Goal: Task Accomplishment & Management: Manage account settings

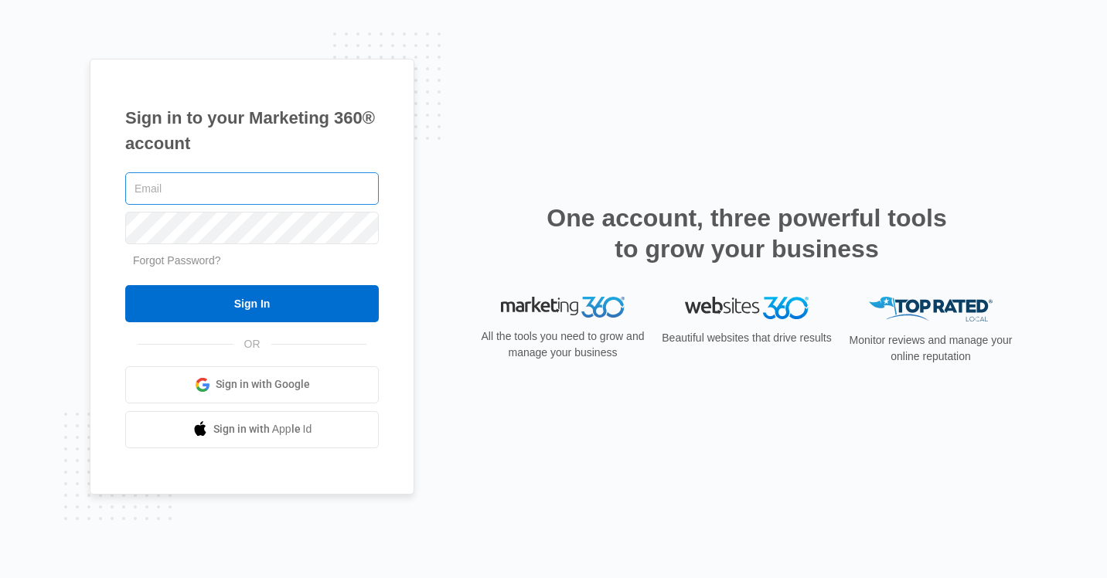
click at [290, 186] on input "text" at bounding box center [252, 188] width 254 height 32
click at [195, 399] on link "Sign in with Google" at bounding box center [252, 384] width 254 height 37
type input "info@esthetichaus.com"
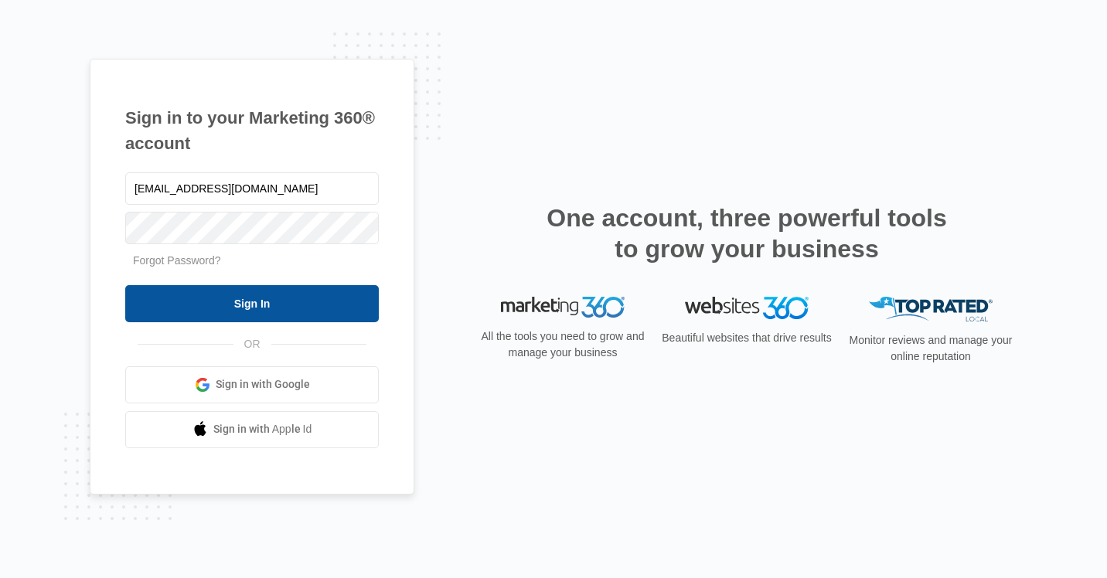
click at [283, 302] on input "Sign In" at bounding box center [252, 303] width 254 height 37
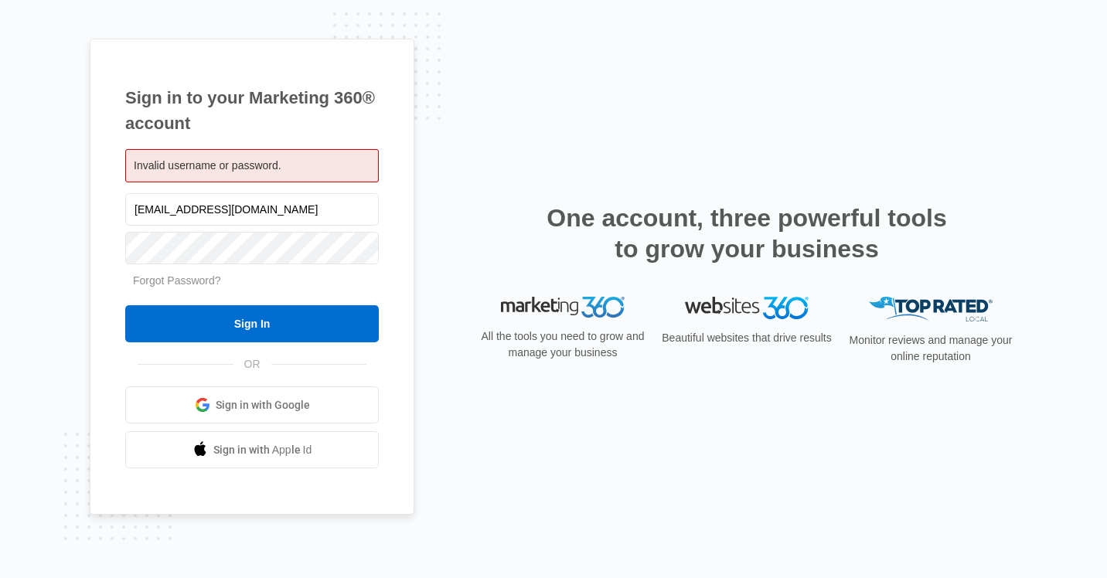
click at [268, 403] on span "Sign in with Google" at bounding box center [263, 405] width 94 height 16
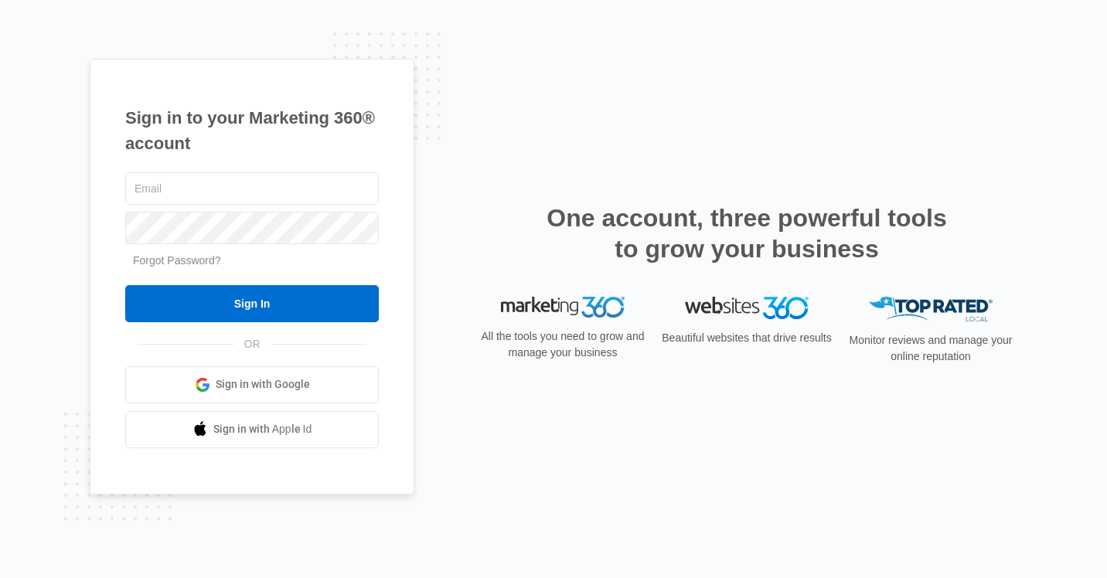
click at [175, 259] on link "Forgot Password?" at bounding box center [177, 260] width 88 height 12
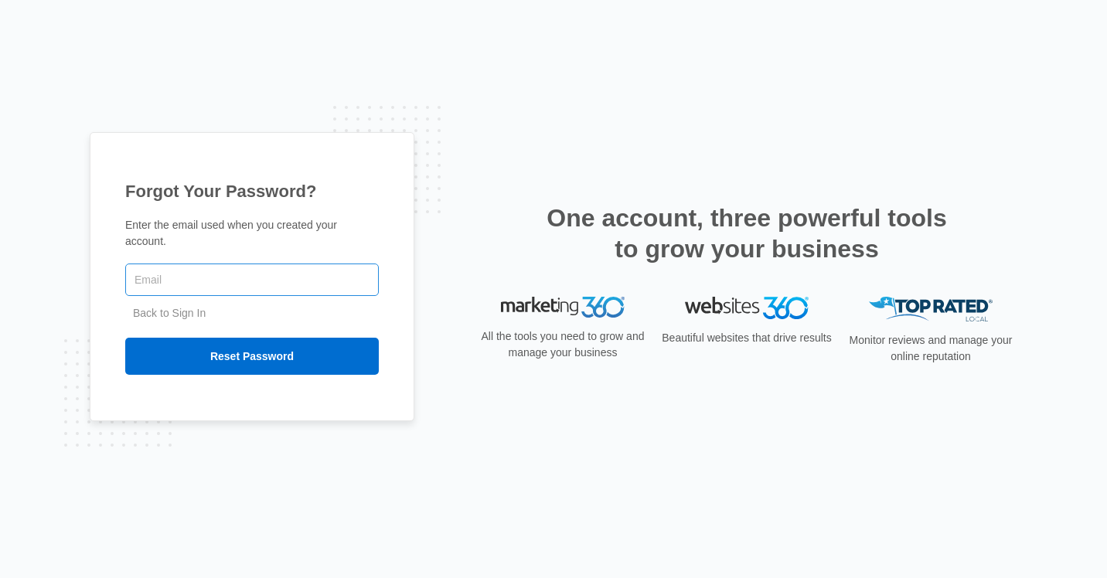
click at [178, 274] on input "text" at bounding box center [252, 280] width 254 height 32
type input "info@esthetichaus.com"
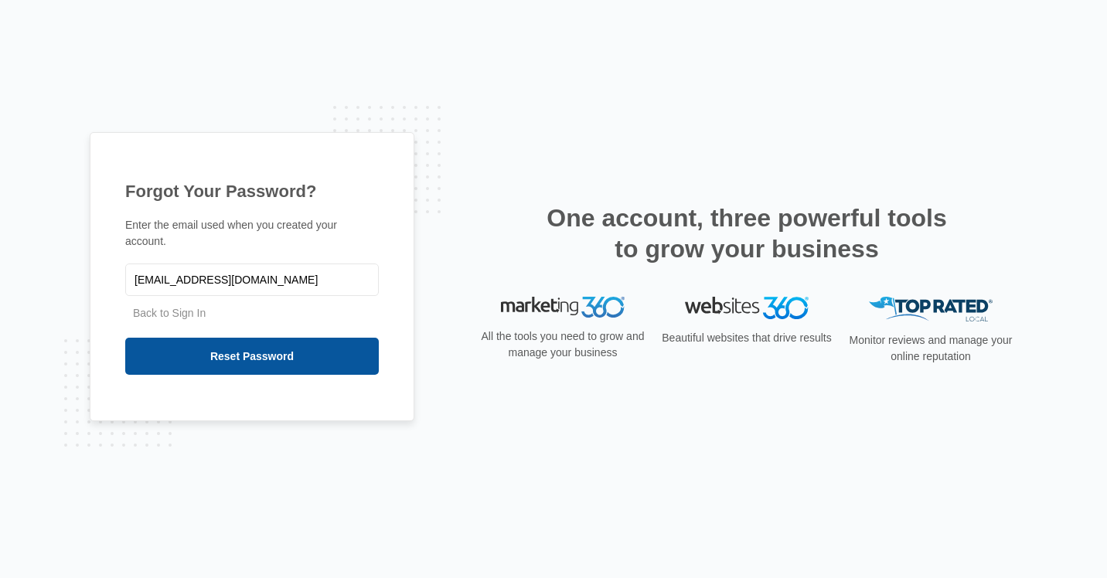
click at [246, 359] on input "Reset Password" at bounding box center [252, 356] width 254 height 37
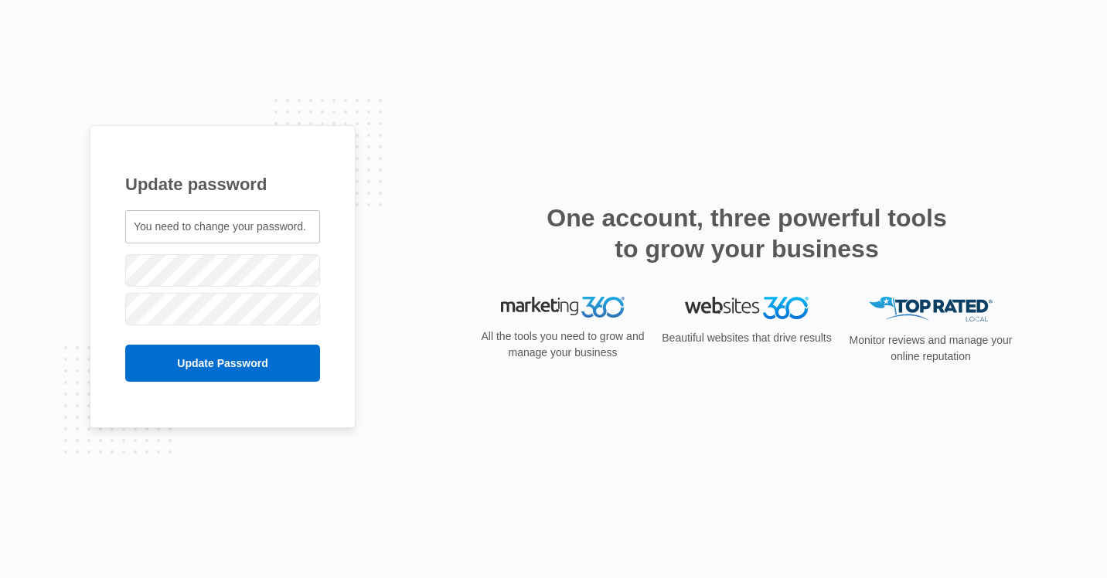
click at [427, 203] on div "Update password You need to change your password. info@esthetichaus.com" at bounding box center [554, 289] width 928 height 329
click at [18, 262] on div "Update password You need to change your password. info@esthetichaus.com" at bounding box center [553, 289] width 1107 height 578
click at [253, 356] on input "Update Password" at bounding box center [222, 363] width 195 height 37
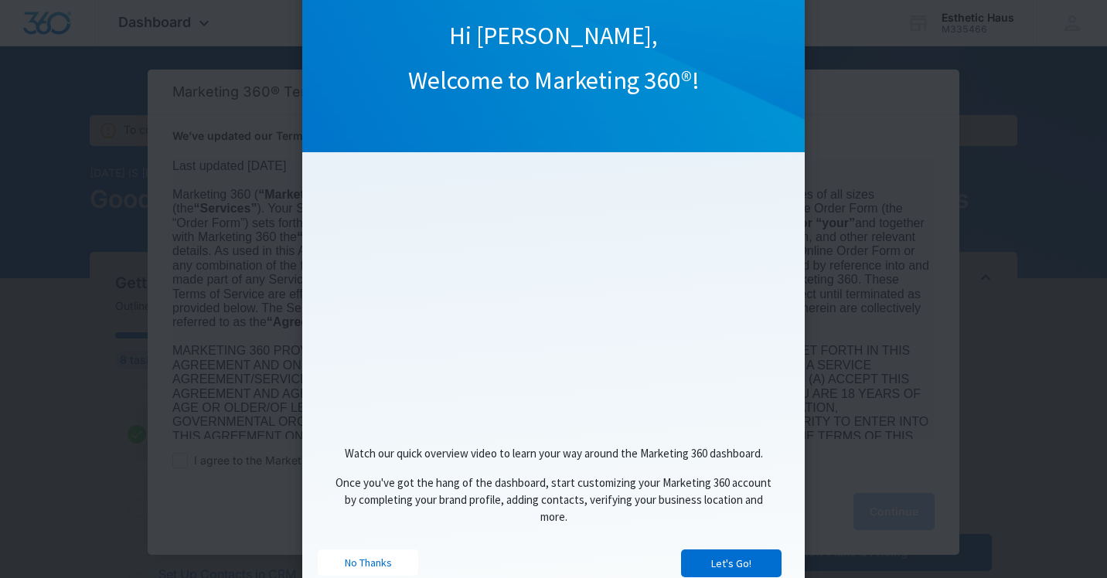
scroll to position [122, 0]
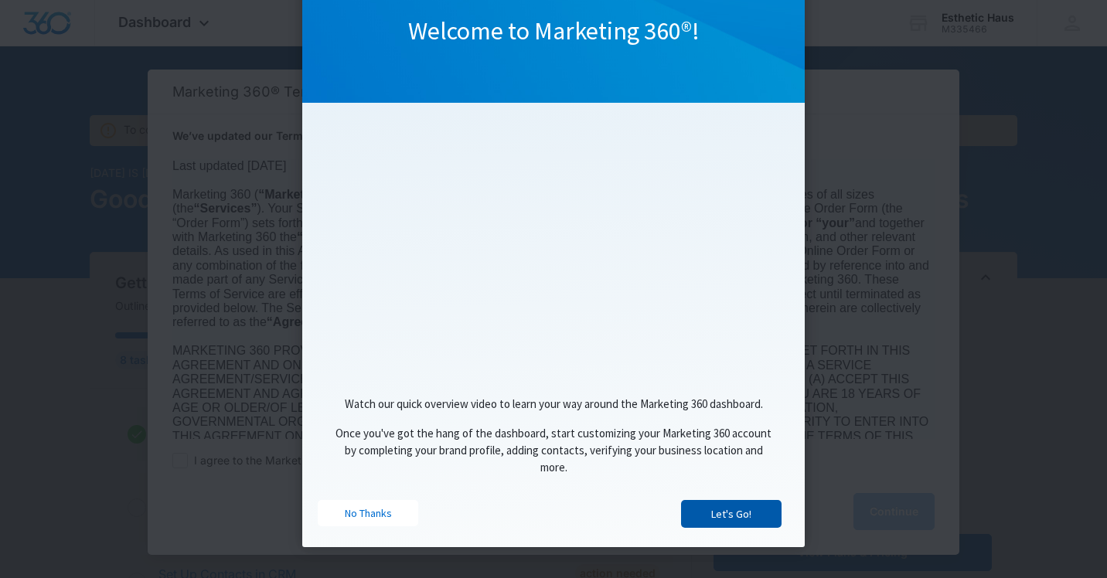
click at [761, 512] on link "Let's Go!" at bounding box center [731, 514] width 100 height 28
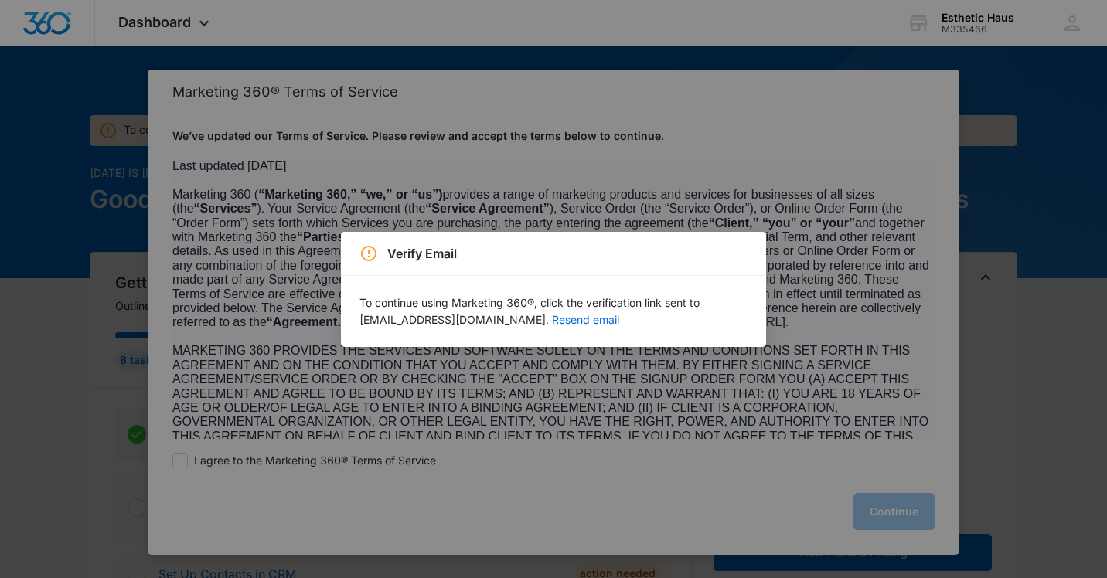
scroll to position [0, 0]
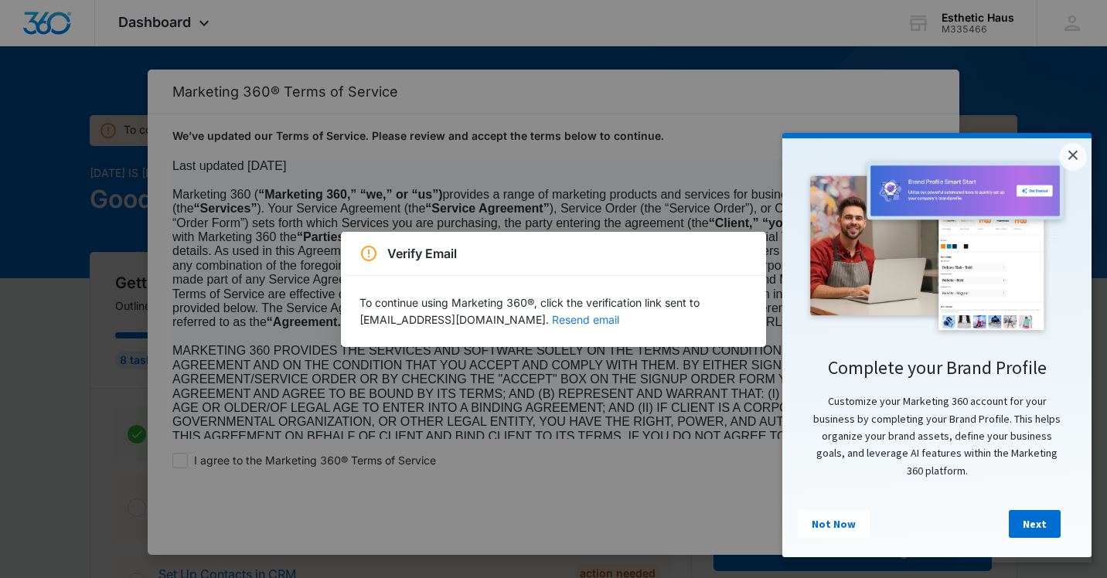
click at [552, 316] on button "Resend email" at bounding box center [585, 320] width 67 height 11
click at [1078, 155] on link "×" at bounding box center [1073, 157] width 28 height 28
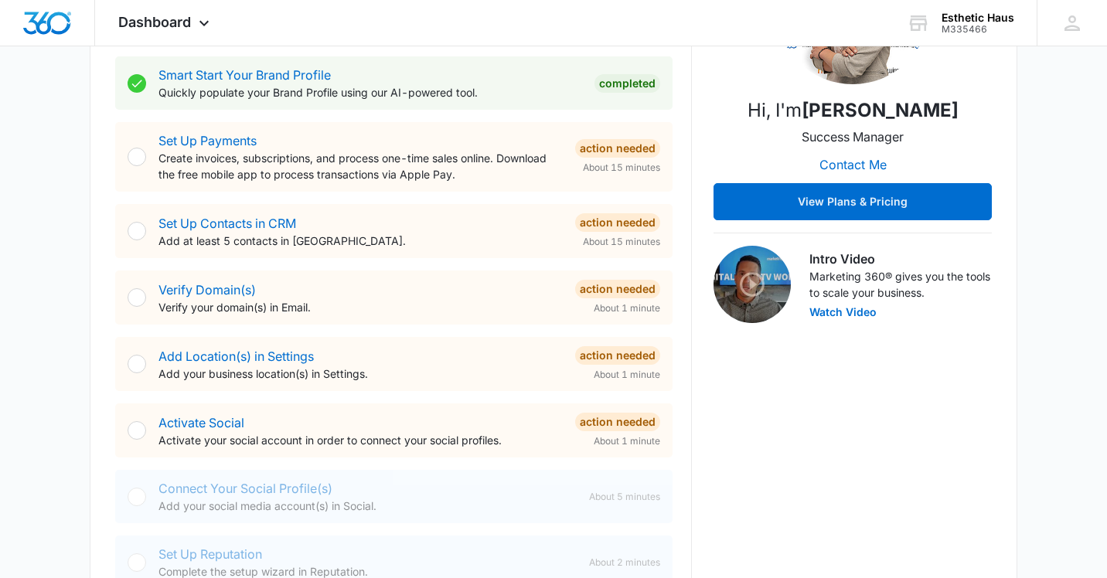
scroll to position [298, 0]
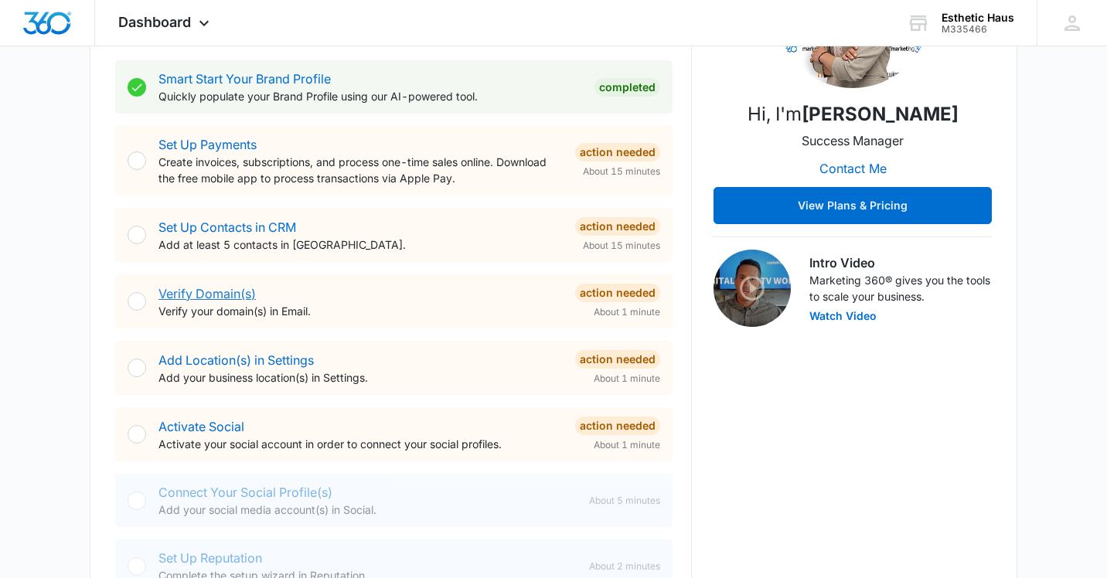
click at [186, 290] on link "Verify Domain(s)" at bounding box center [206, 293] width 97 height 15
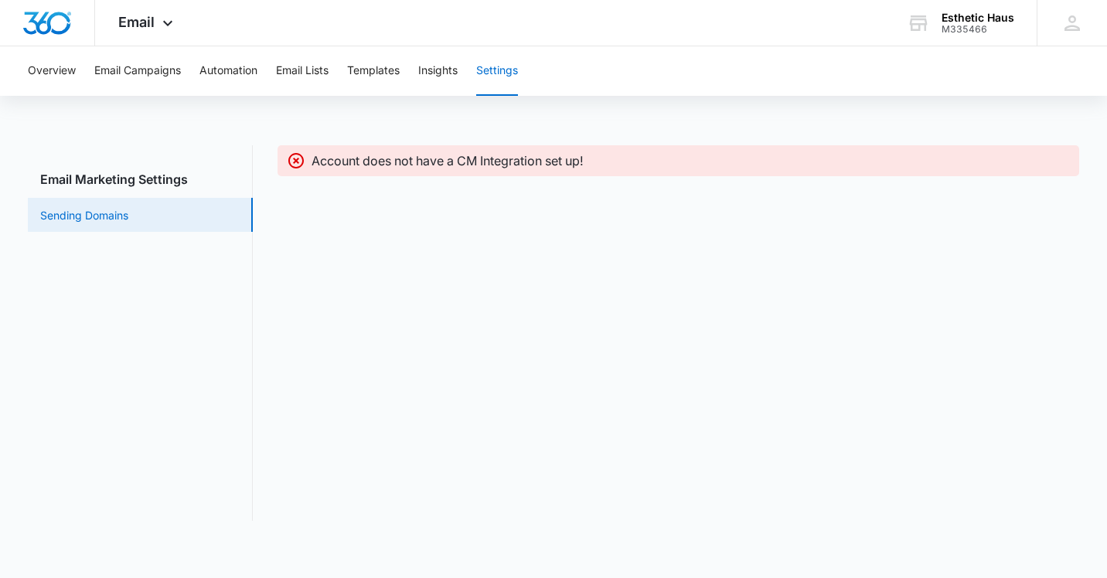
click at [94, 217] on link "Sending Domains" at bounding box center [84, 215] width 88 height 16
click at [376, 169] on p "Account does not have a CM Integration set up!" at bounding box center [448, 161] width 272 height 19
click at [170, 18] on icon at bounding box center [167, 27] width 19 height 19
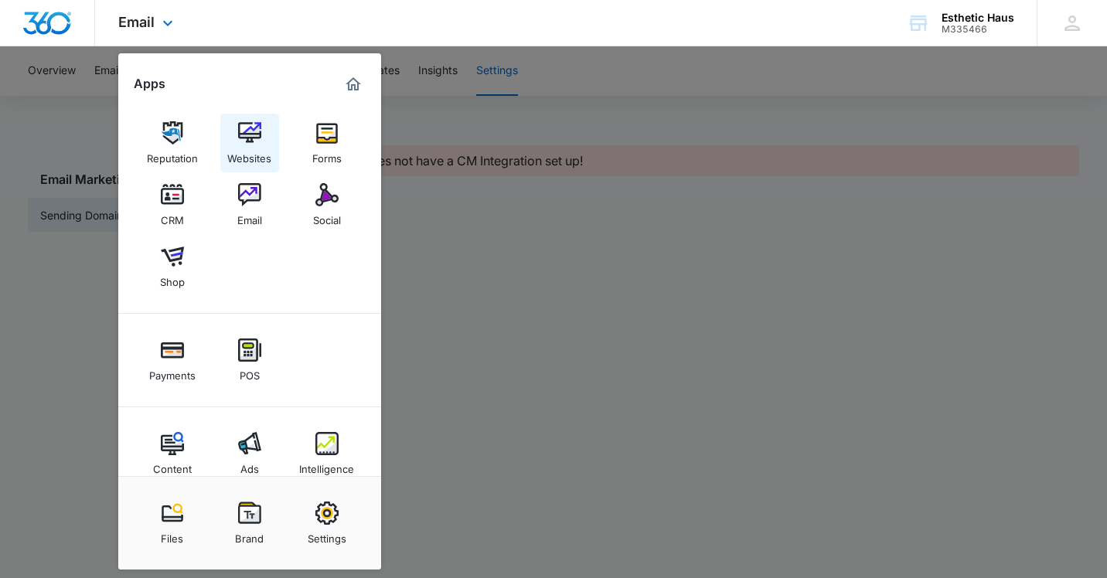
click at [256, 138] on img at bounding box center [249, 132] width 23 height 23
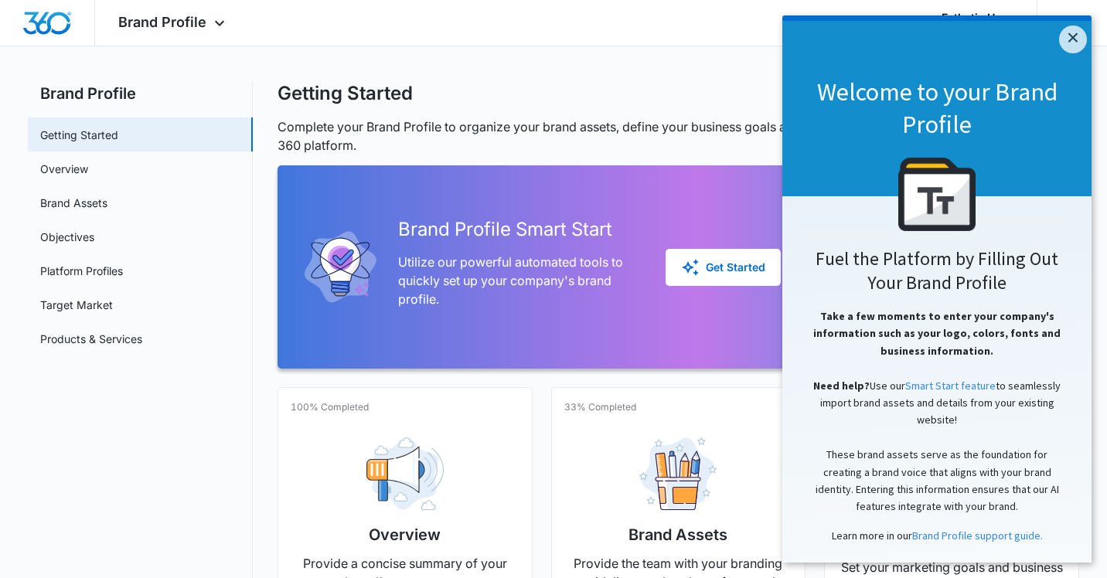
scroll to position [22, 0]
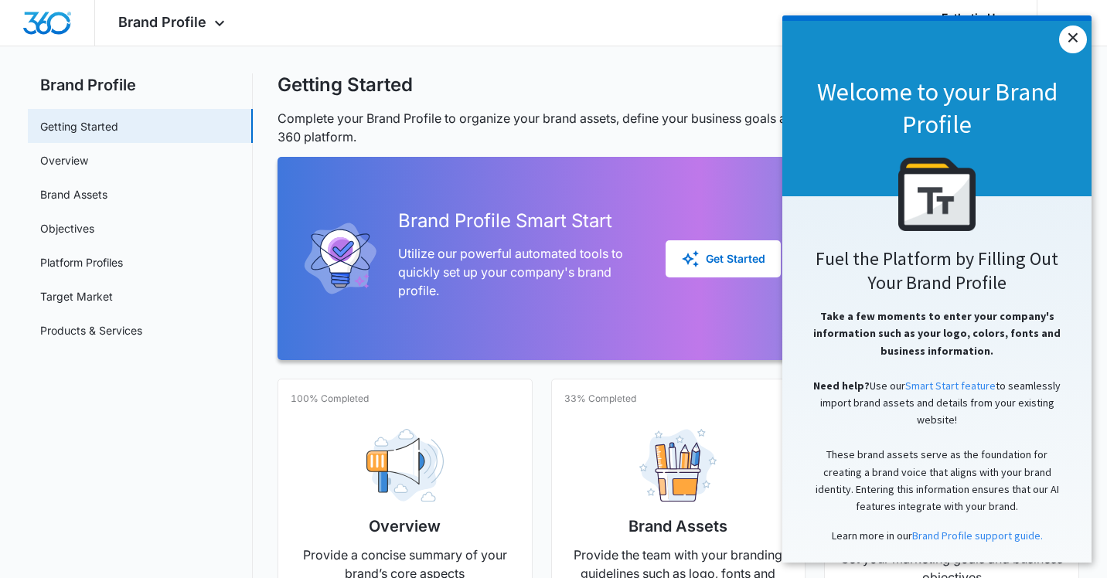
click at [1068, 43] on link "×" at bounding box center [1073, 40] width 28 height 28
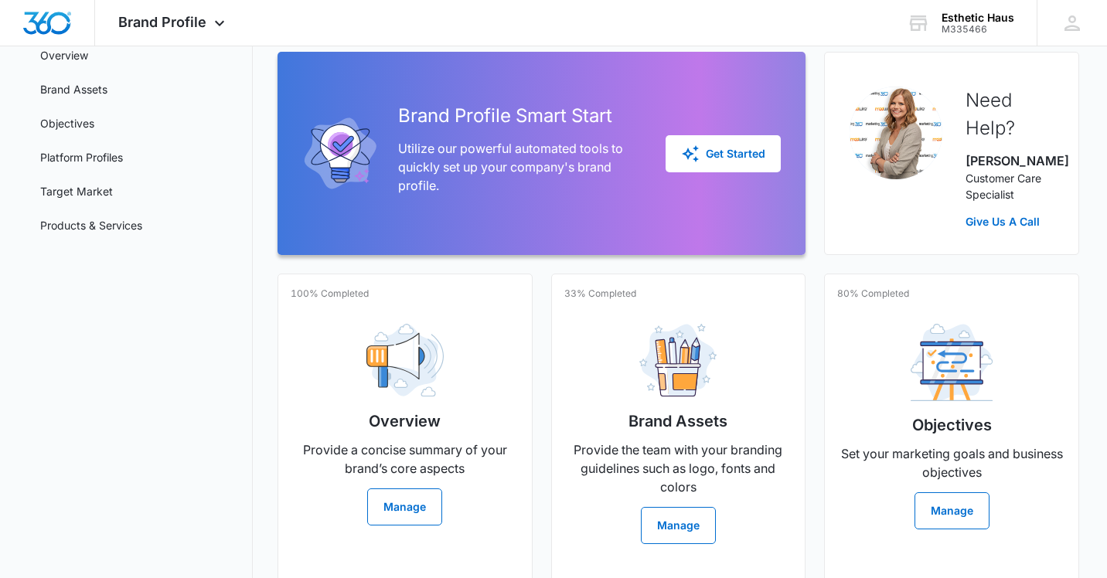
scroll to position [134, 0]
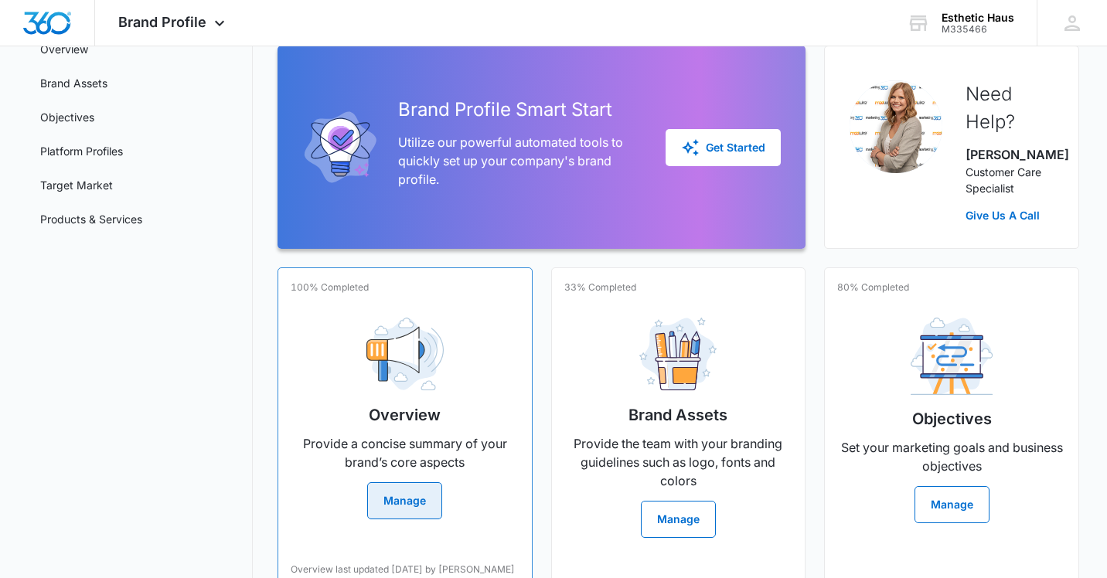
click at [442, 369] on img at bounding box center [404, 354] width 77 height 73
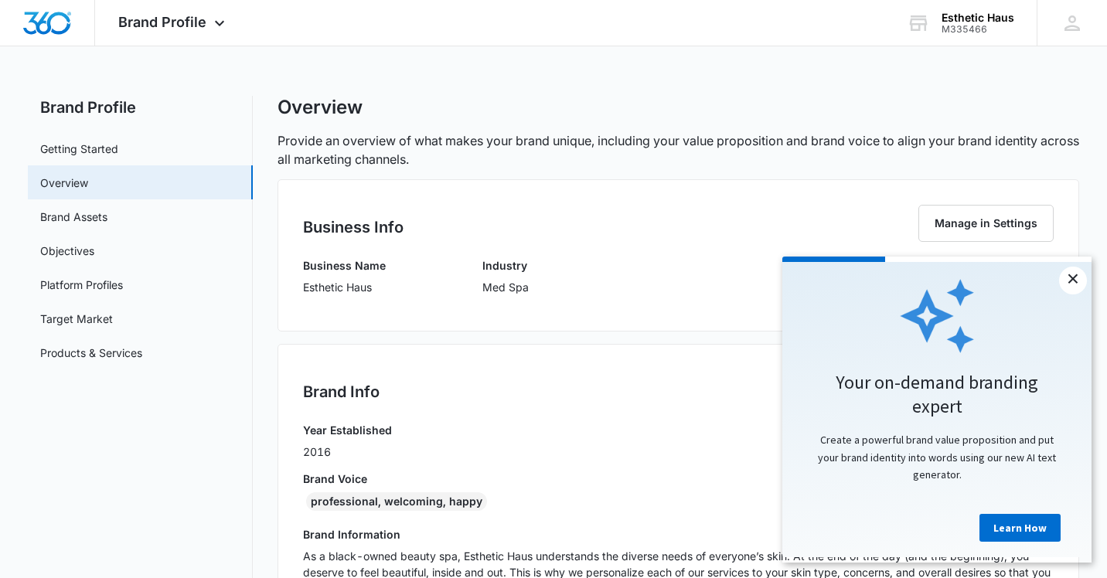
click at [1069, 282] on link "×" at bounding box center [1073, 281] width 28 height 28
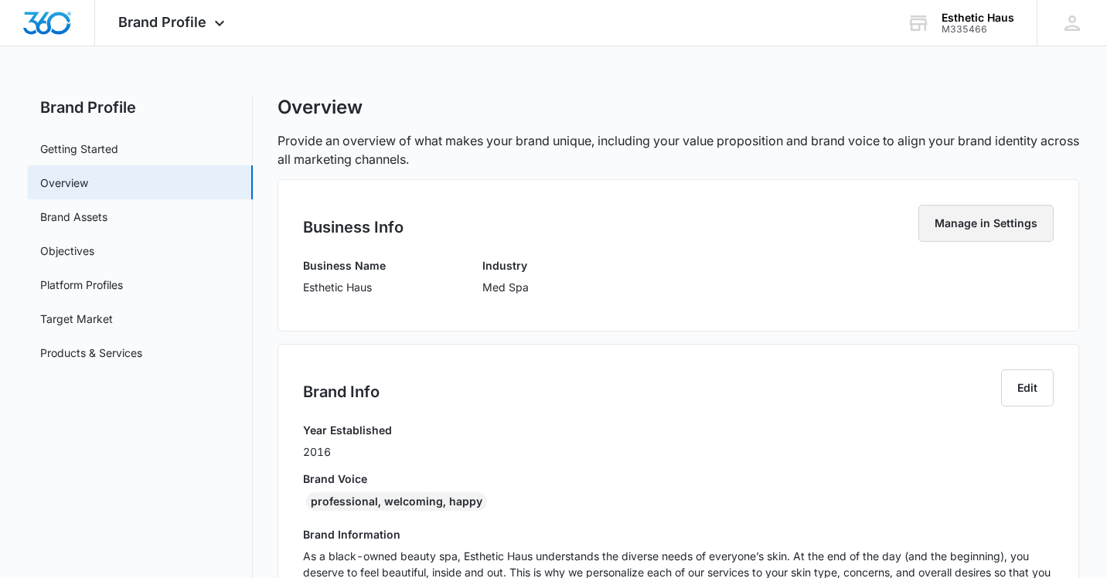
click at [1005, 224] on button "Manage in Settings" at bounding box center [985, 223] width 135 height 37
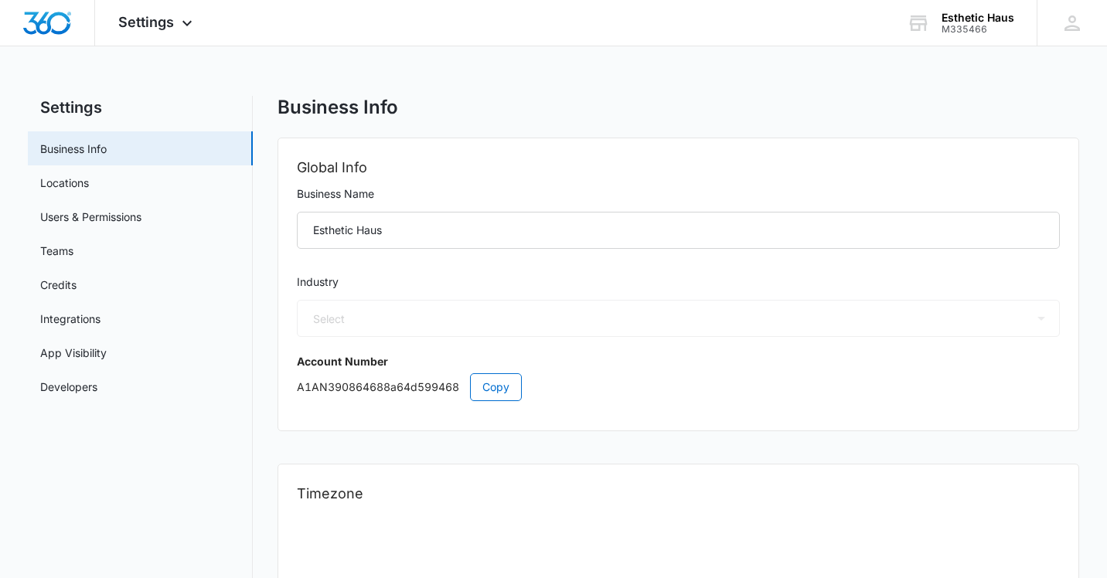
select select "US"
select select "America/[GEOGRAPHIC_DATA]"
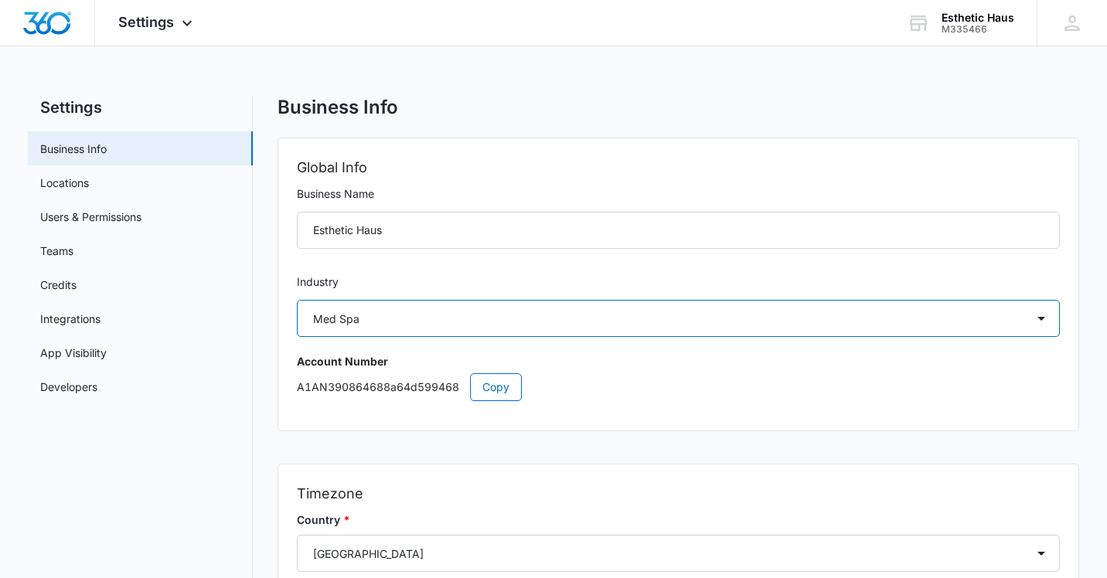
click at [694, 325] on select "Select Accounting / CPA Assisted Living Attorney / Law Firm Auto Repair Carpet …" at bounding box center [678, 318] width 763 height 37
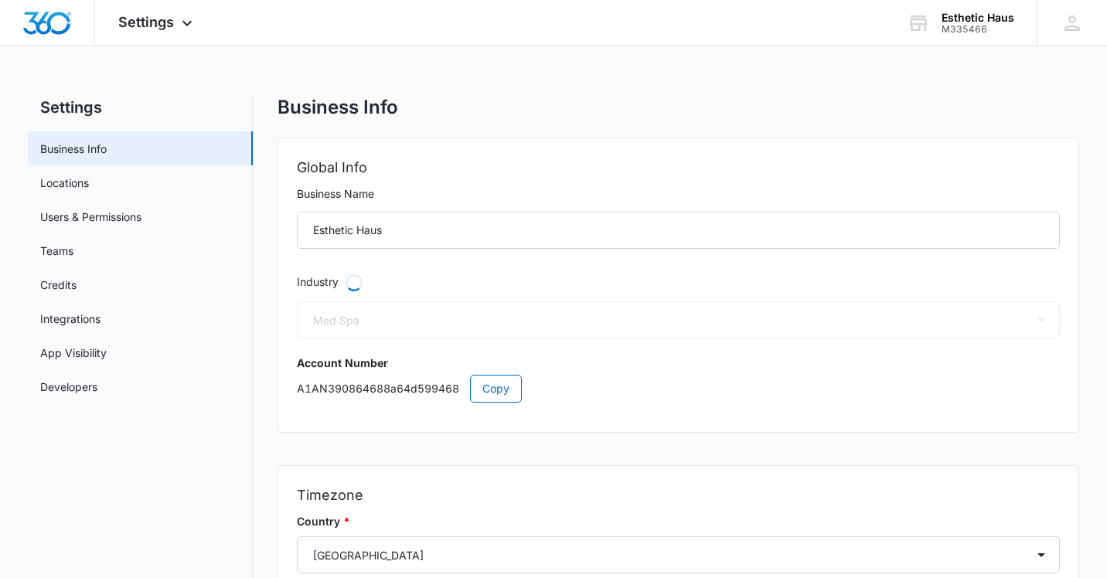
select select "22"
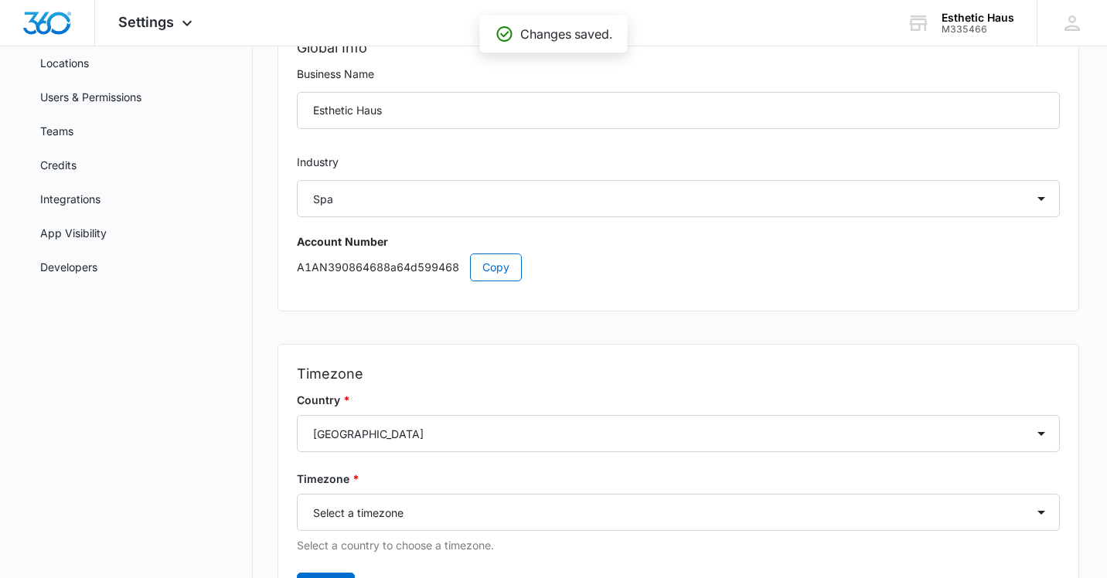
scroll to position [128, 0]
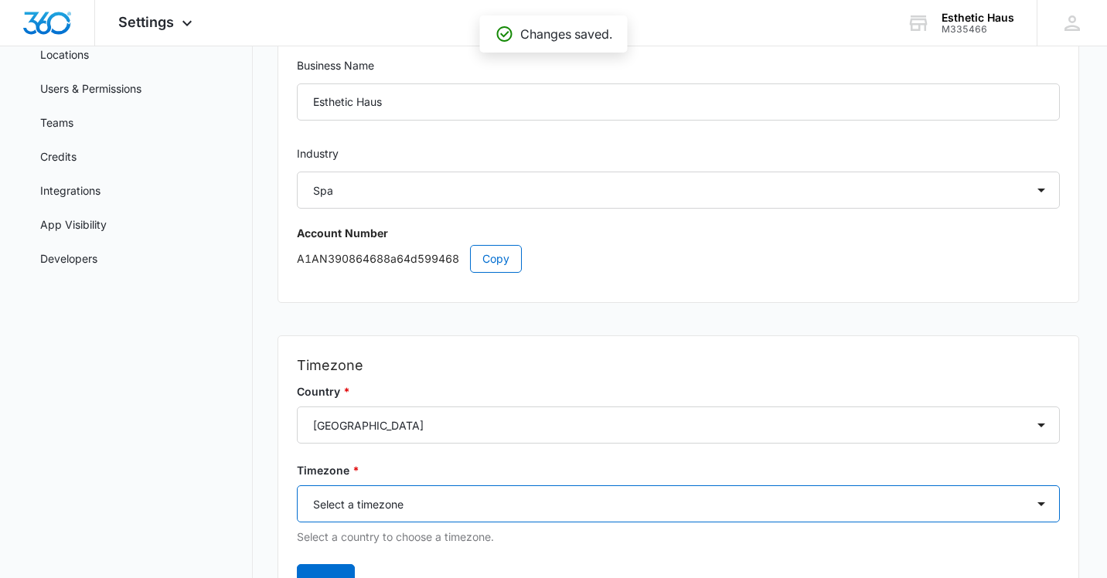
click at [666, 511] on select "Select a timezone Select a timezone [GEOGRAPHIC_DATA]/[GEOGRAPHIC_DATA] [GEOGRA…" at bounding box center [678, 503] width 763 height 37
select select "America/[GEOGRAPHIC_DATA]"
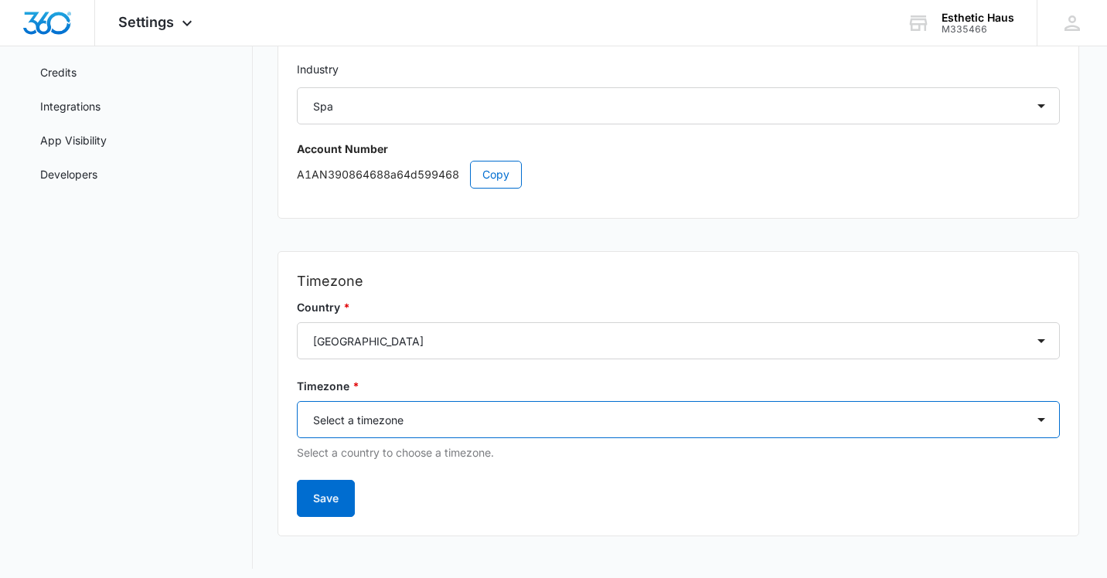
scroll to position [220, 0]
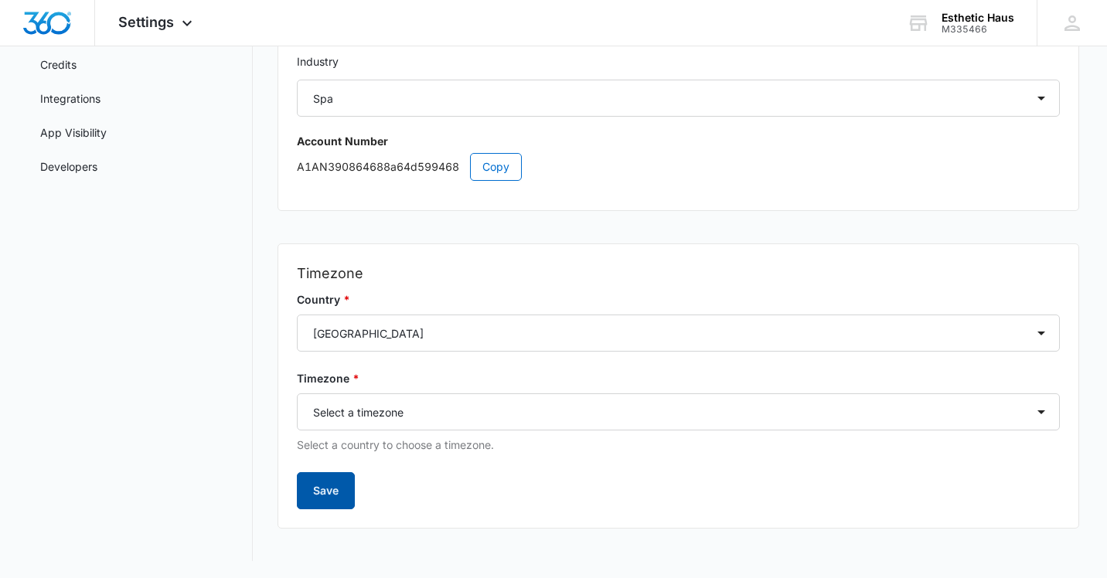
click at [325, 489] on button "Save" at bounding box center [326, 490] width 58 height 37
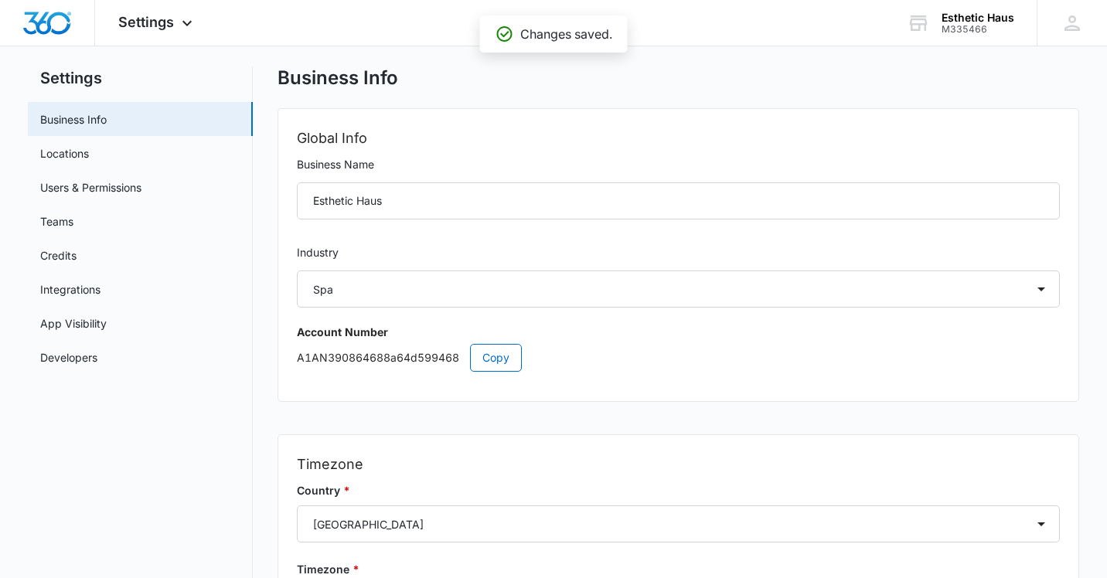
scroll to position [0, 0]
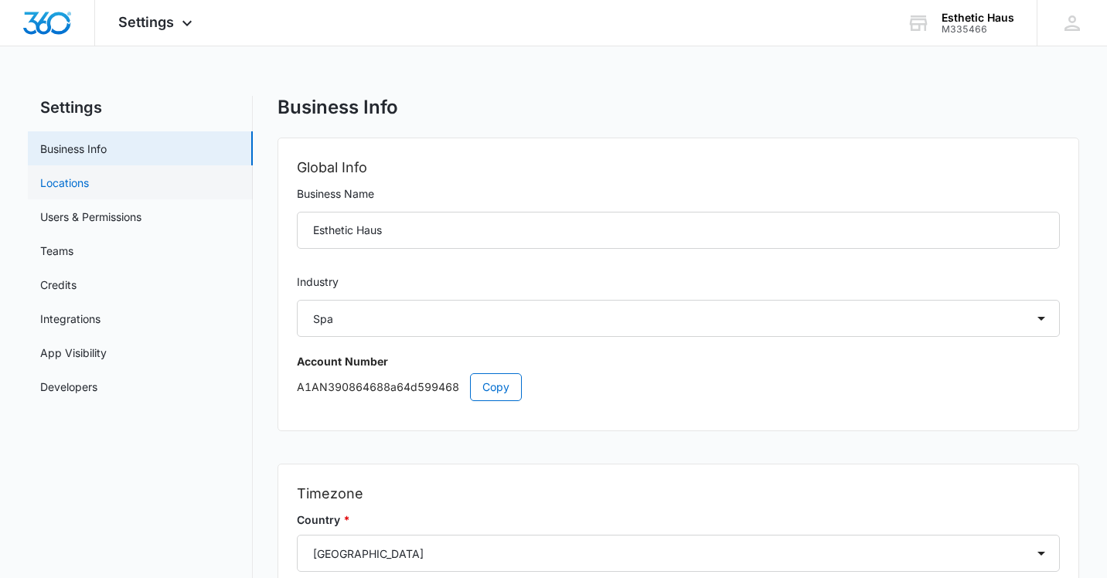
click at [72, 191] on link "Locations" at bounding box center [64, 183] width 49 height 16
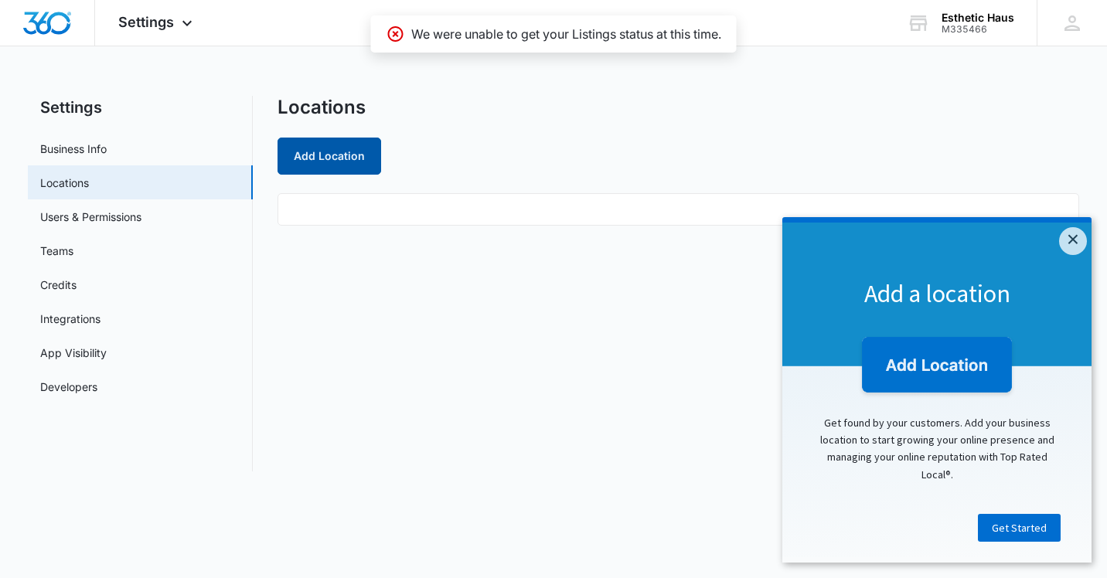
click at [349, 162] on button "Add Location" at bounding box center [329, 156] width 104 height 37
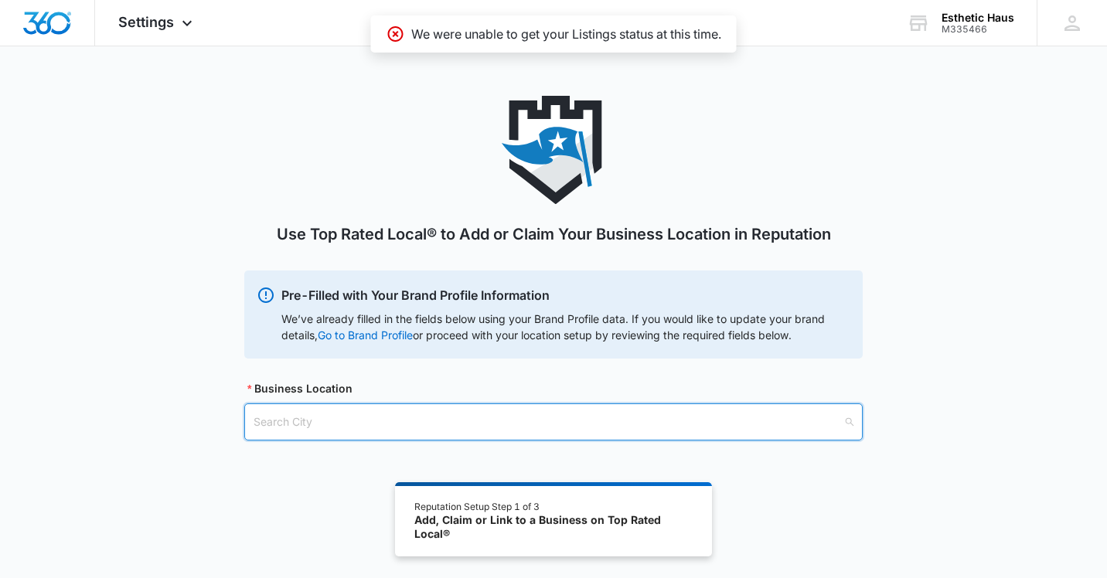
click at [392, 414] on input "search" at bounding box center [548, 422] width 589 height 36
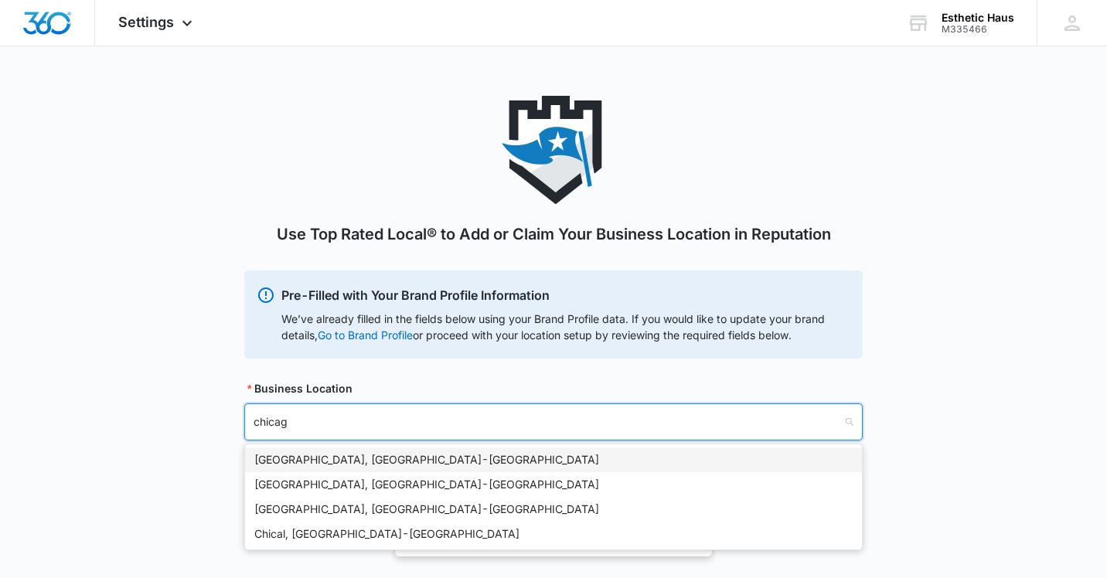
type input "[GEOGRAPHIC_DATA]"
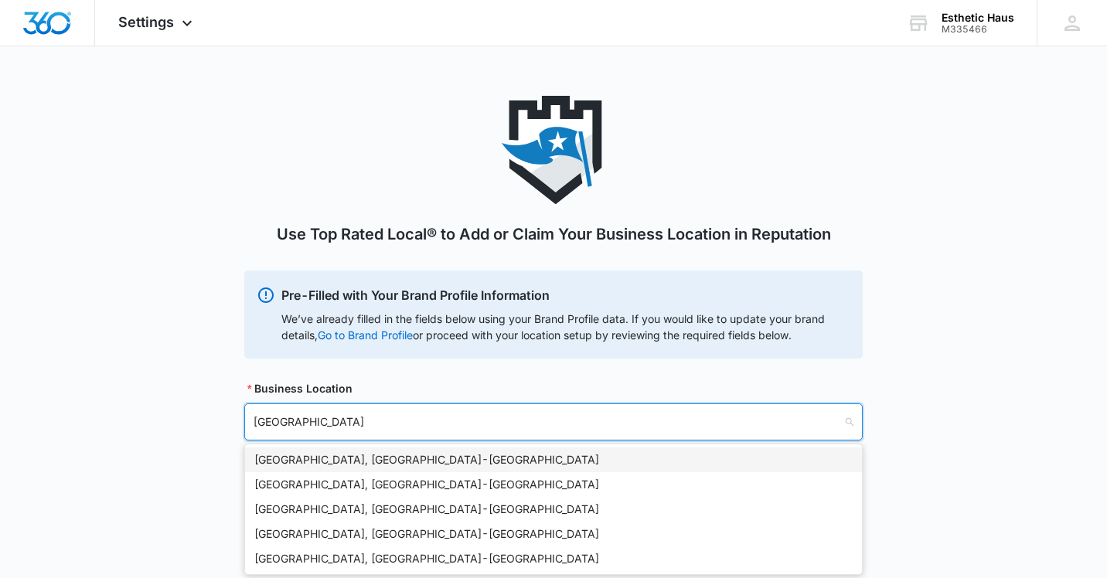
click at [352, 457] on div "[GEOGRAPHIC_DATA], [GEOGRAPHIC_DATA] - [GEOGRAPHIC_DATA]" at bounding box center [553, 459] width 598 height 17
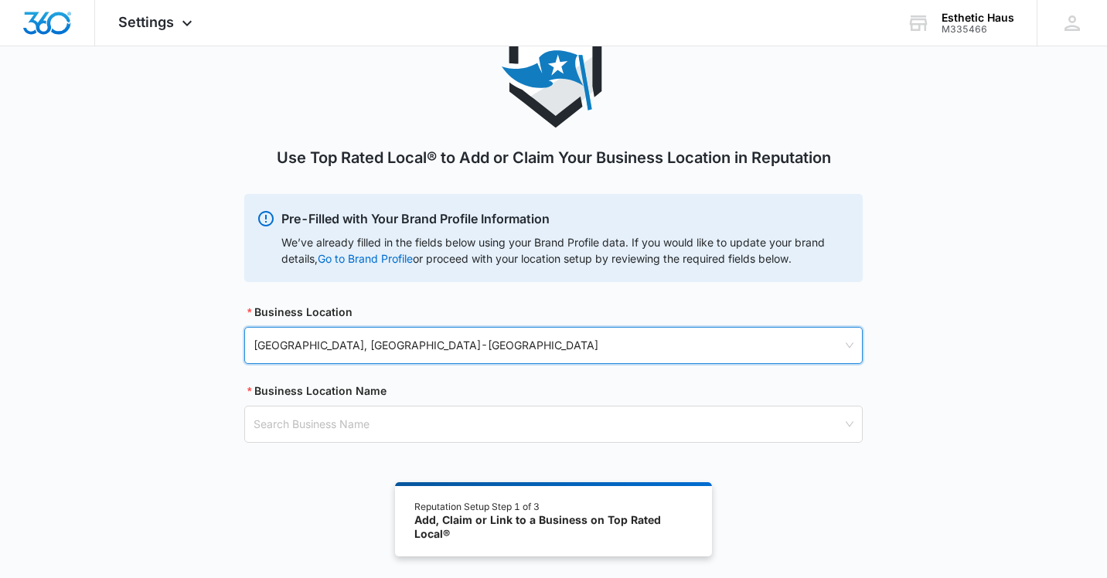
scroll to position [83, 0]
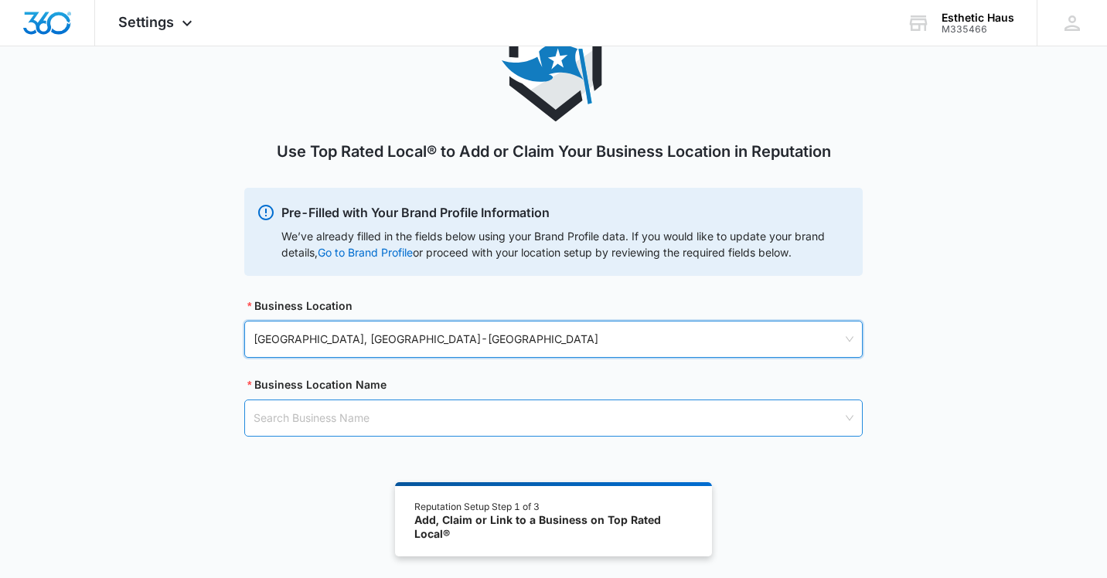
click at [339, 416] on input "search" at bounding box center [548, 418] width 589 height 36
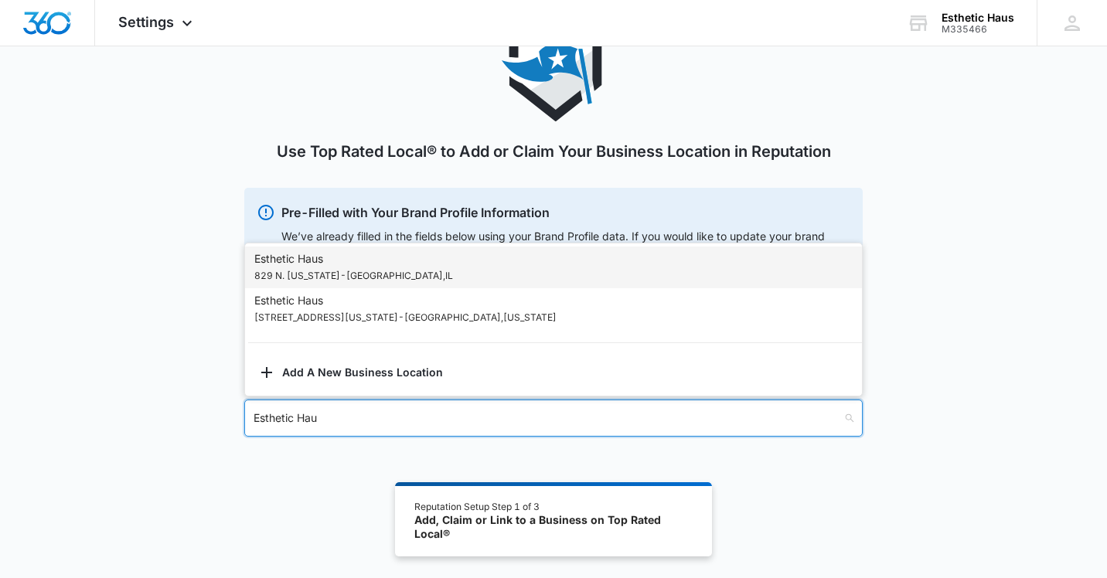
type input "Esthetic Haus"
click at [332, 270] on p "829 N. [US_STATE] - [GEOGRAPHIC_DATA] , [GEOGRAPHIC_DATA]" at bounding box center [353, 275] width 199 height 17
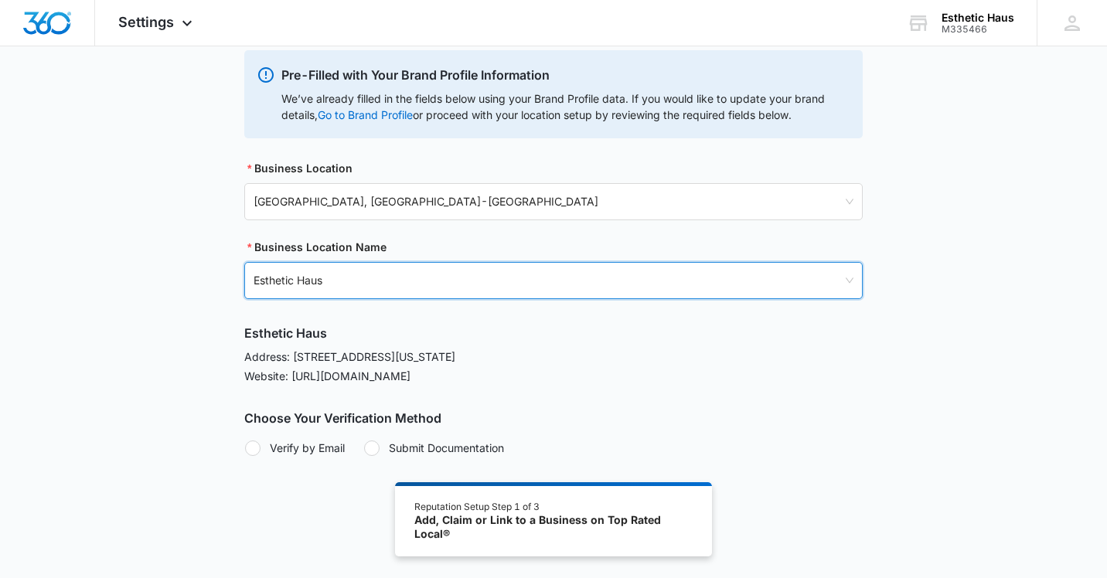
scroll to position [221, 0]
click at [254, 449] on div at bounding box center [252, 447] width 15 height 15
click at [245, 448] on input "Verify by Email" at bounding box center [244, 447] width 1 height 1
radio input "true"
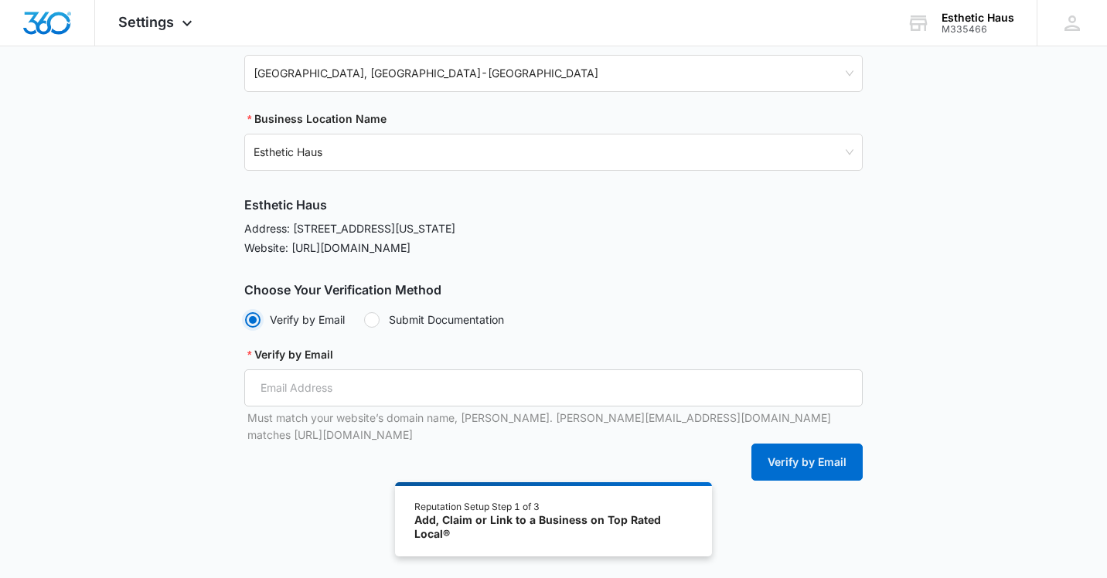
scroll to position [353, 0]
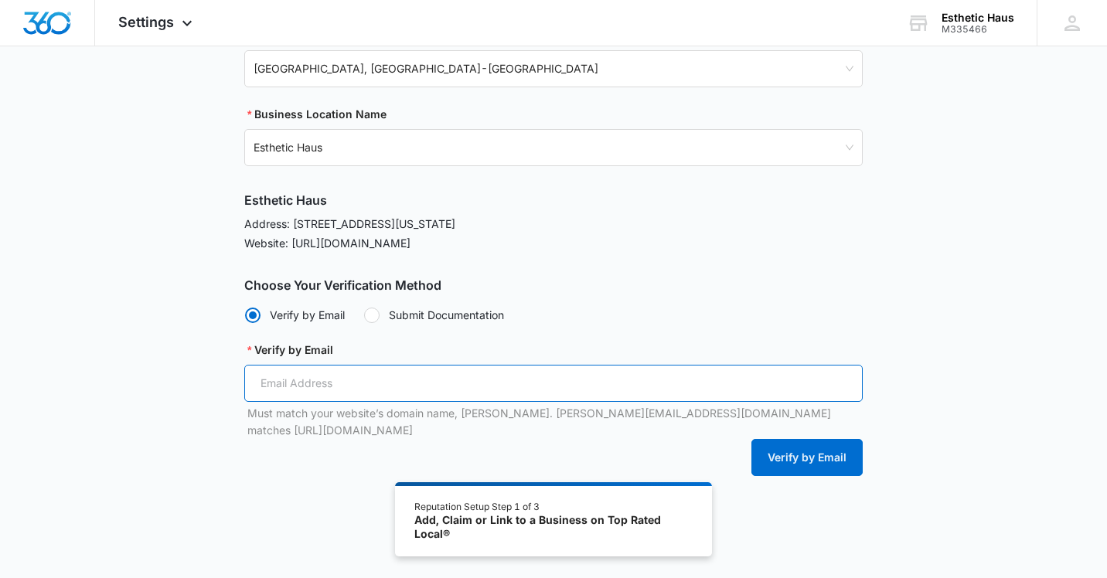
click at [277, 387] on input "Verify by Email" at bounding box center [553, 383] width 618 height 37
type input "[EMAIL_ADDRESS][DOMAIN_NAME]"
click at [406, 390] on input "[EMAIL_ADDRESS][DOMAIN_NAME]" at bounding box center [553, 383] width 618 height 37
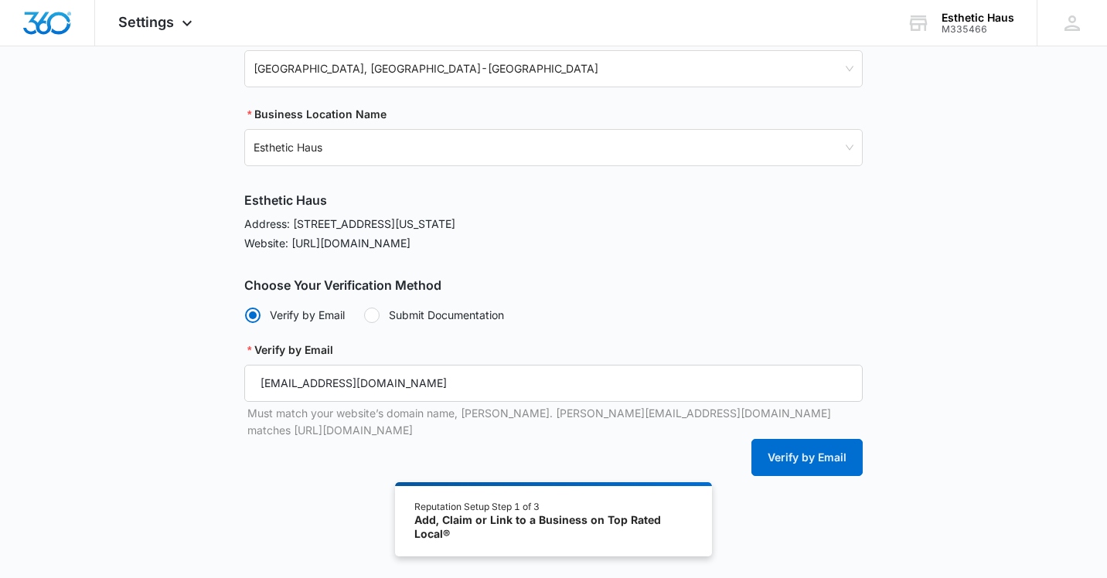
click at [230, 519] on div "Use Top Rated Local® to Add or Claim Your Business Location in Reputation Pre-F…" at bounding box center [553, 171] width 1107 height 856
click at [824, 444] on button "Verify by Email" at bounding box center [806, 457] width 111 height 37
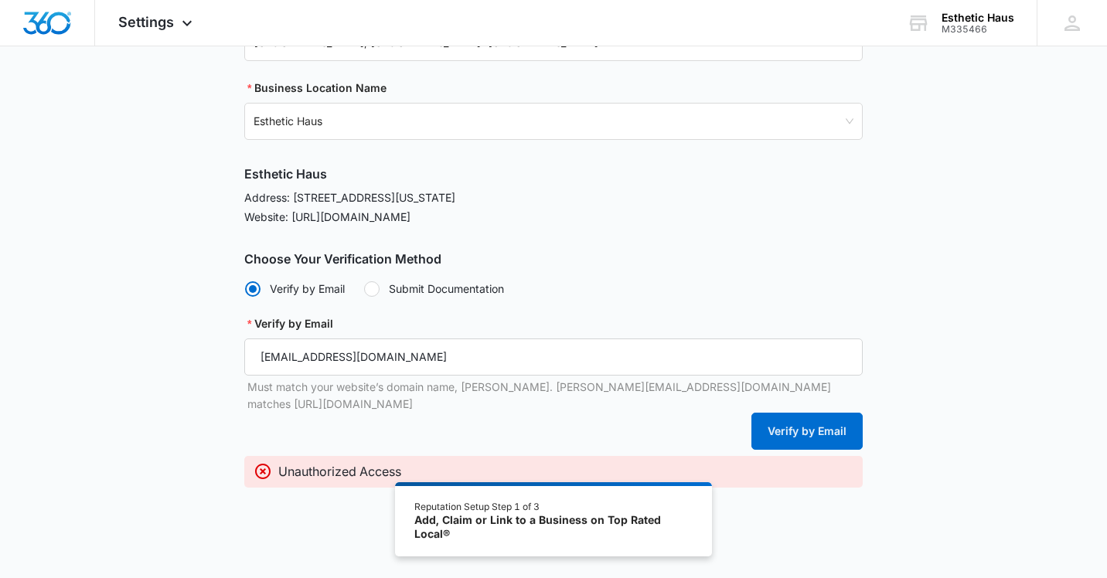
scroll to position [379, 0]
click at [373, 291] on div at bounding box center [371, 289] width 15 height 15
click at [364, 290] on input "Submit Documentation" at bounding box center [363, 289] width 1 height 1
radio input "false"
radio input "true"
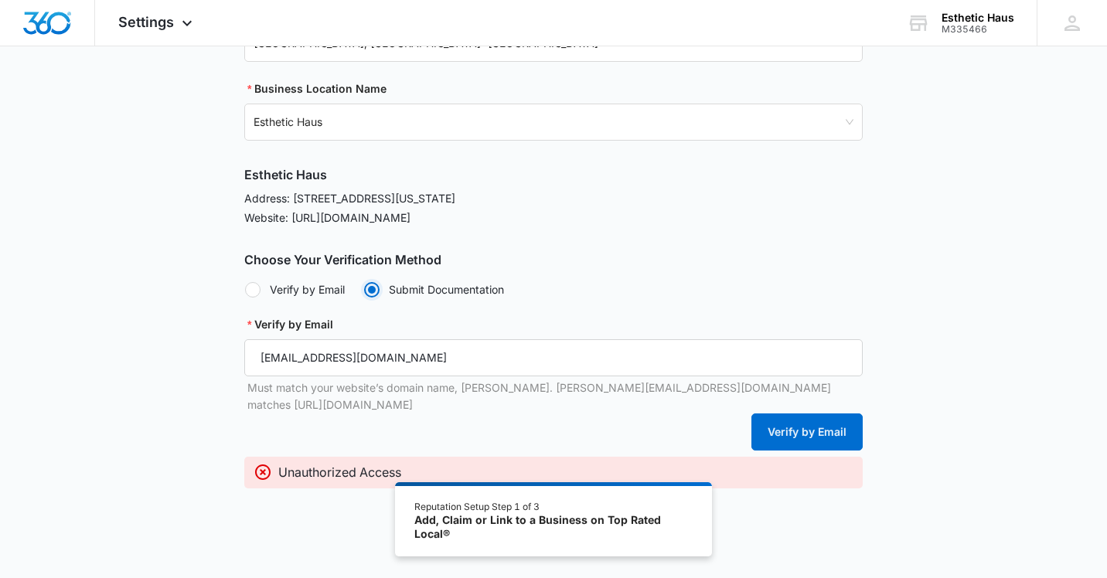
scroll to position [344, 0]
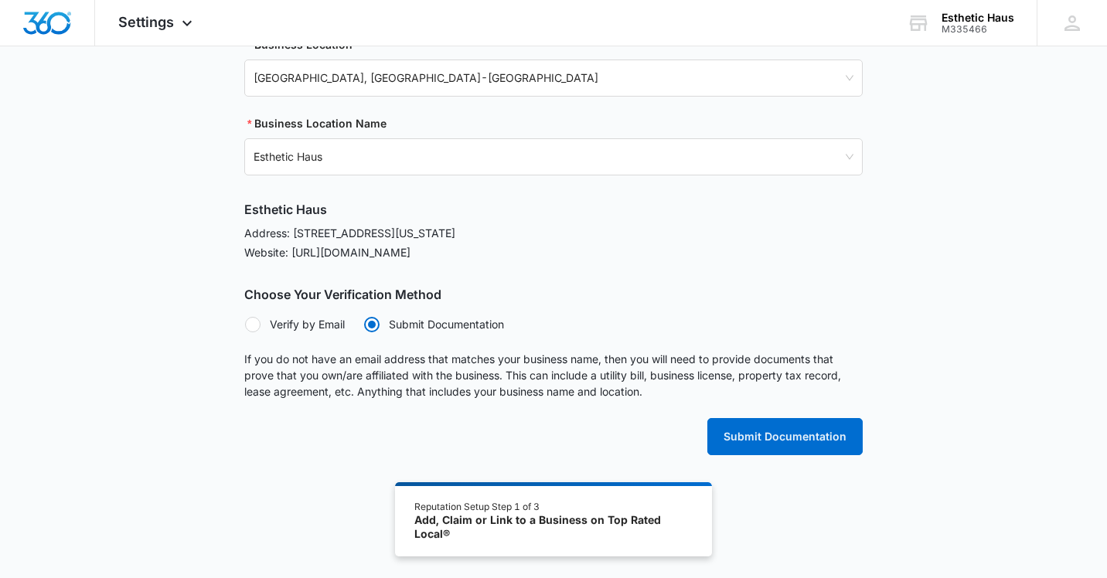
click at [253, 323] on div at bounding box center [252, 324] width 15 height 15
click at [245, 324] on input "Verify by Email" at bounding box center [244, 324] width 1 height 1
radio input "true"
radio input "false"
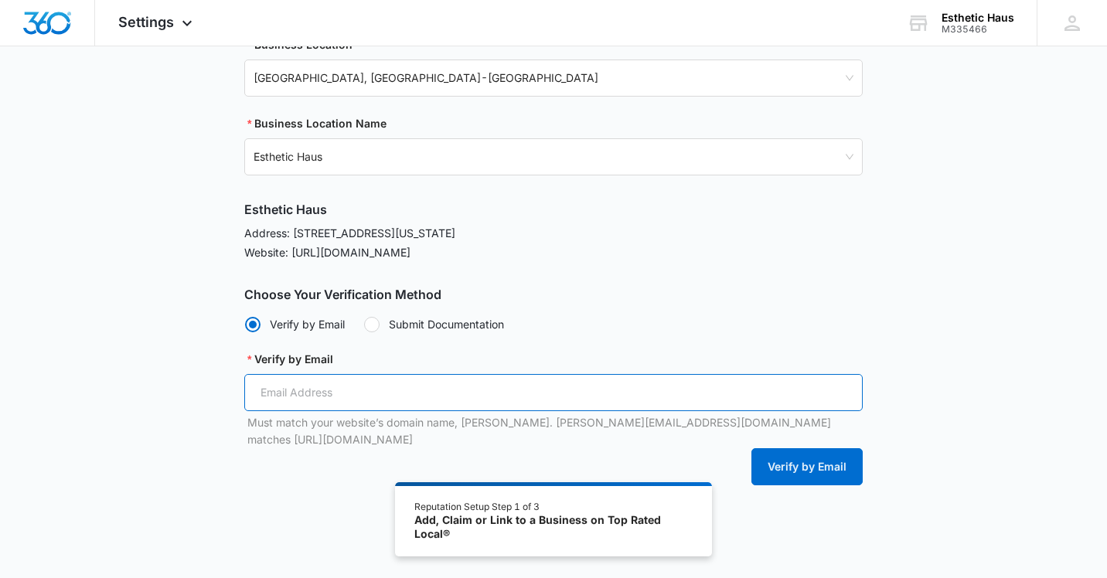
click at [287, 397] on input "Verify by Email" at bounding box center [553, 392] width 618 height 37
type input "[EMAIL_ADDRESS][DOMAIN_NAME]"
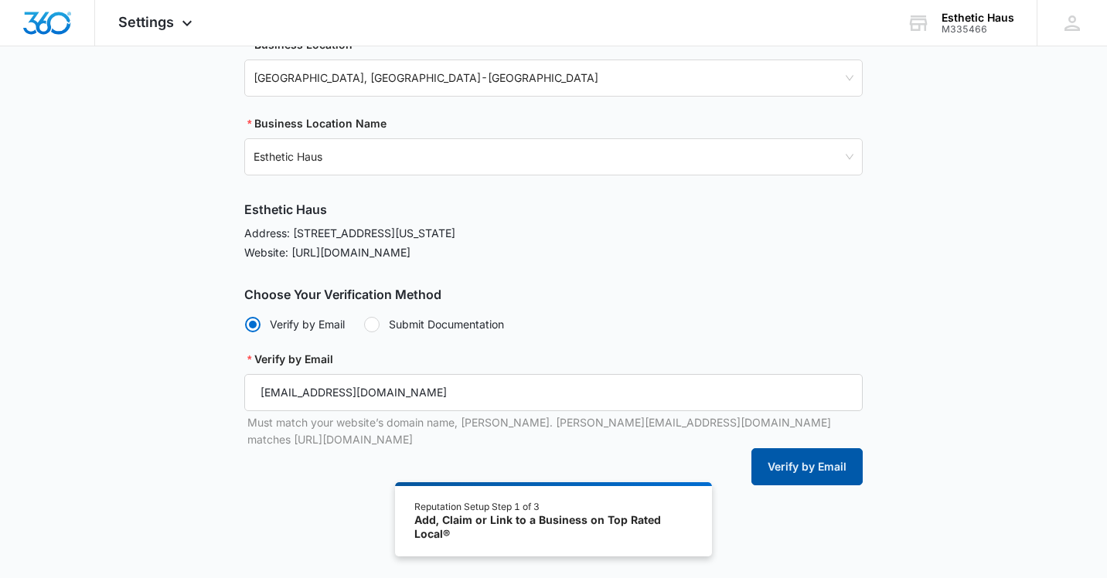
click at [774, 448] on button "Verify by Email" at bounding box center [806, 466] width 111 height 37
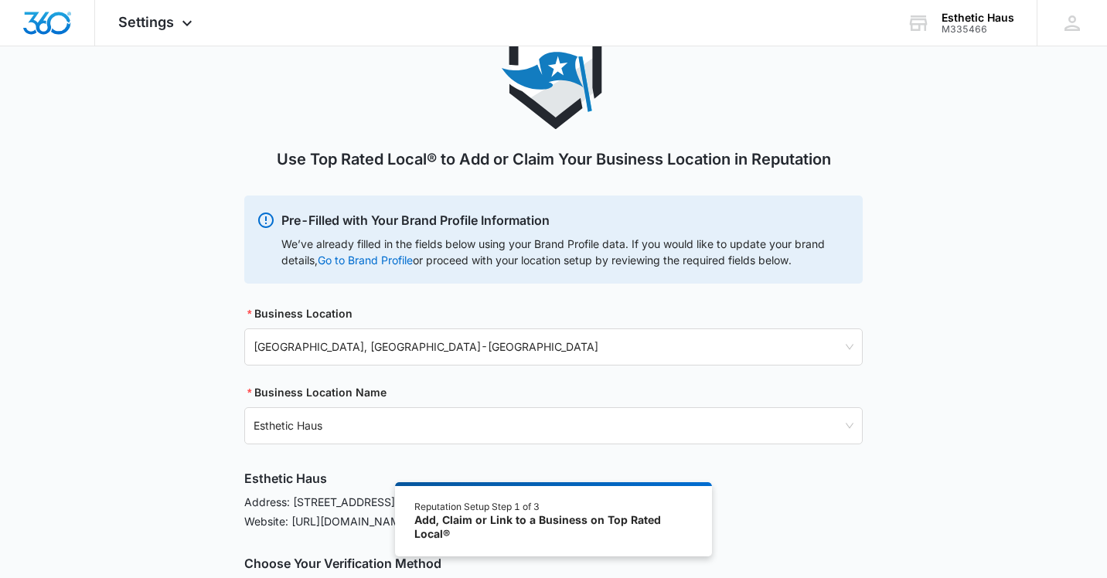
scroll to position [0, 0]
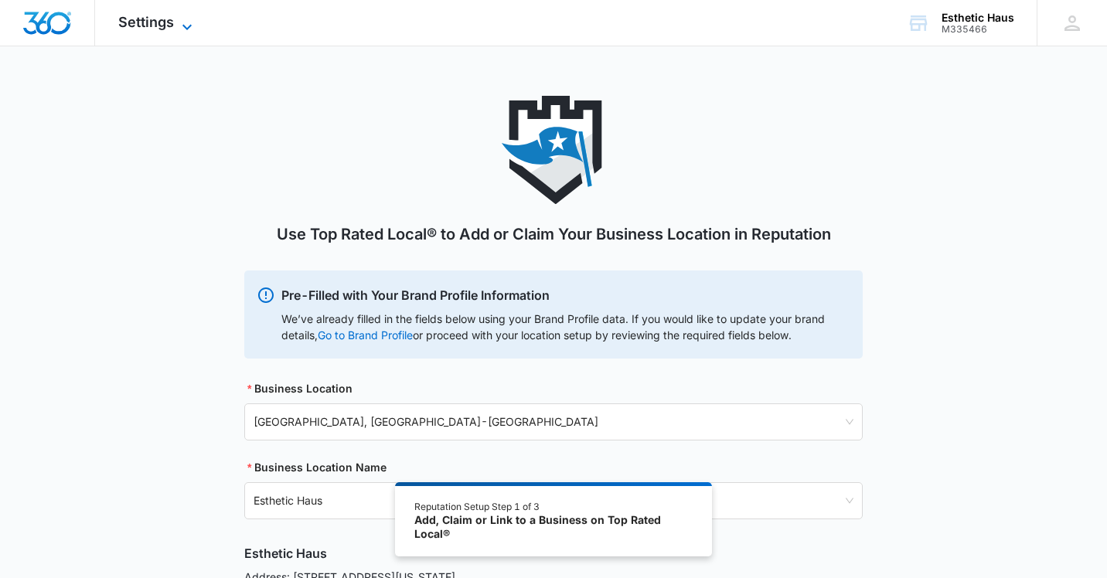
click at [189, 25] on icon at bounding box center [186, 26] width 9 height 5
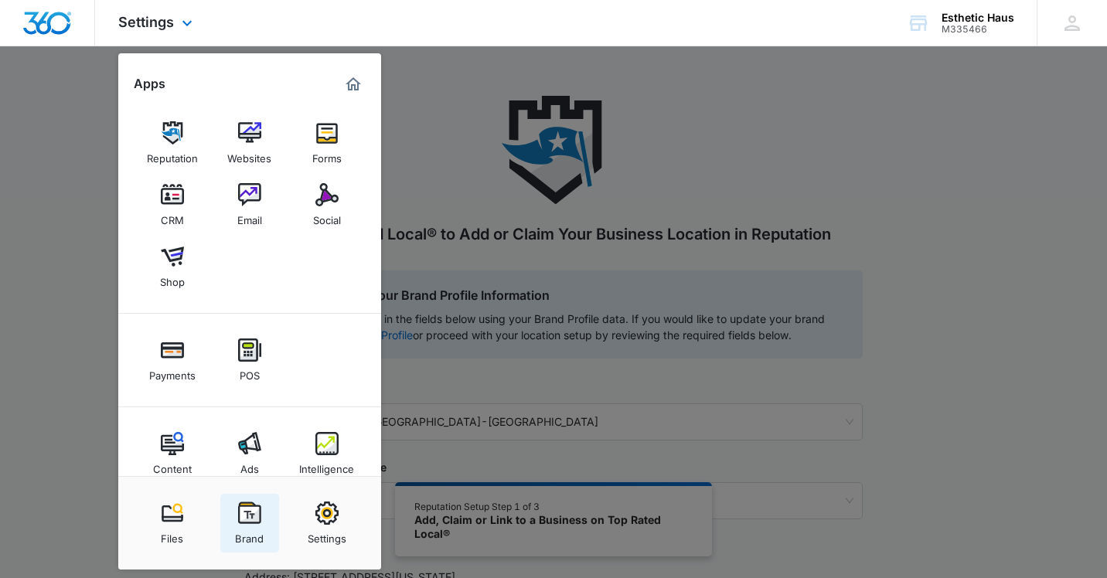
click at [257, 520] on img at bounding box center [249, 513] width 23 height 23
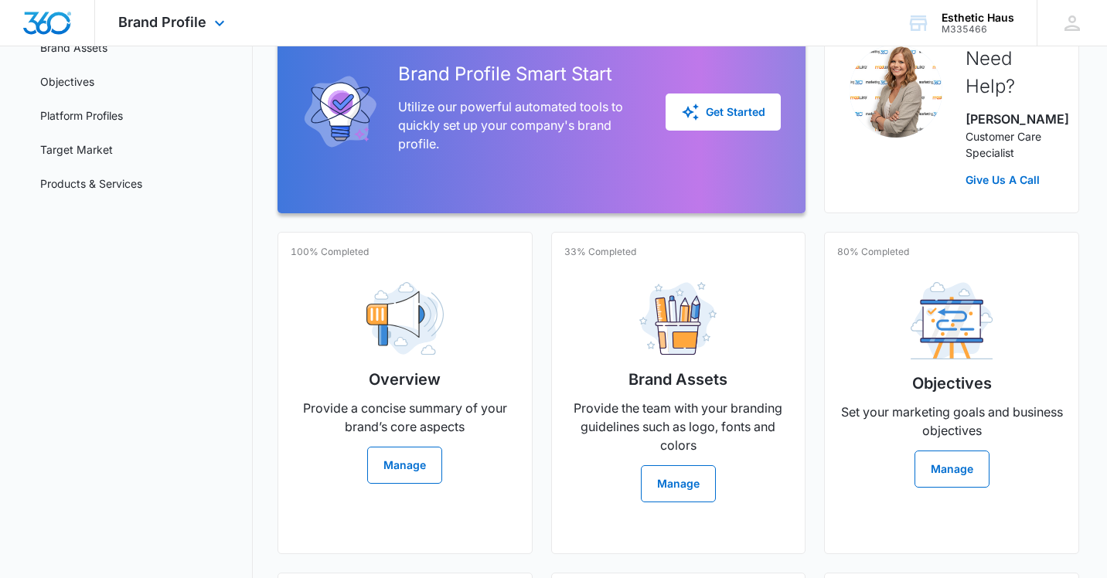
scroll to position [192, 0]
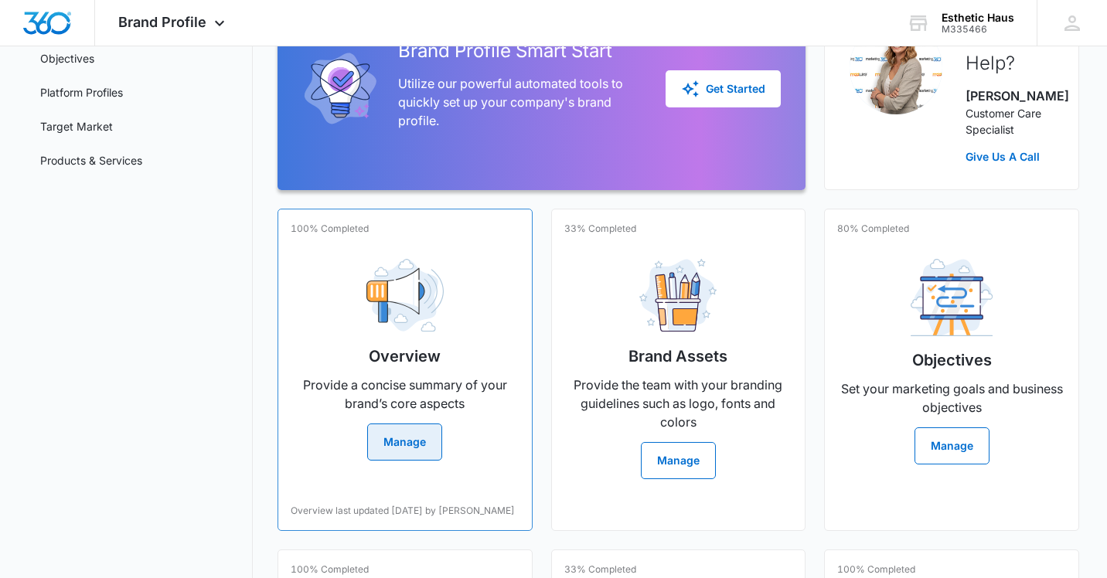
click at [418, 445] on button "Manage" at bounding box center [404, 442] width 75 height 37
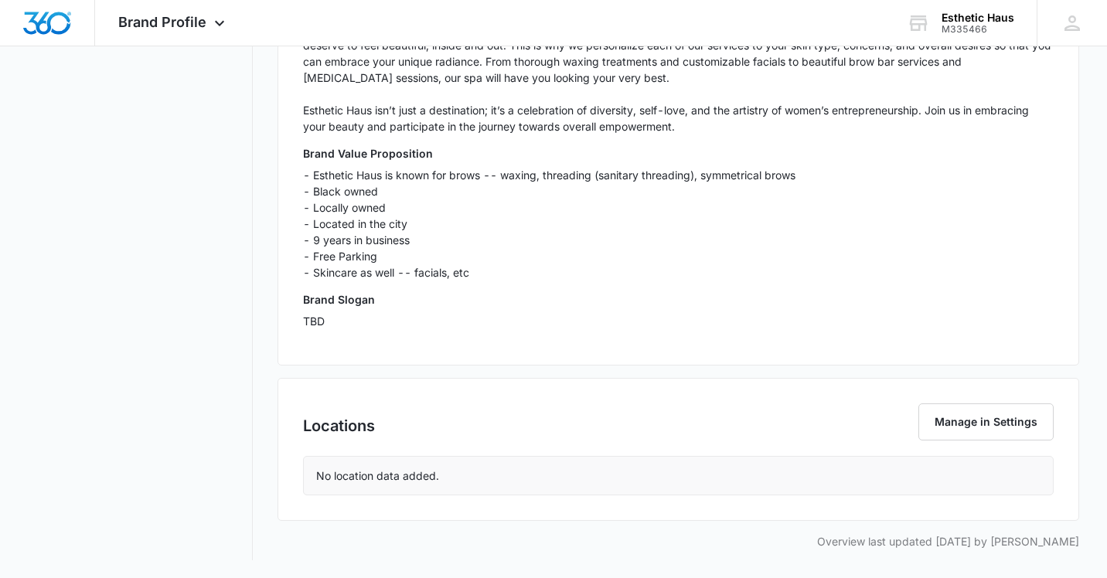
scroll to position [528, 0]
click at [1010, 413] on button "Manage in Settings" at bounding box center [985, 421] width 135 height 37
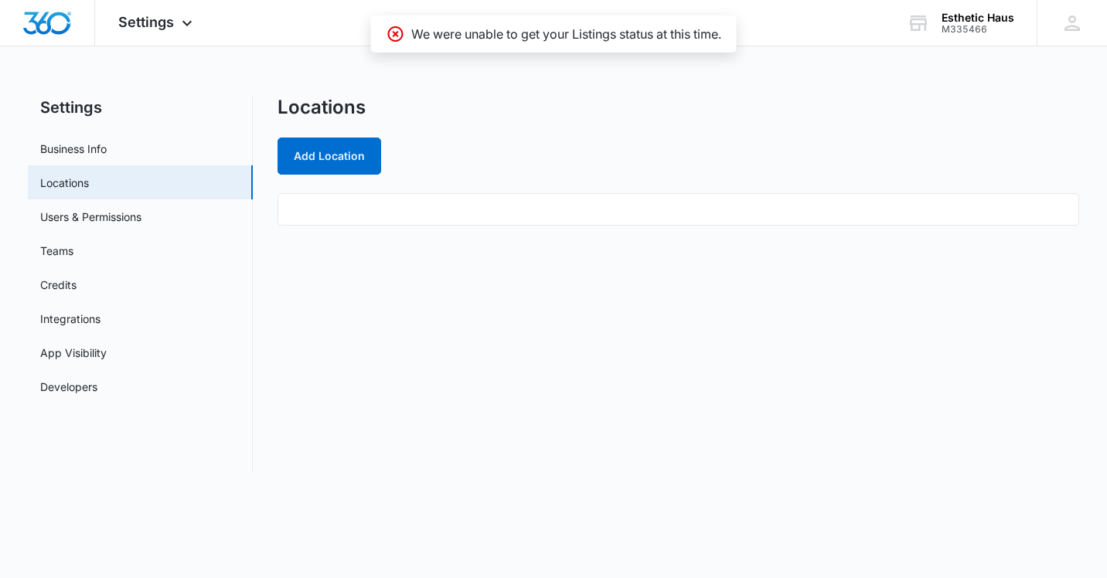
click at [724, 215] on ul at bounding box center [678, 209] width 802 height 32
click at [355, 142] on button "Add Location" at bounding box center [329, 156] width 104 height 37
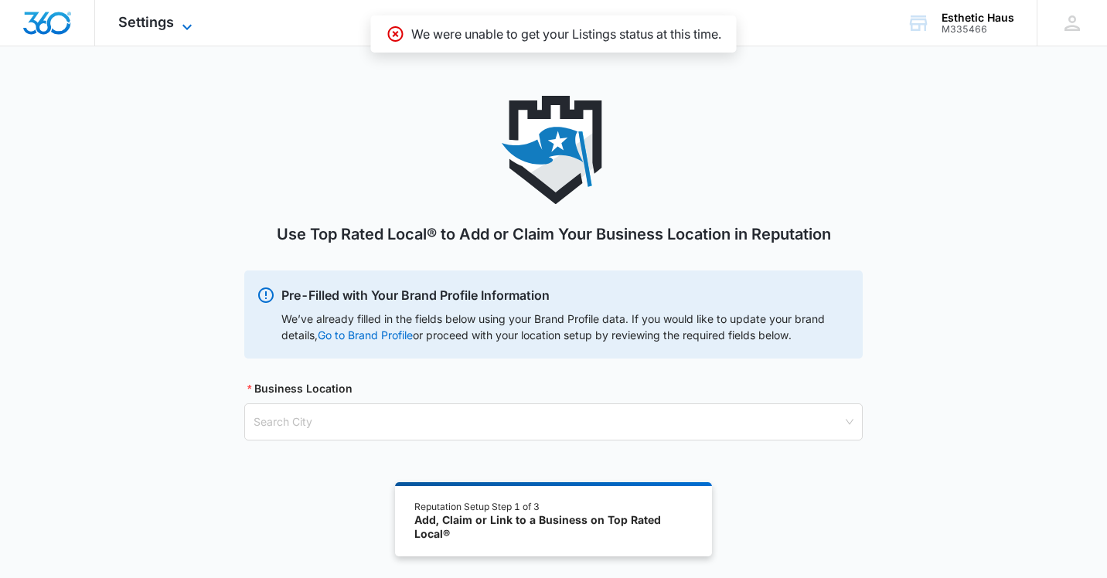
click at [167, 17] on span "Settings" at bounding box center [146, 22] width 56 height 16
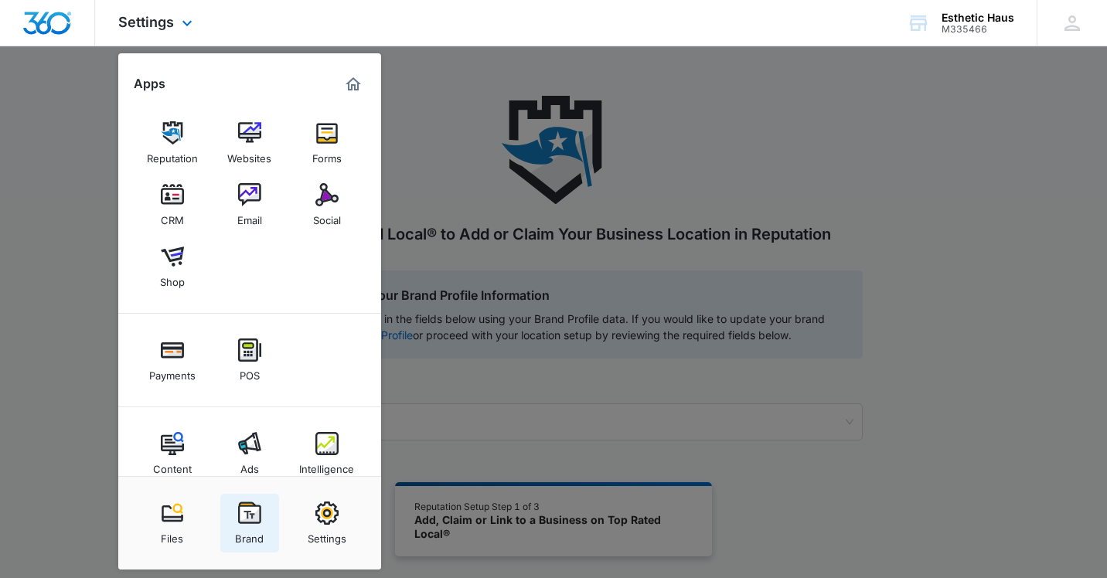
click at [257, 529] on div "Brand" at bounding box center [249, 535] width 29 height 20
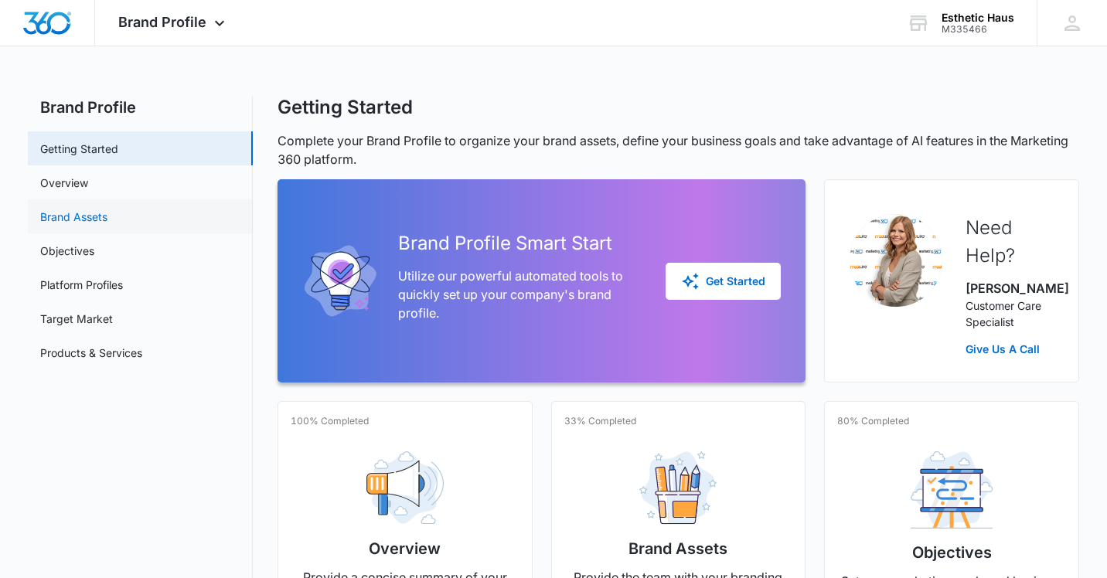
click at [75, 215] on link "Brand Assets" at bounding box center [73, 217] width 67 height 16
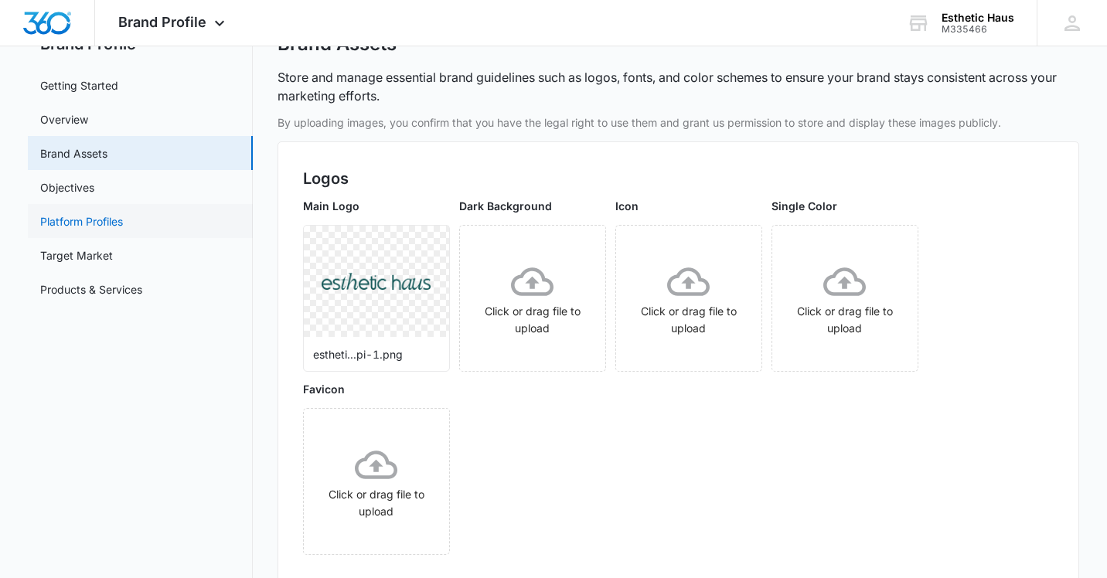
scroll to position [52, 0]
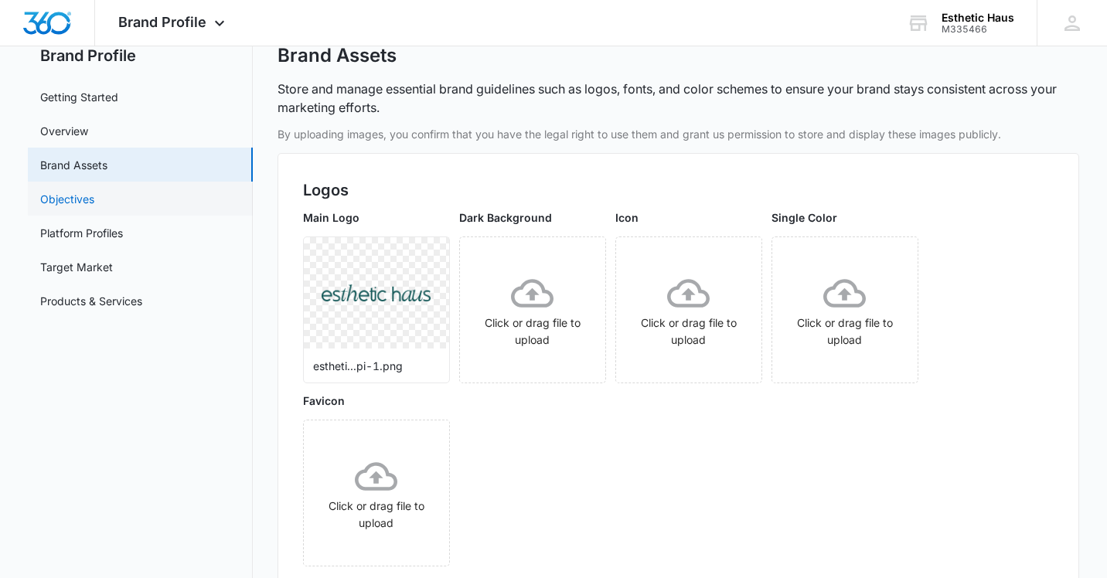
click at [73, 191] on link "Objectives" at bounding box center [67, 199] width 54 height 16
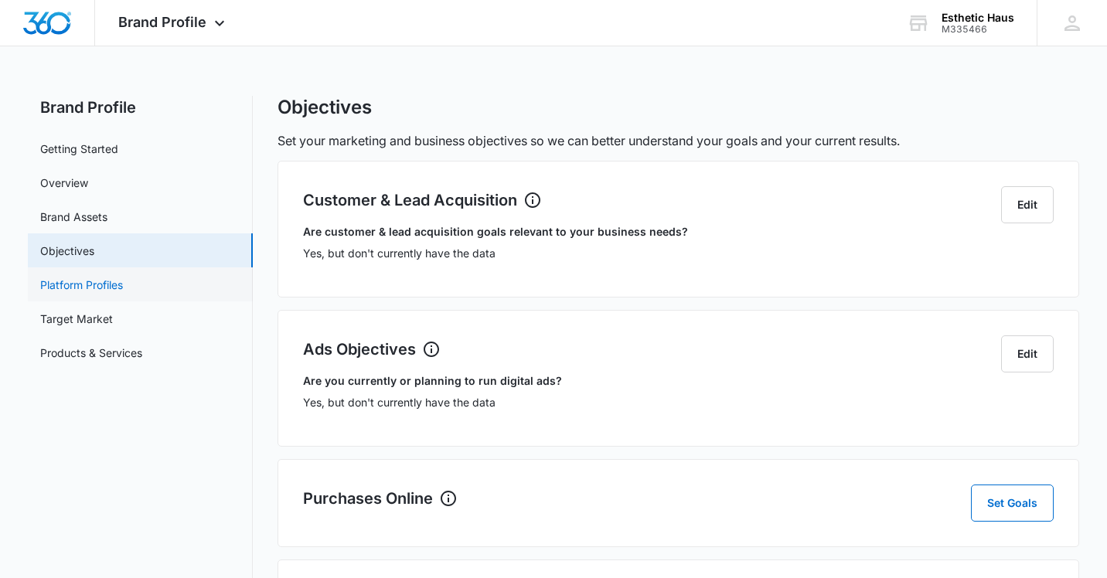
click at [70, 281] on link "Platform Profiles" at bounding box center [81, 285] width 83 height 16
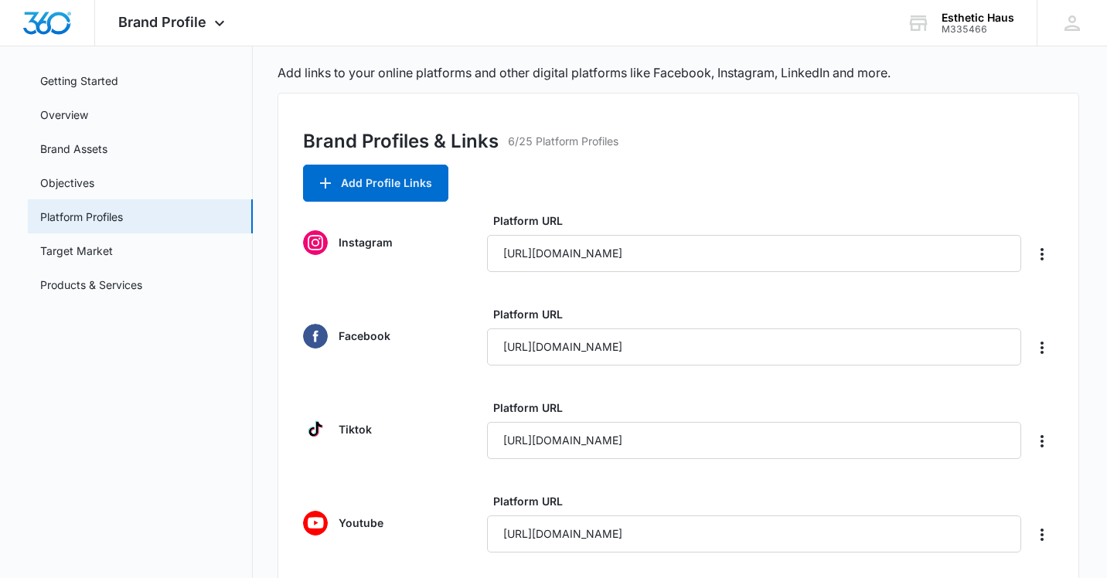
scroll to position [39, 0]
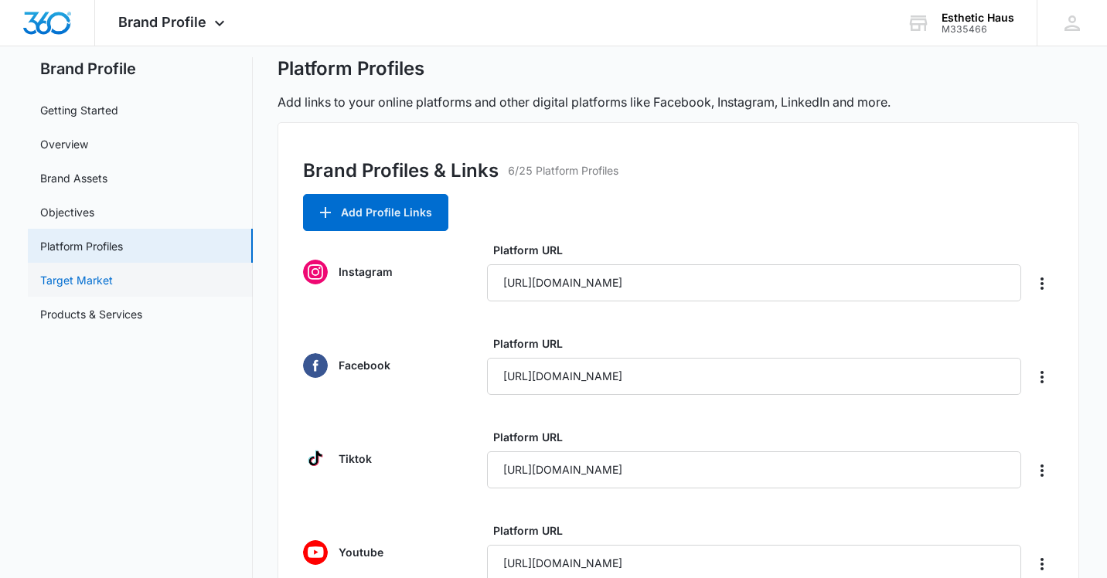
click at [70, 278] on link "Target Market" at bounding box center [76, 280] width 73 height 16
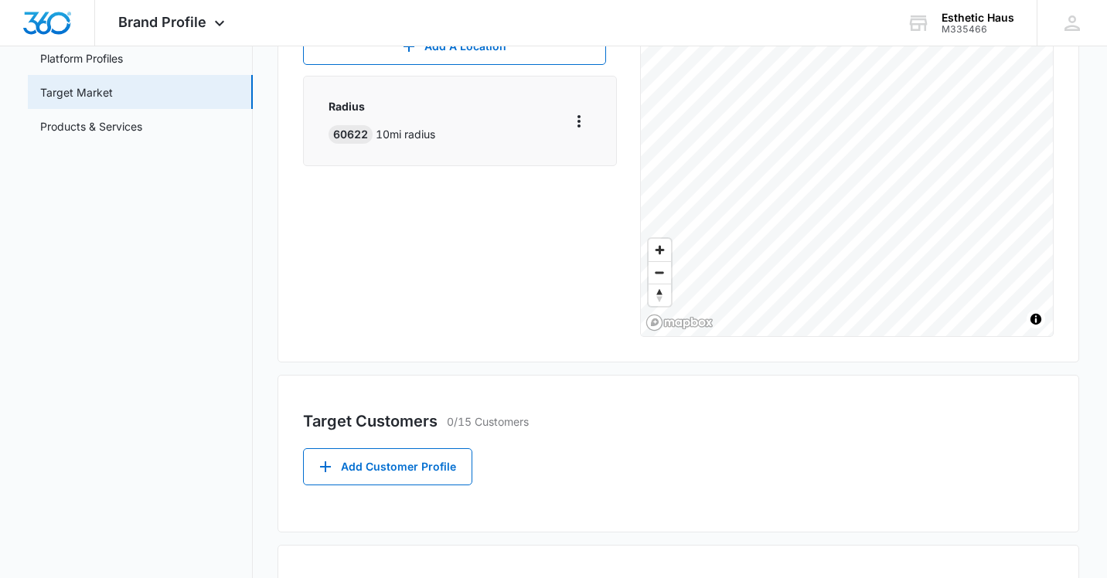
scroll to position [232, 0]
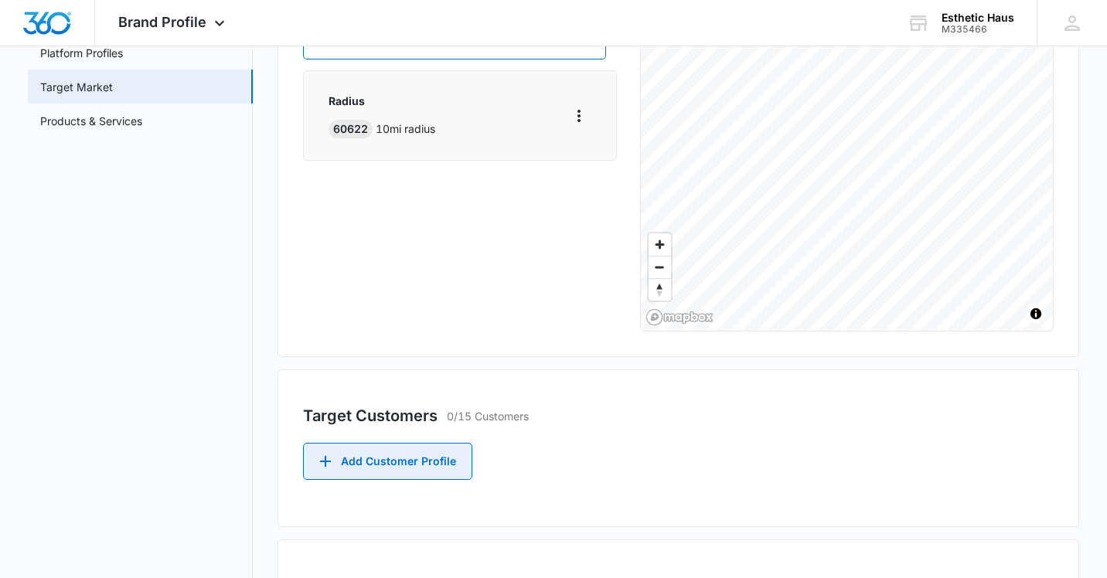
click at [369, 461] on button "Add Customer Profile" at bounding box center [387, 461] width 169 height 37
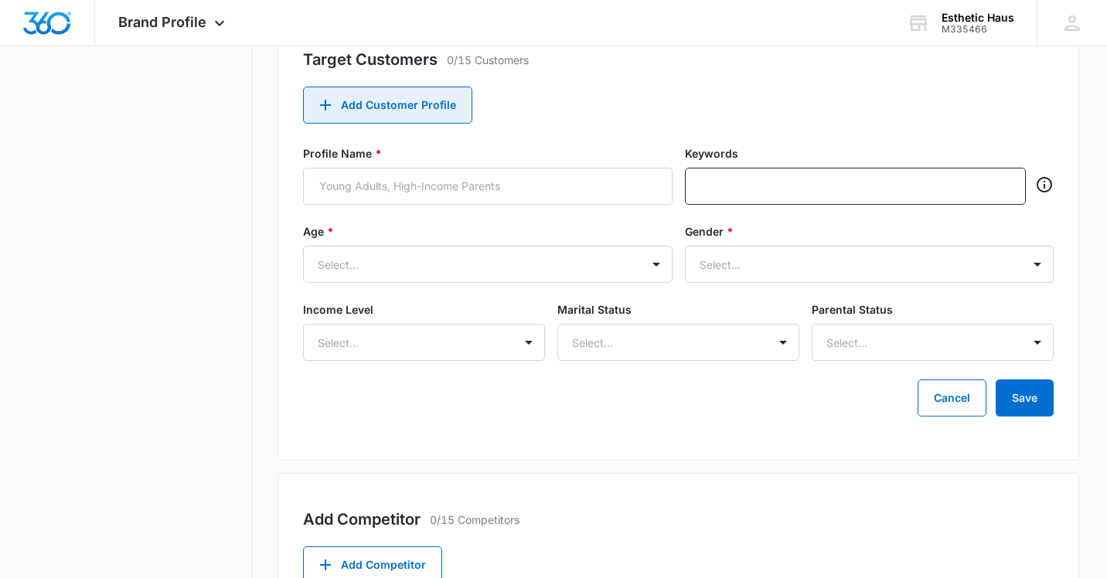
scroll to position [688, 0]
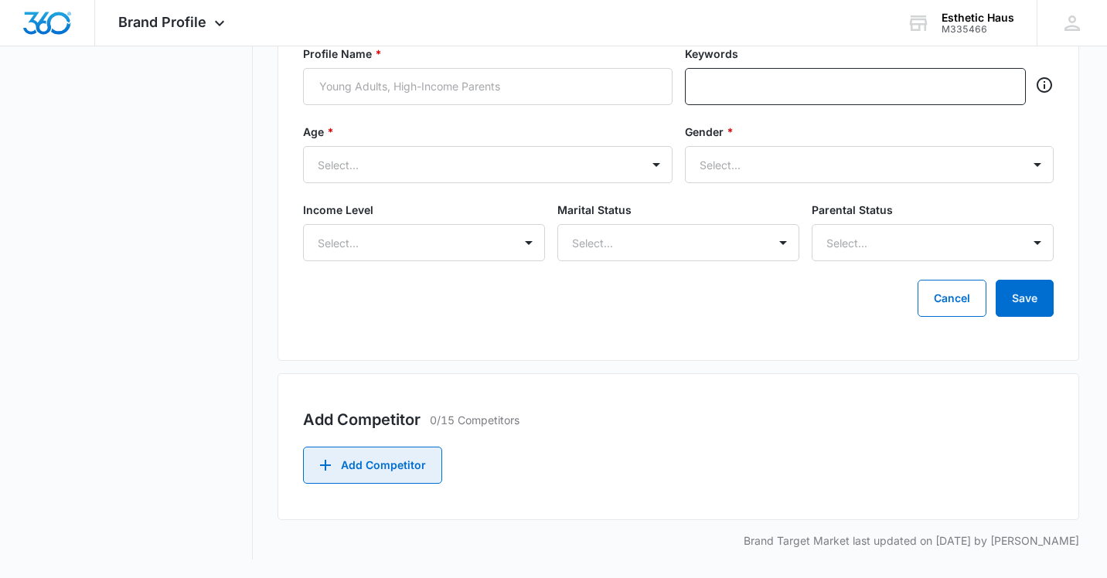
click at [366, 466] on button "Add Competitor" at bounding box center [372, 465] width 139 height 37
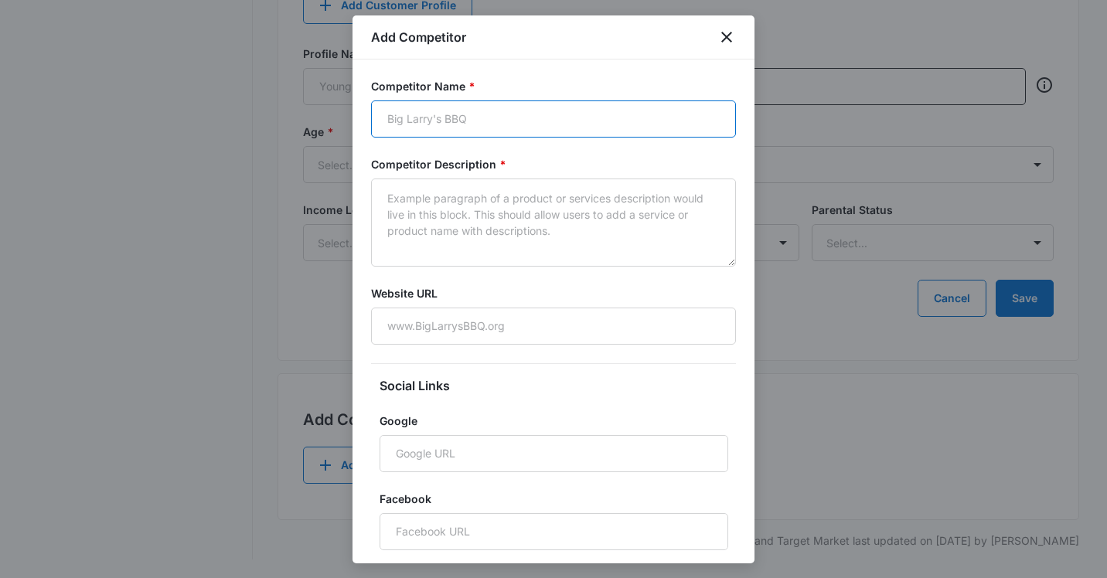
click at [462, 128] on input "Competitor Name *" at bounding box center [553, 118] width 365 height 37
type input "Bangin Brows"
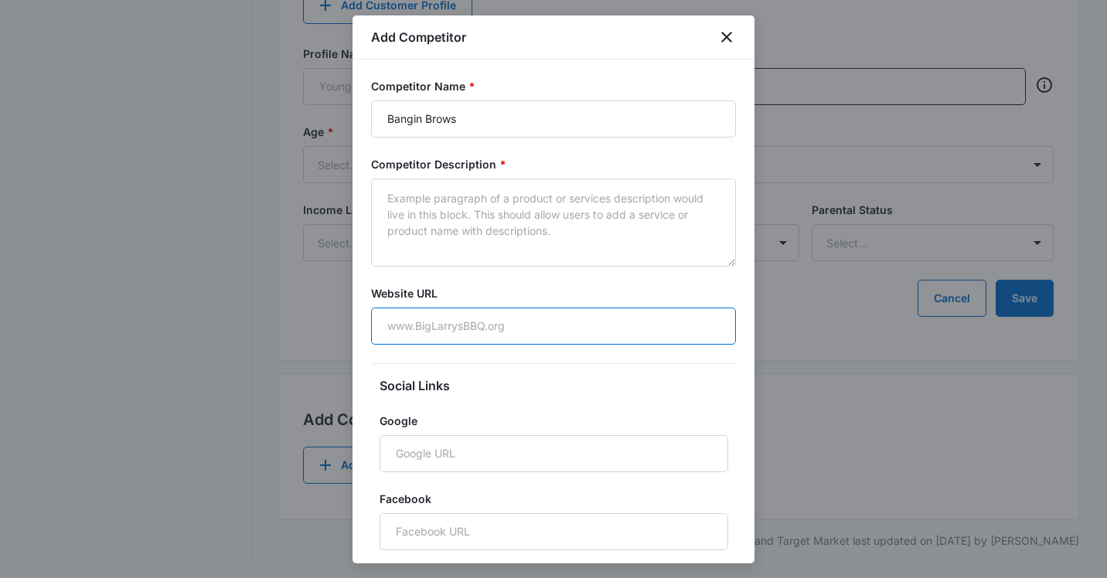
click at [425, 336] on input "Website URL" at bounding box center [553, 326] width 365 height 37
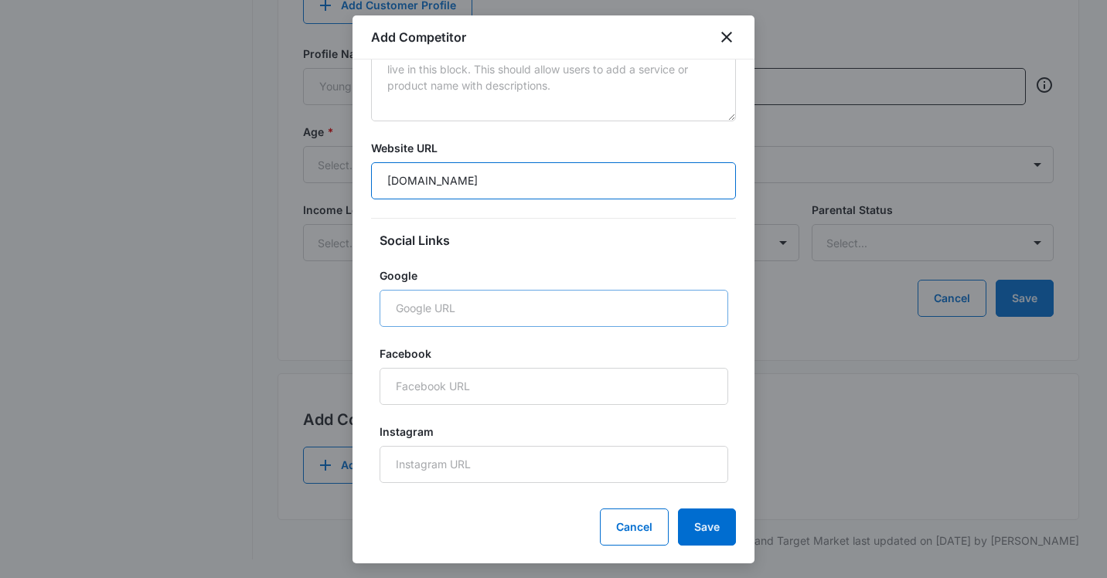
scroll to position [151, 0]
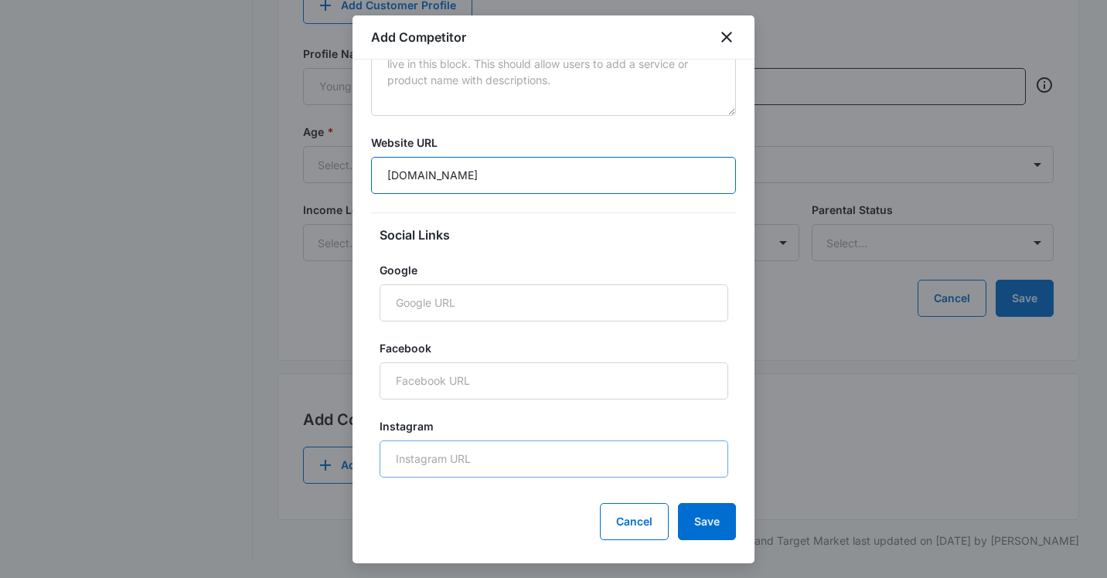
type input "[DOMAIN_NAME]"
click at [438, 463] on input "Instagram" at bounding box center [554, 459] width 349 height 37
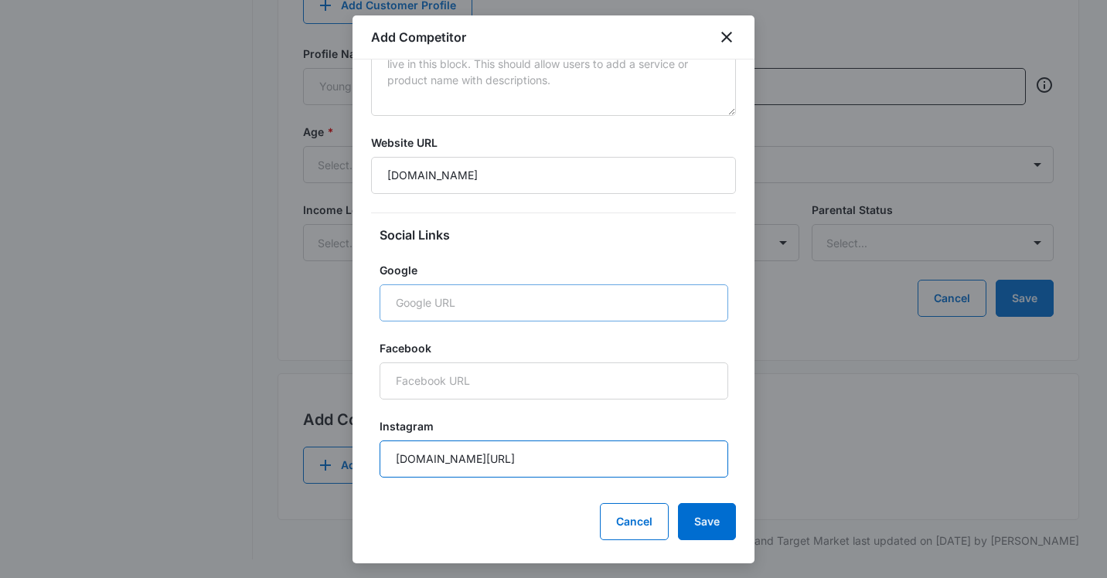
type input "[DOMAIN_NAME][URL]"
click at [434, 305] on input "Google" at bounding box center [554, 302] width 349 height 37
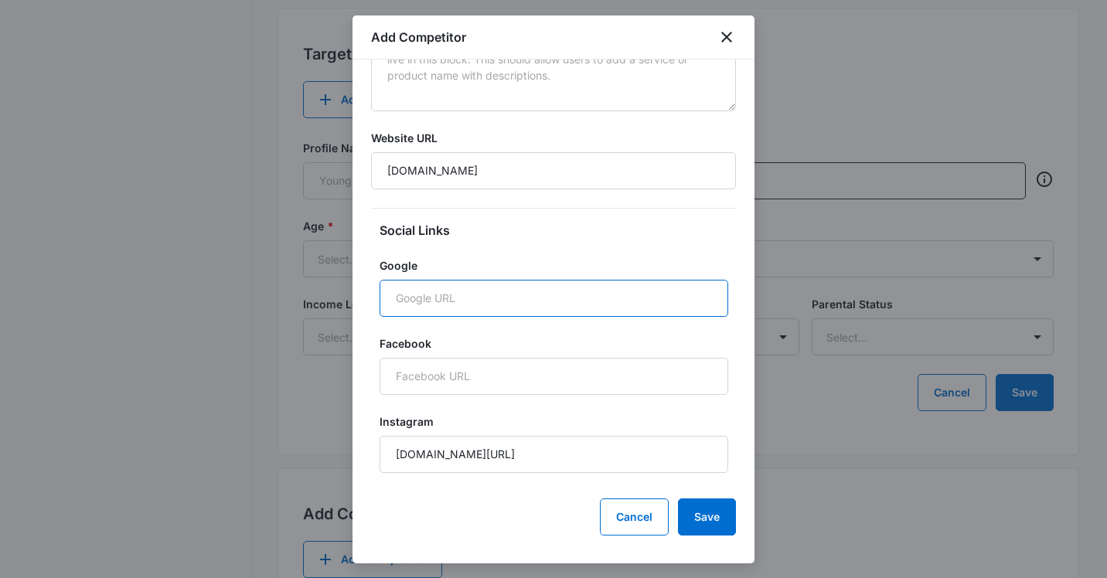
scroll to position [165, 0]
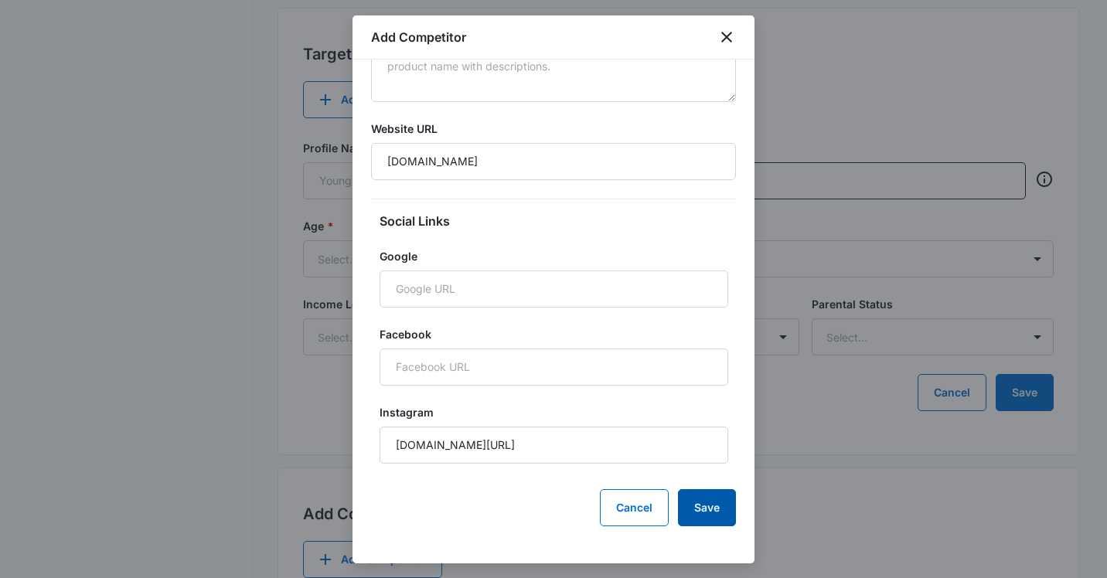
click at [712, 512] on button "Save" at bounding box center [707, 507] width 58 height 37
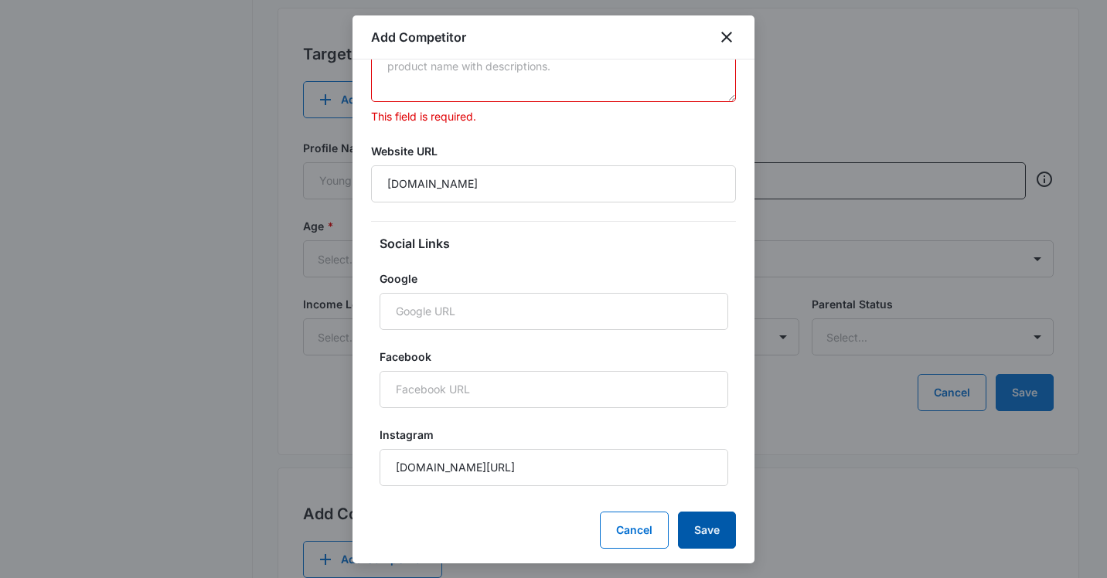
scroll to position [0, 0]
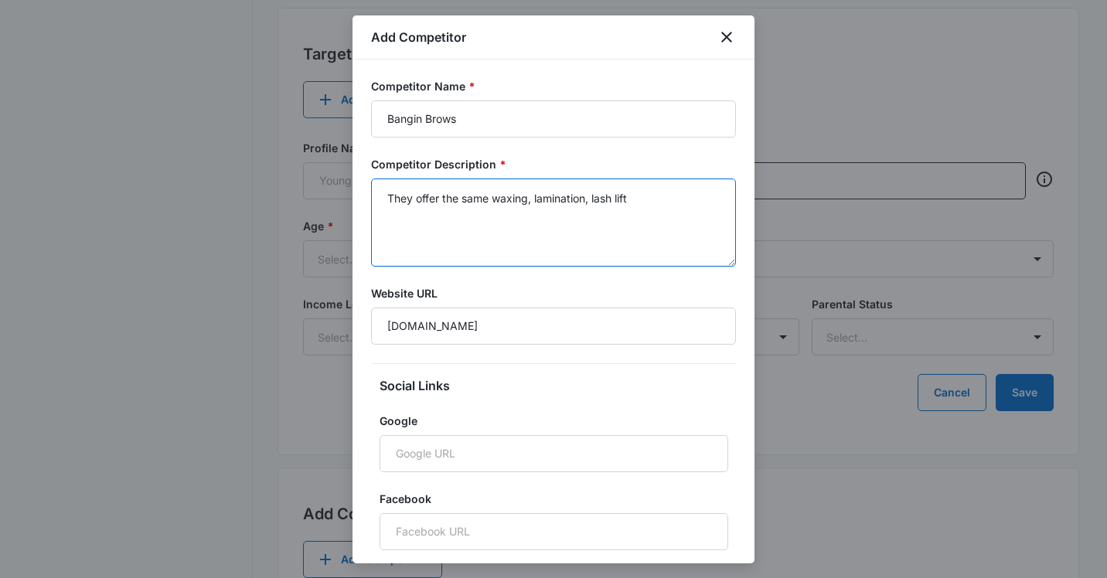
click at [535, 203] on textarea "They offer the same waxing, lamination, lash lift" at bounding box center [553, 223] width 365 height 88
click at [703, 206] on textarea "They offer the same waxing, threading, lamination, lash lift" at bounding box center [553, 223] width 365 height 88
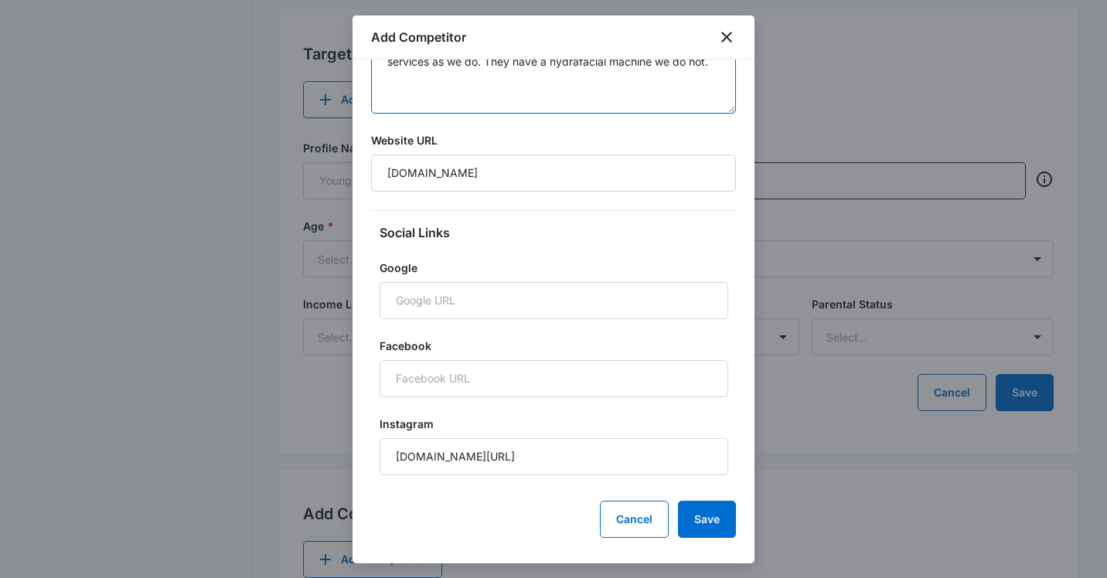
scroll to position [165, 0]
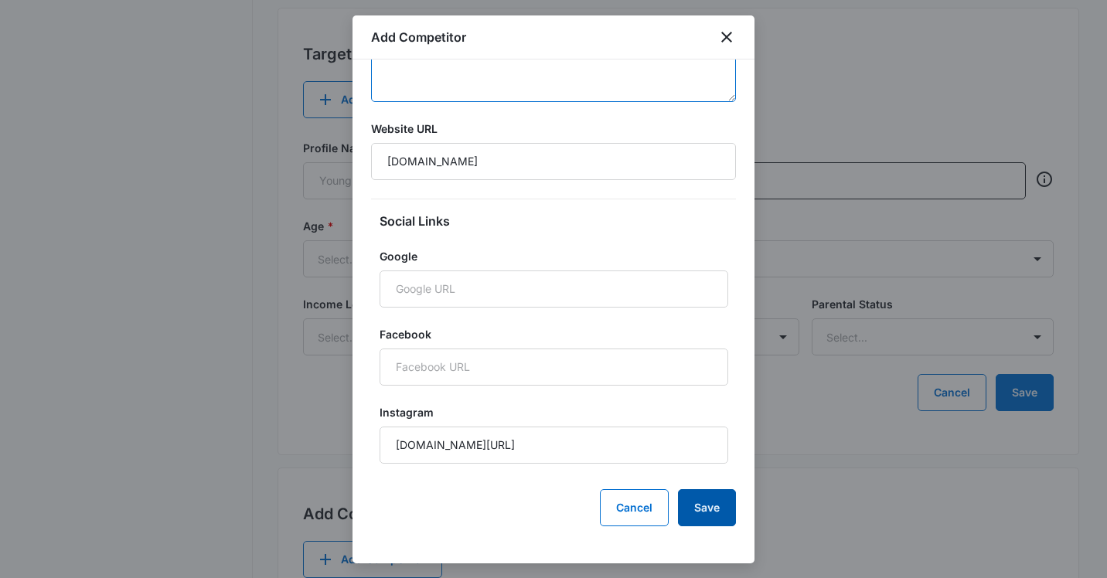
type textarea "They offer the same waxing, threading, lamination, lash lift services as we do.…"
click at [720, 509] on button "Save" at bounding box center [707, 507] width 58 height 37
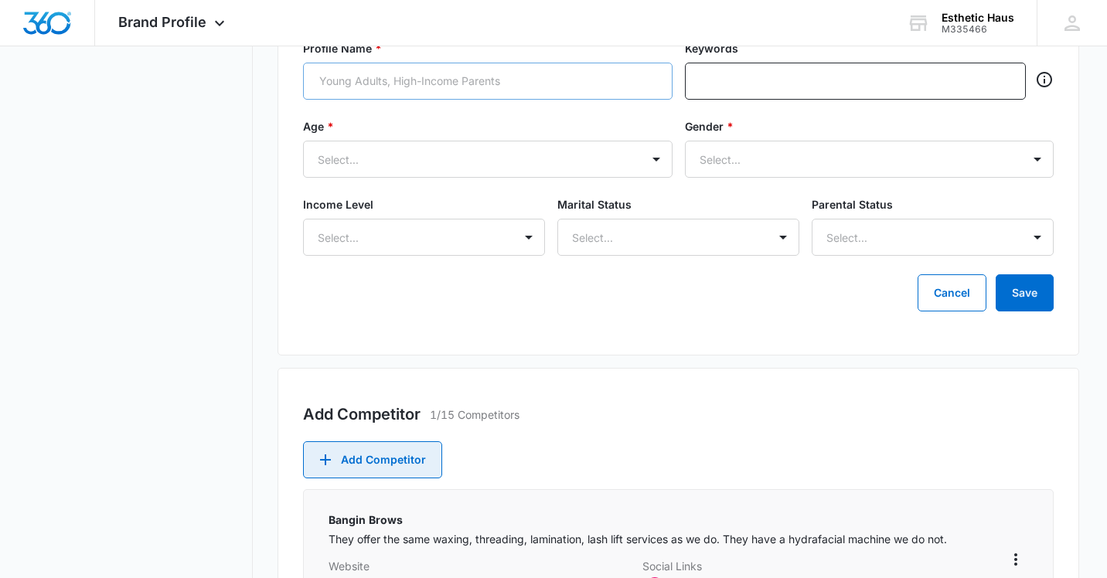
scroll to position [829, 0]
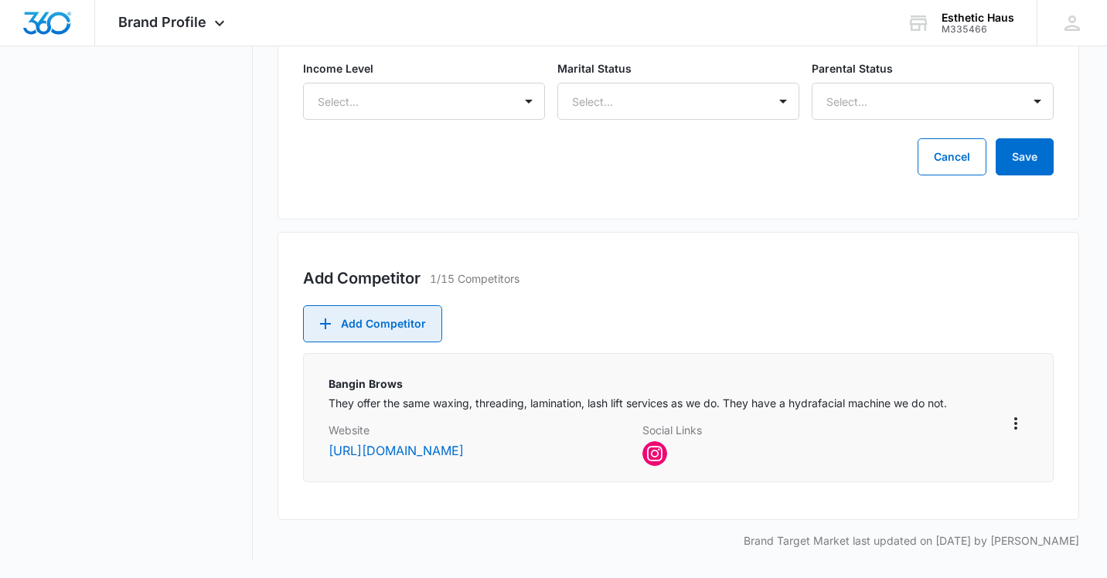
click at [359, 322] on button "Add Competitor" at bounding box center [372, 323] width 139 height 37
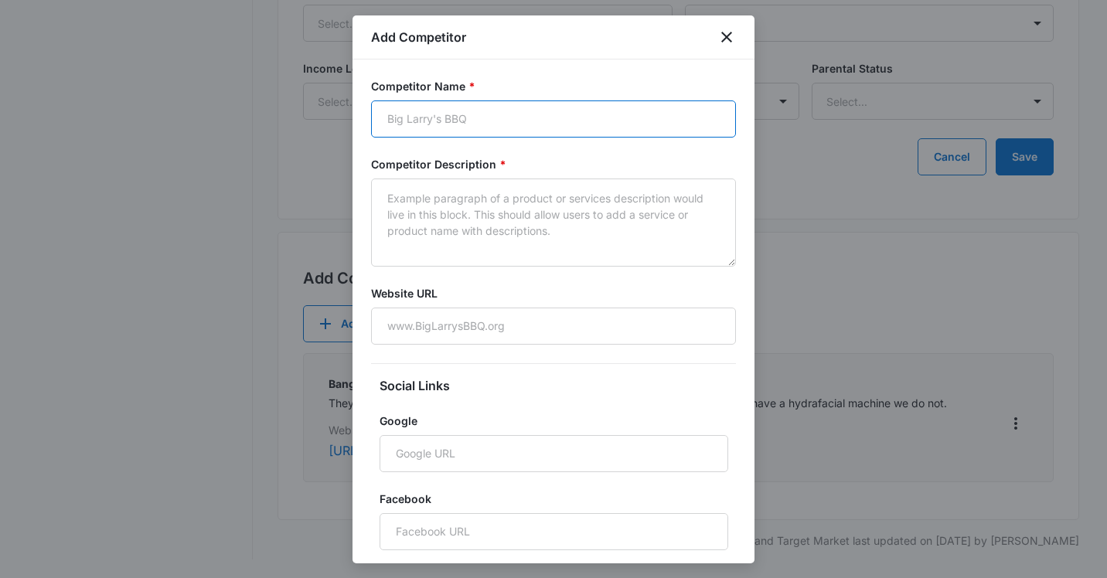
click at [495, 123] on input "Competitor Name *" at bounding box center [553, 118] width 365 height 37
type input "[PERSON_NAME]"
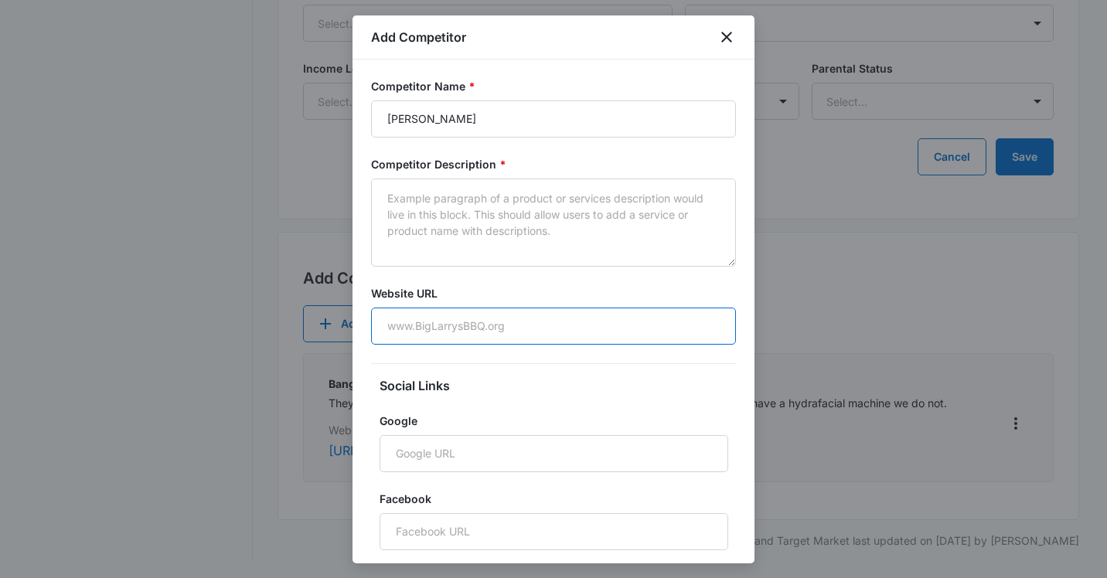
click at [475, 332] on input "Website URL" at bounding box center [553, 326] width 365 height 37
type input "[DOMAIN_NAME]"
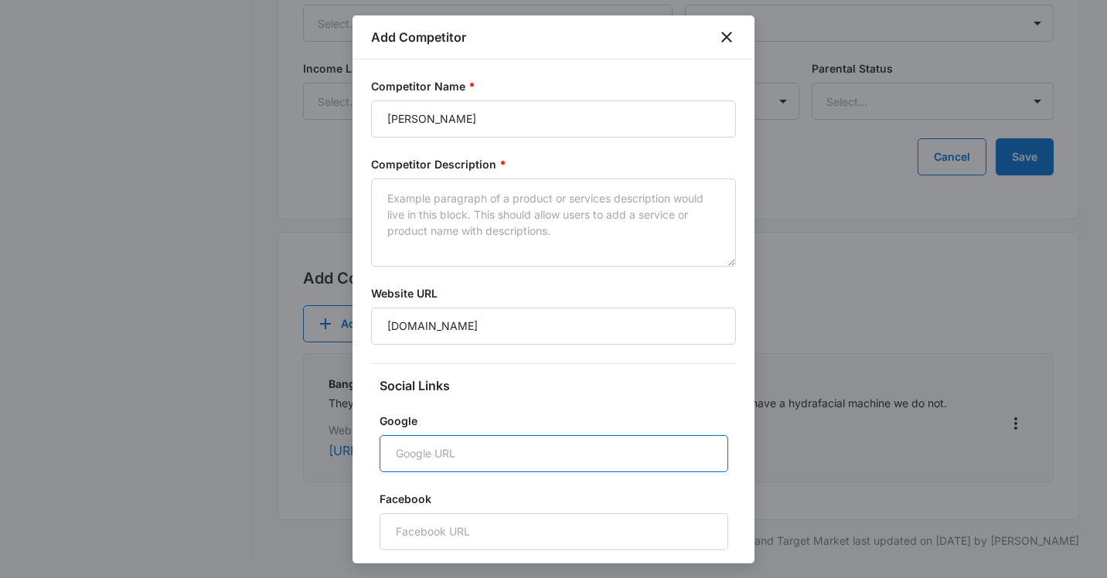
click at [414, 463] on input "Google" at bounding box center [554, 453] width 349 height 37
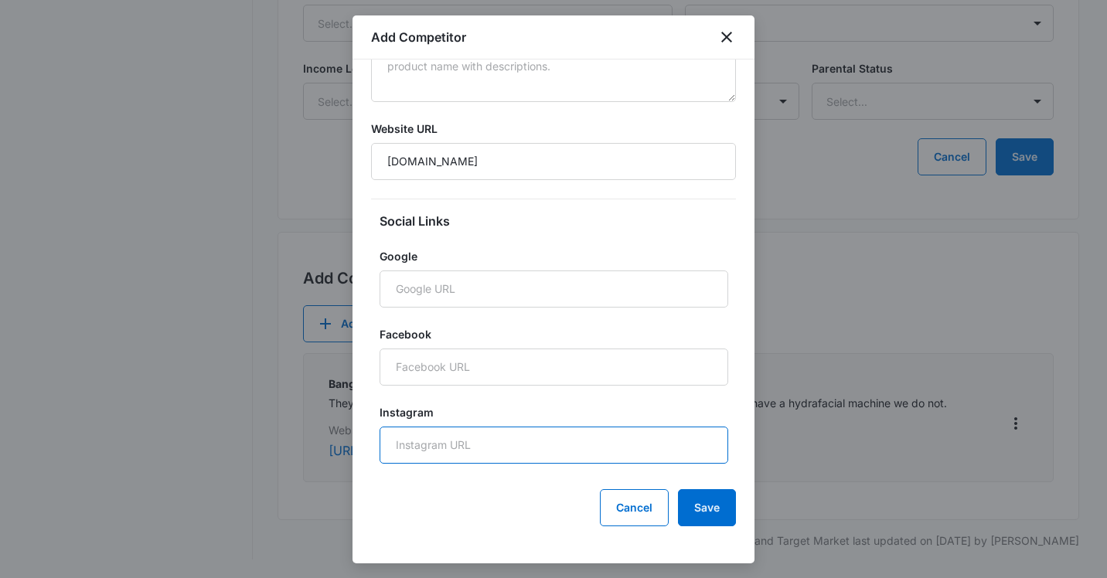
click at [415, 451] on input "Instagram" at bounding box center [554, 445] width 349 height 37
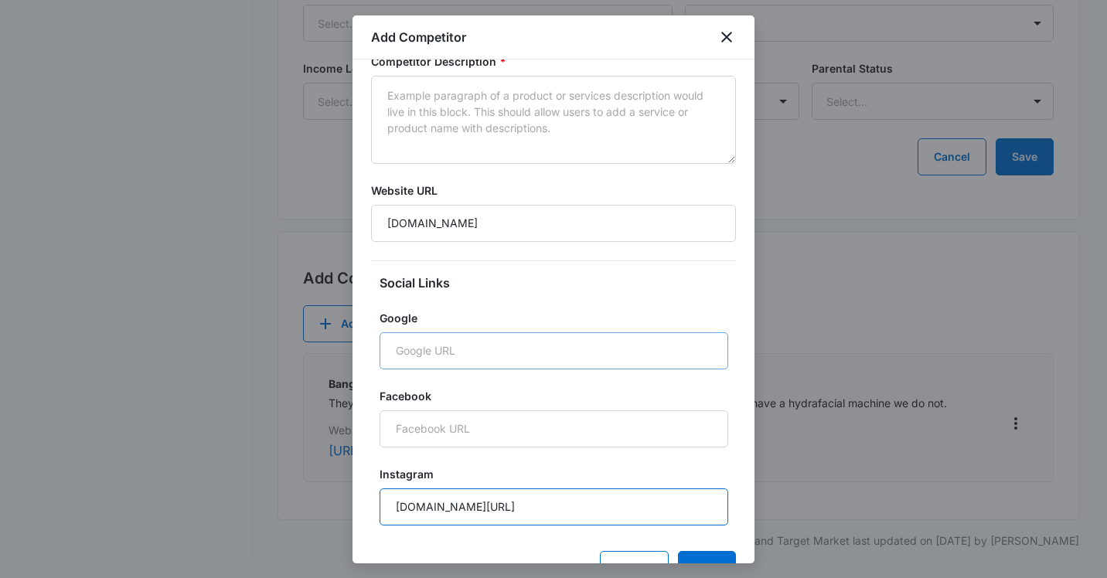
scroll to position [86, 0]
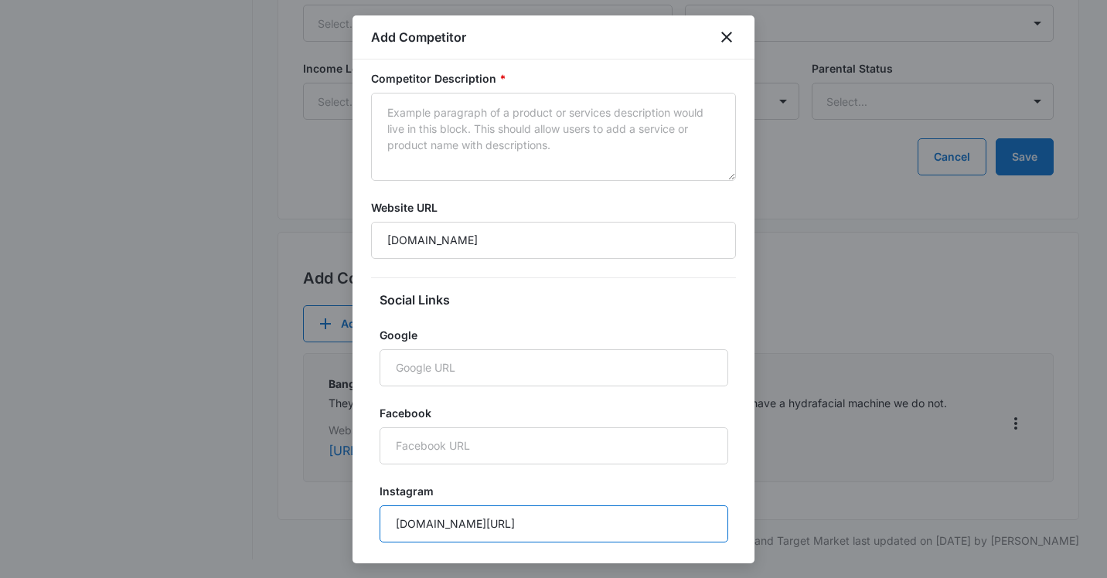
type input "[DOMAIN_NAME][URL]"
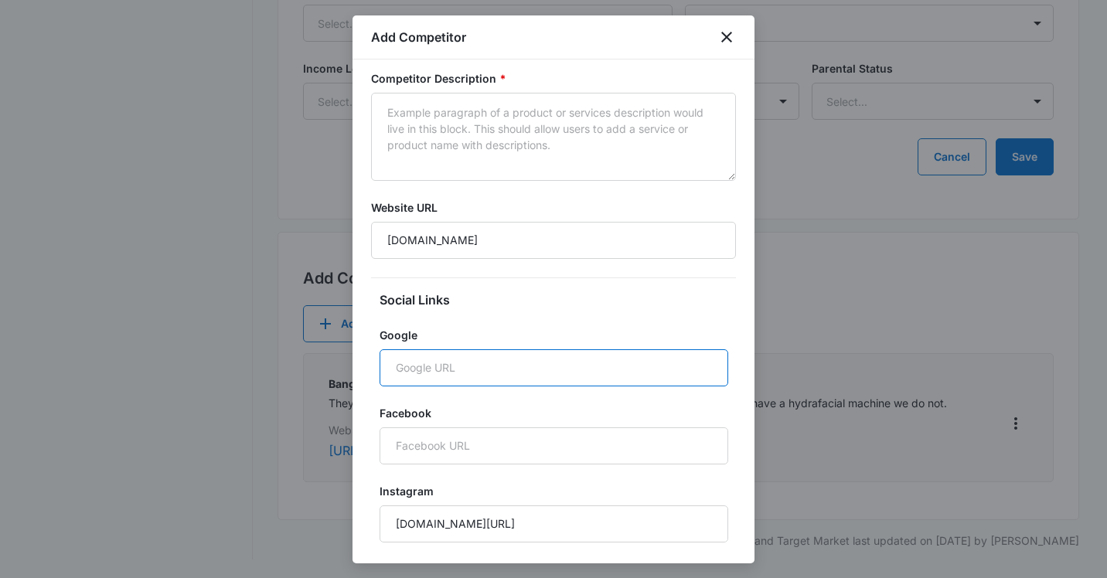
click at [484, 366] on input "Google" at bounding box center [554, 367] width 349 height 37
paste input "[URL][DOMAIN_NAME]"
type input "[URL][DOMAIN_NAME]"
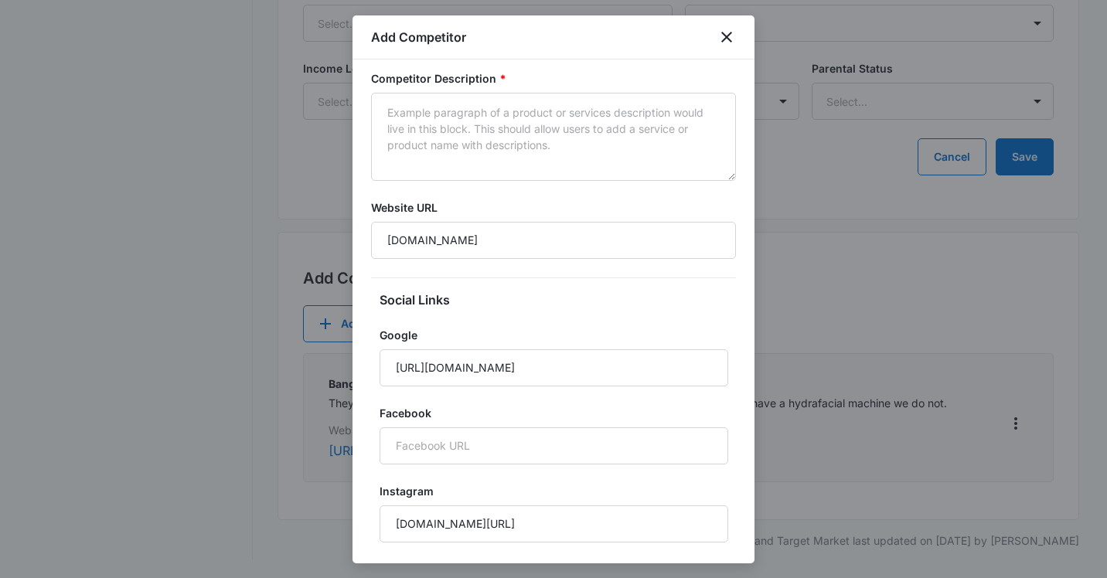
click at [898, 340] on div at bounding box center [553, 289] width 1107 height 578
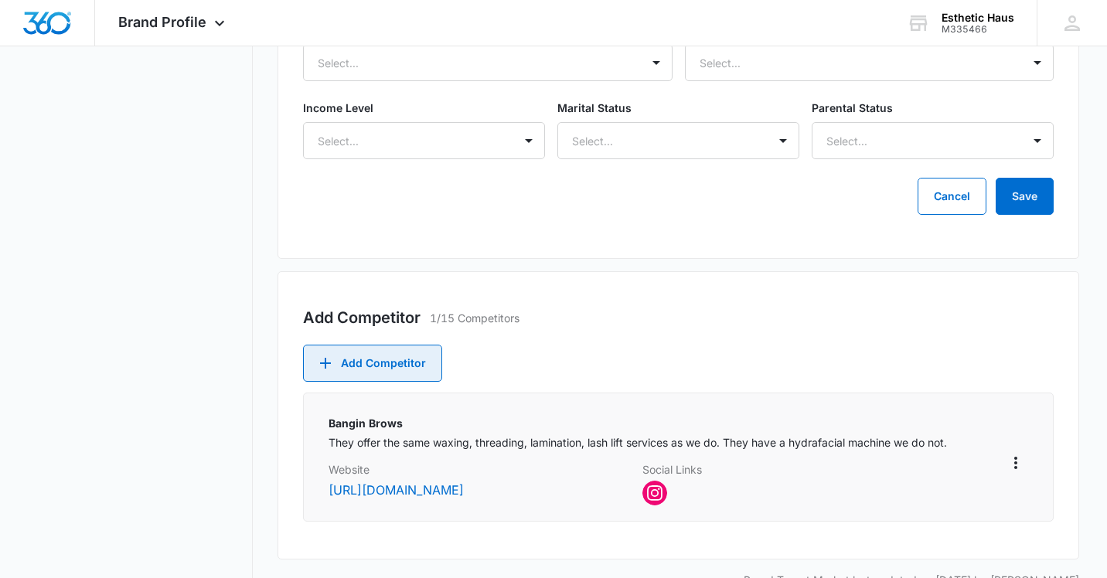
scroll to position [829, 0]
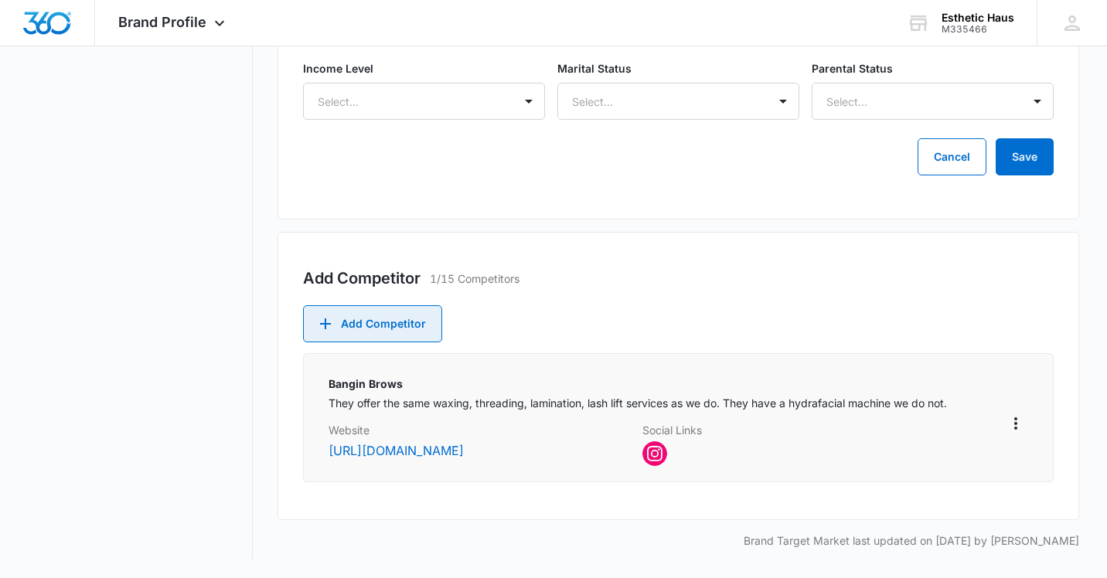
click at [365, 322] on button "Add Competitor" at bounding box center [372, 323] width 139 height 37
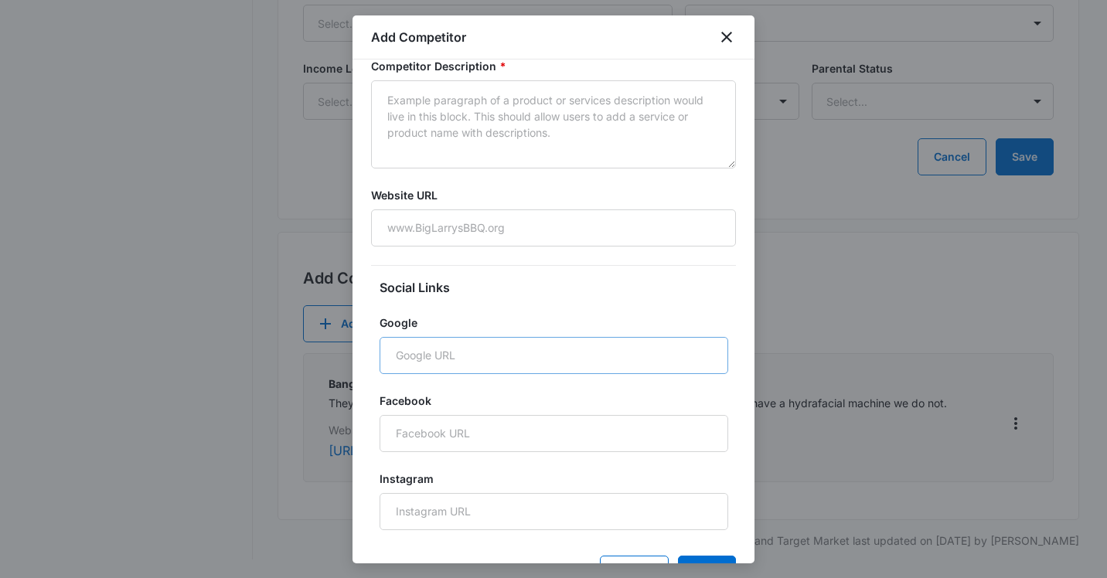
scroll to position [165, 0]
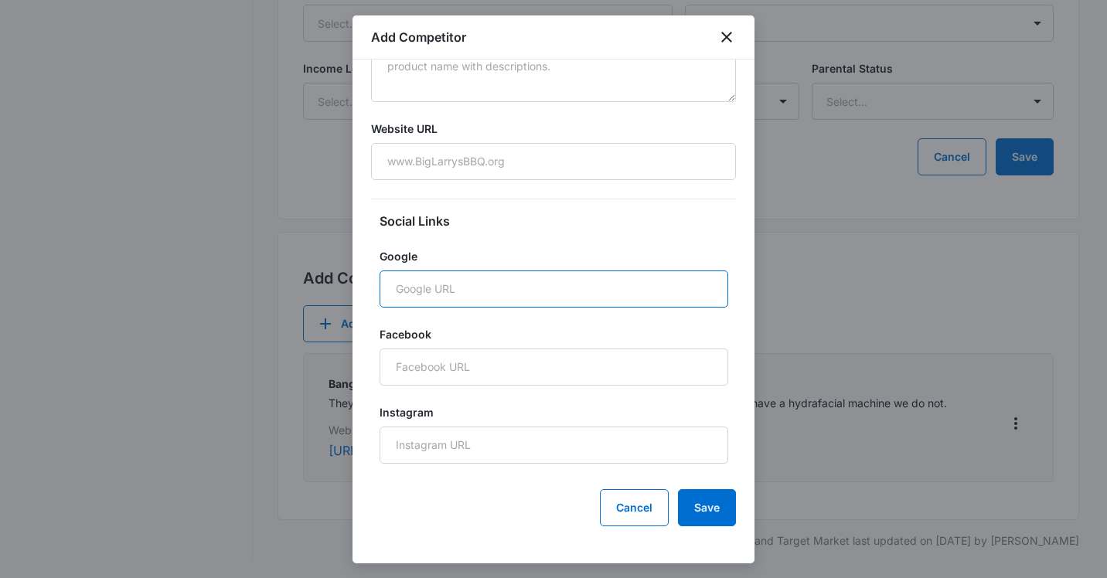
click at [436, 295] on input "Google" at bounding box center [554, 289] width 349 height 37
paste input "Beauty salon providing eyebrow services such as laminations, waxing, and tintin…"
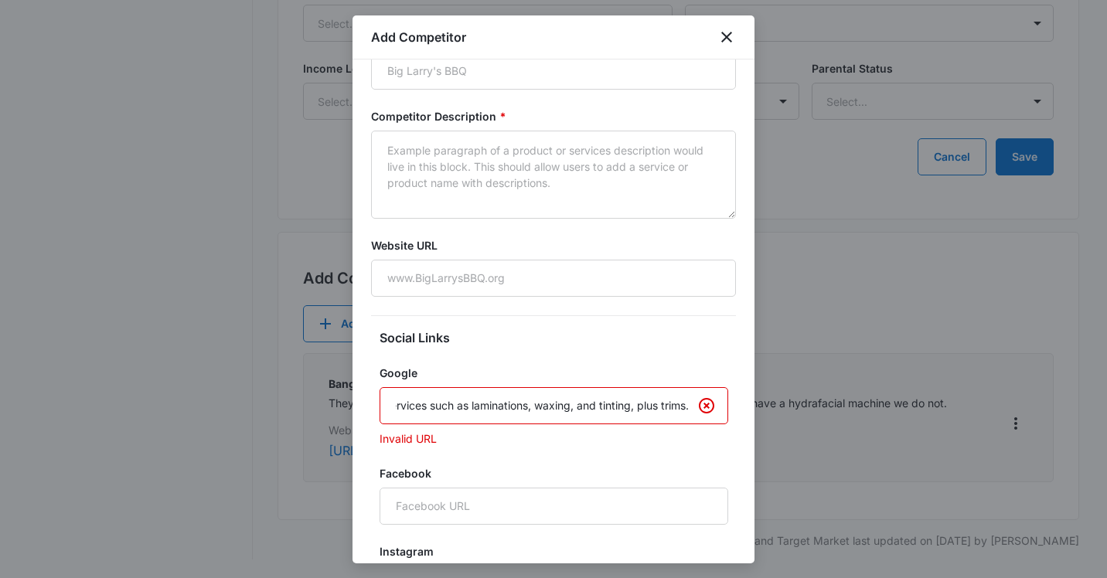
scroll to position [3, 0]
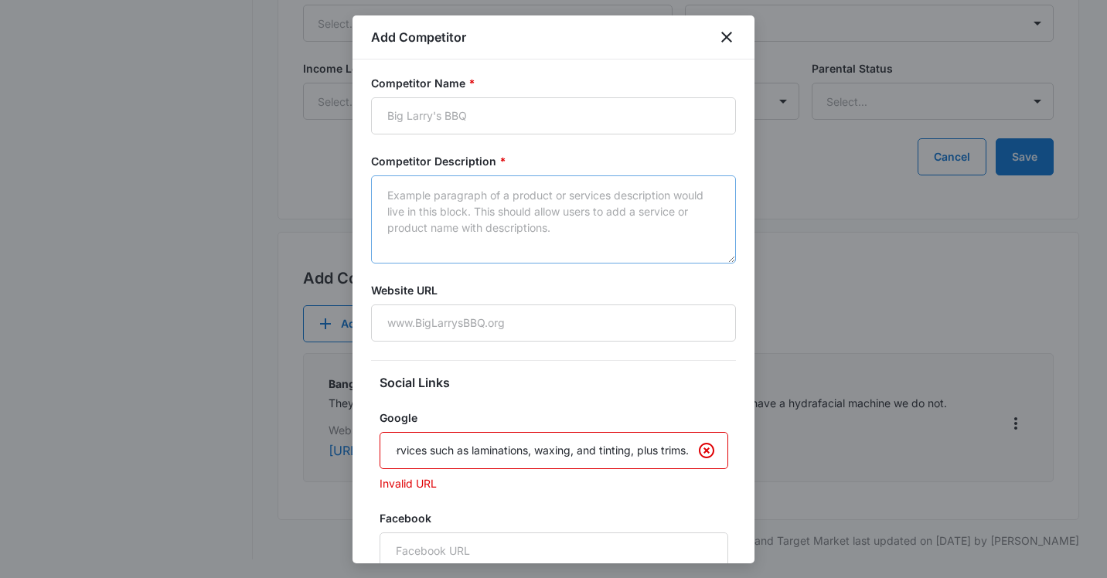
type input "Beauty salon providing eyebrow services such as laminations, waxing, and tintin…"
click at [427, 205] on textarea "Competitor Description *" at bounding box center [553, 219] width 365 height 88
paste textarea "Beauty salon providing eyebrow services such as laminations, waxing, and tintin…"
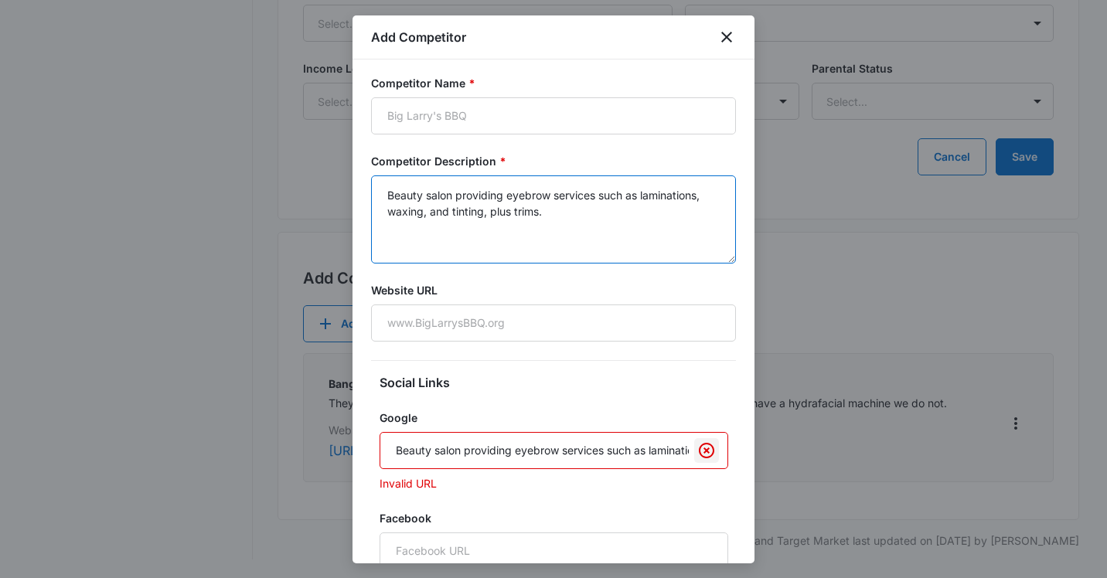
type textarea "Beauty salon providing eyebrow services such as laminations, waxing, and tintin…"
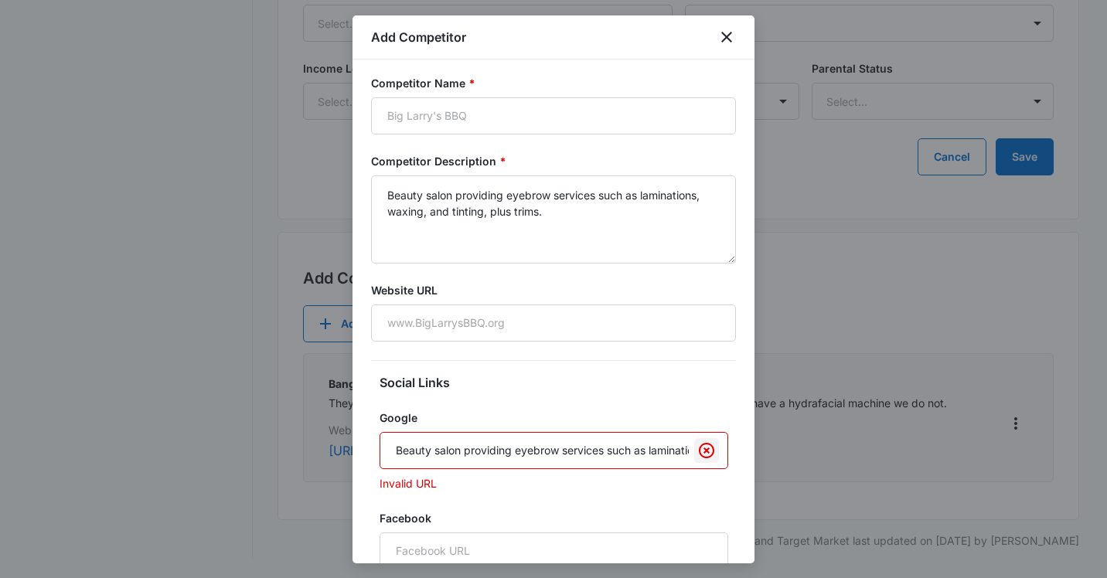
click at [704, 453] on icon "Clear" at bounding box center [706, 450] width 15 height 15
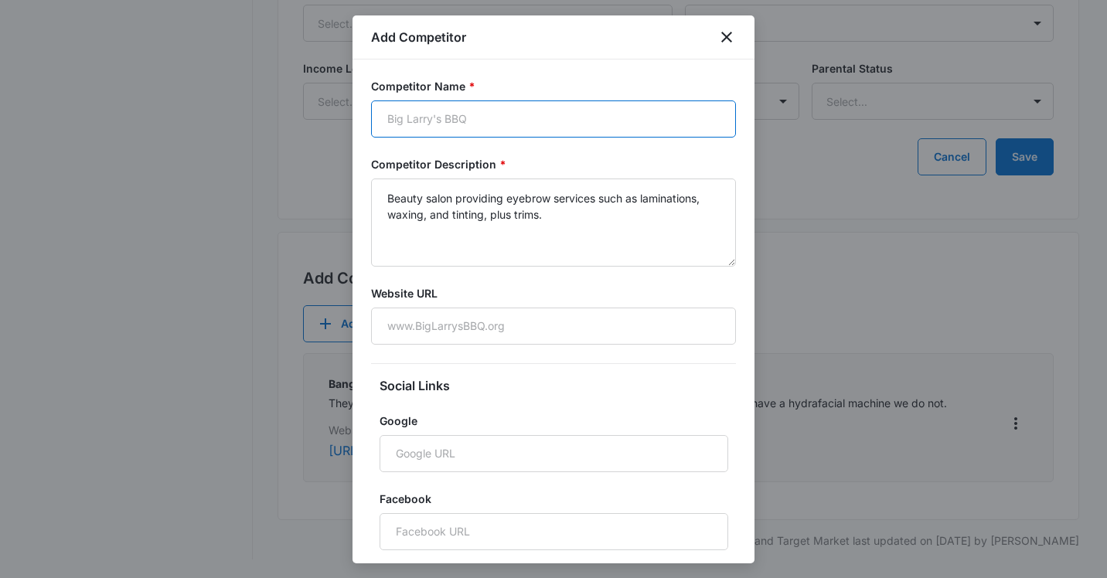
click at [527, 134] on input "Competitor Name *" at bounding box center [553, 118] width 365 height 37
type input "[PERSON_NAME]"
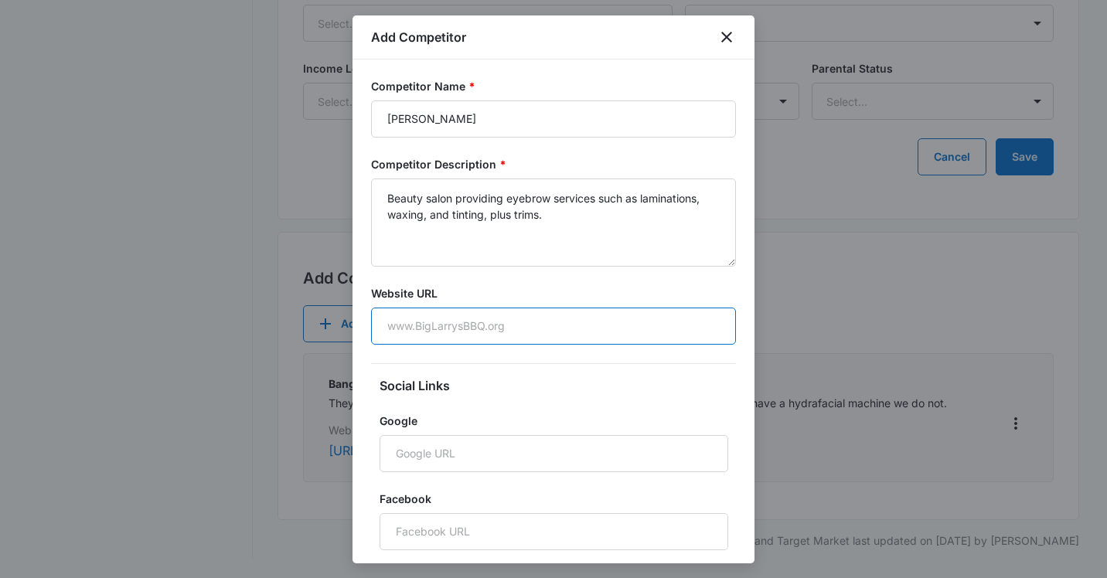
click at [476, 330] on input "Website URL" at bounding box center [553, 326] width 365 height 37
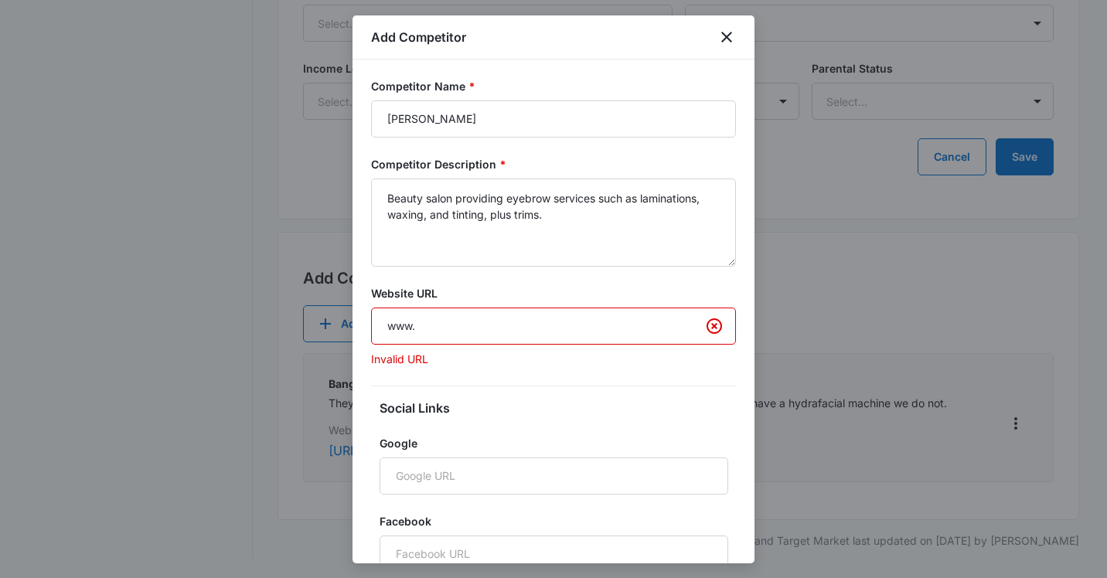
type input "[DOMAIN_NAME]"
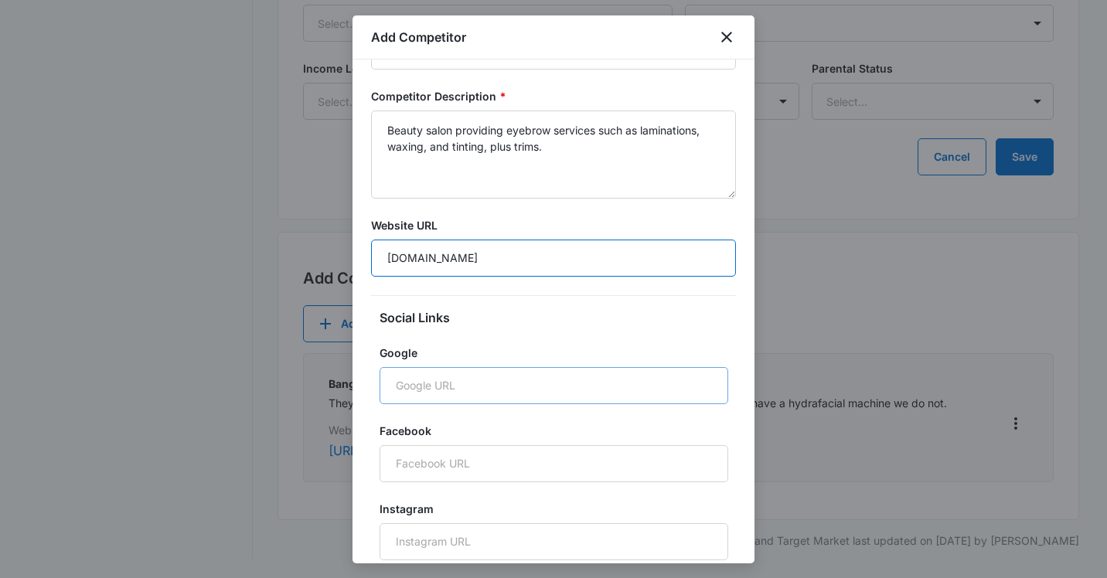
scroll to position [73, 0]
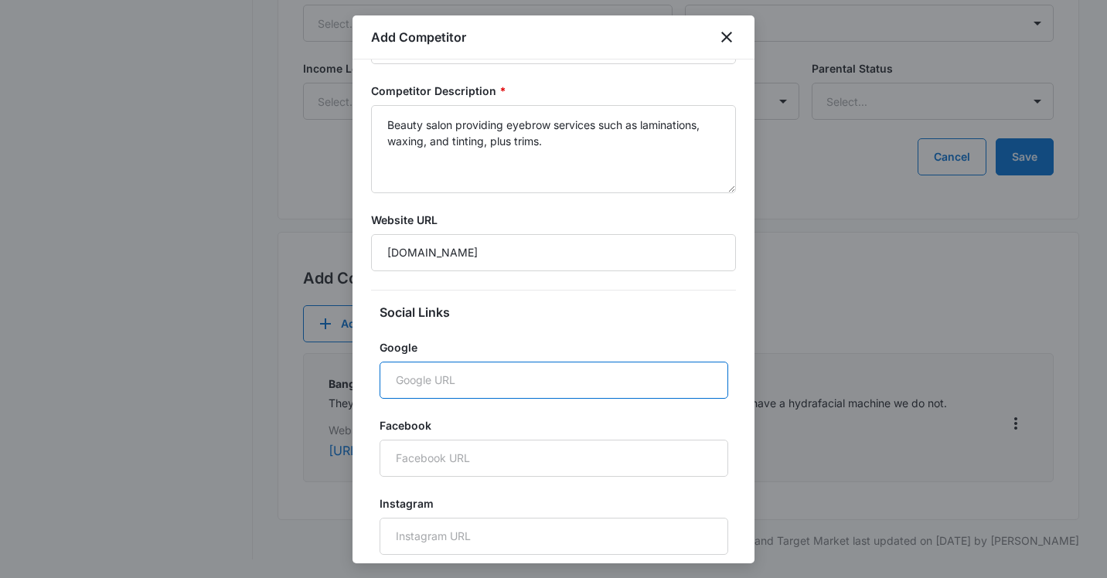
click at [502, 376] on input "Google" at bounding box center [554, 380] width 349 height 37
click at [496, 536] on input "Instagram" at bounding box center [554, 536] width 349 height 37
type input "[DOMAIN_NAME][URL]"
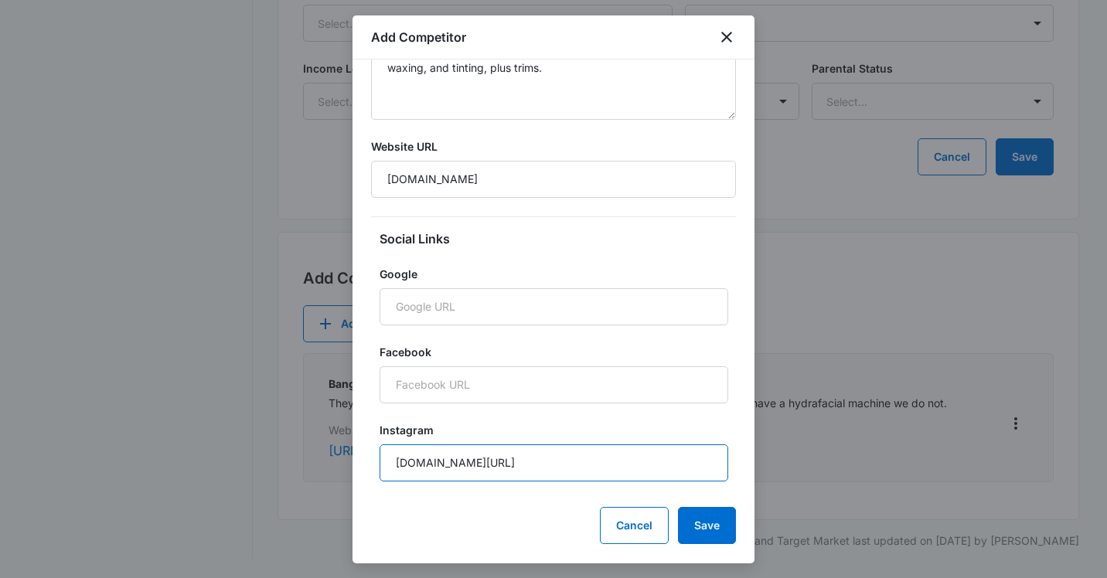
scroll to position [163, 0]
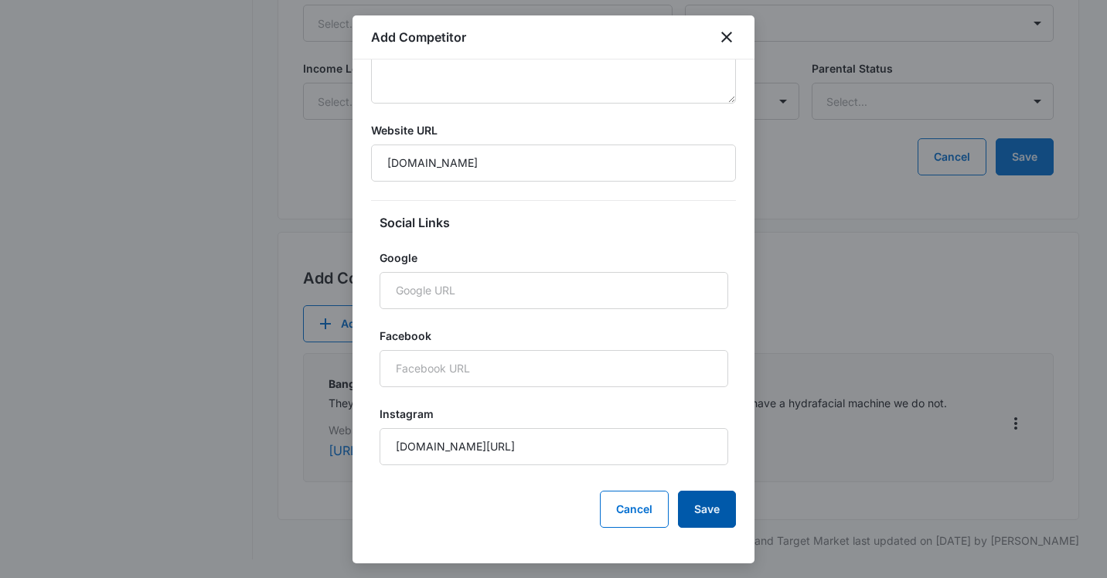
click at [710, 512] on button "Save" at bounding box center [707, 509] width 58 height 37
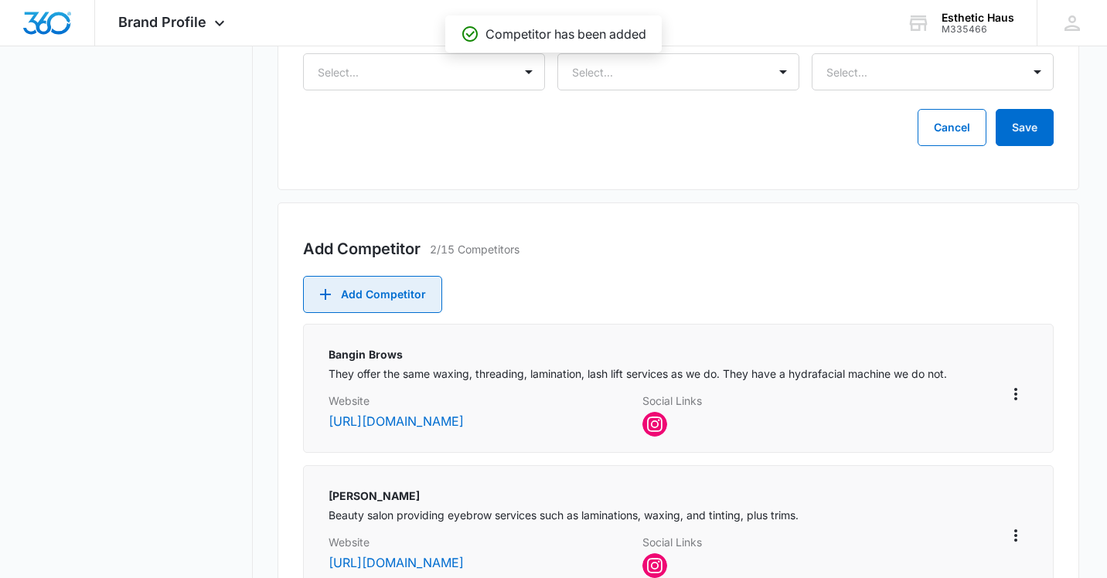
scroll to position [970, 0]
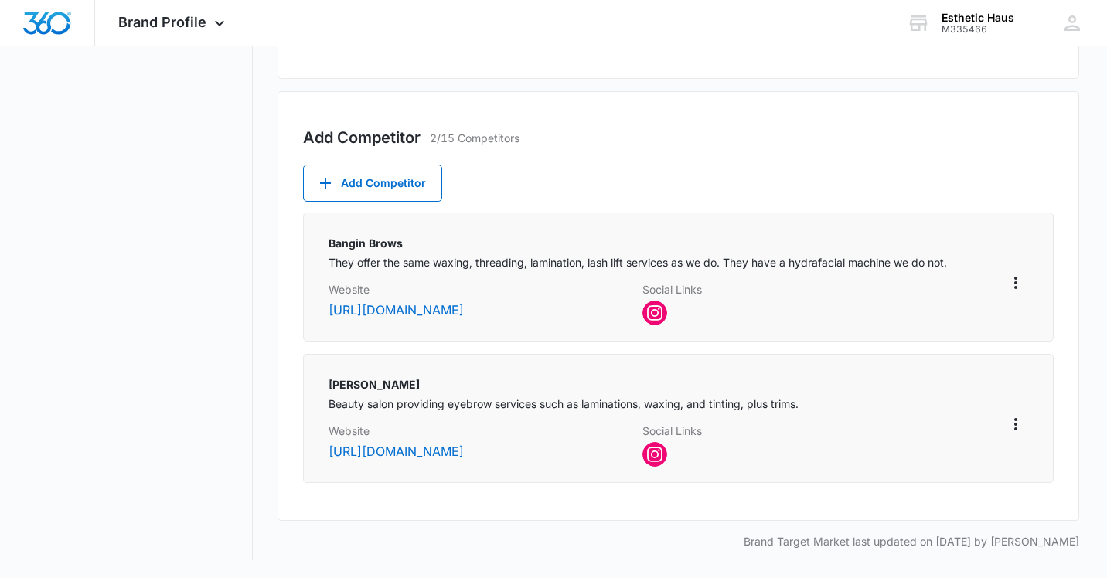
click at [655, 312] on img at bounding box center [654, 313] width 25 height 25
click at [652, 460] on img at bounding box center [654, 454] width 25 height 25
click at [420, 181] on button "Add Competitor" at bounding box center [372, 183] width 139 height 37
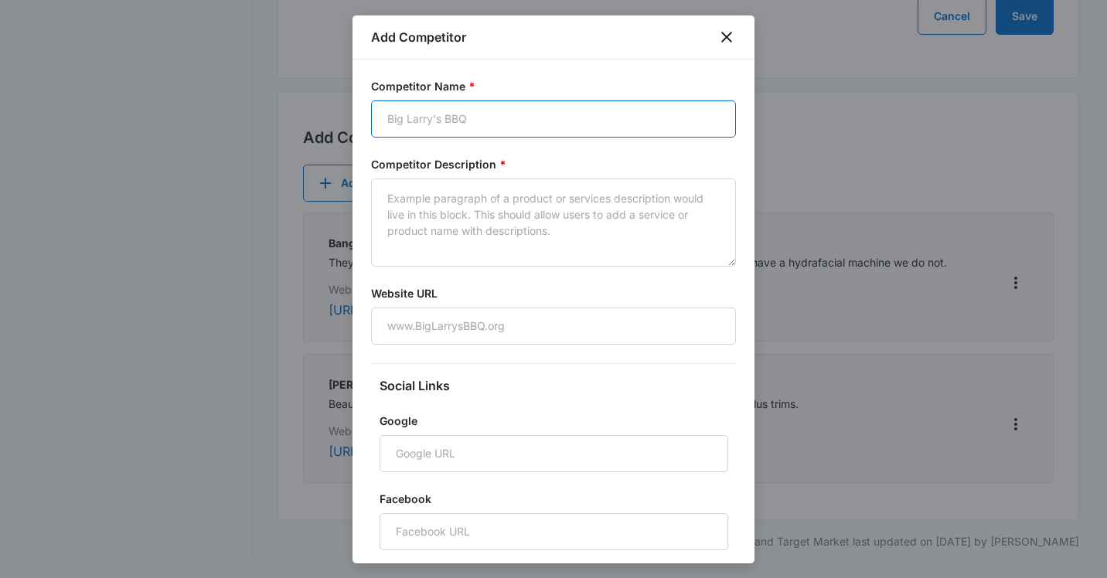
click at [420, 117] on input "Competitor Name *" at bounding box center [553, 118] width 365 height 37
click at [458, 114] on input "Competitor Name *" at bounding box center [553, 118] width 365 height 37
paste input "The Wax & Skin Lounge"
click at [391, 121] on input "The Wax & Skin Lounge" at bounding box center [553, 118] width 365 height 37
type input "The Wax & Skin Lounge"
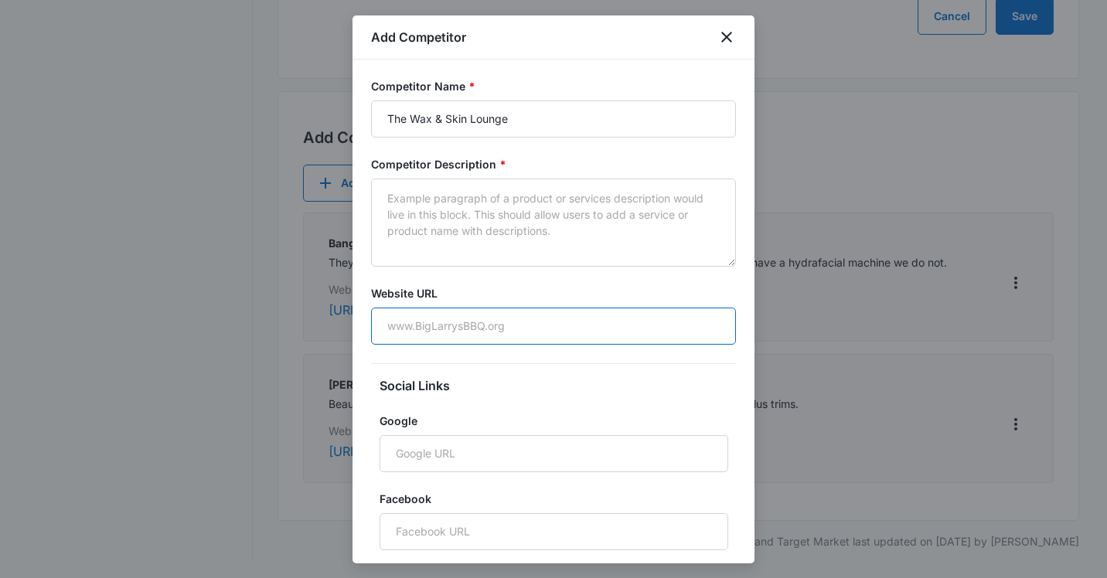
click at [419, 327] on input "Website URL" at bounding box center [553, 326] width 365 height 37
paste input "[DOMAIN_NAME]"
click at [388, 327] on input "[DOMAIN_NAME]" at bounding box center [553, 326] width 365 height 37
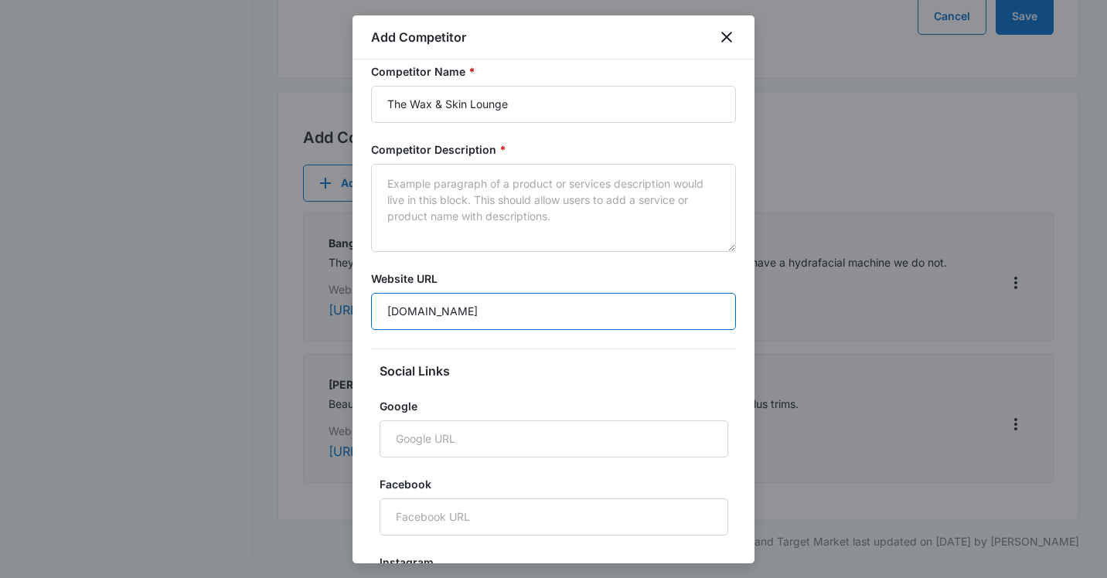
scroll to position [22, 0]
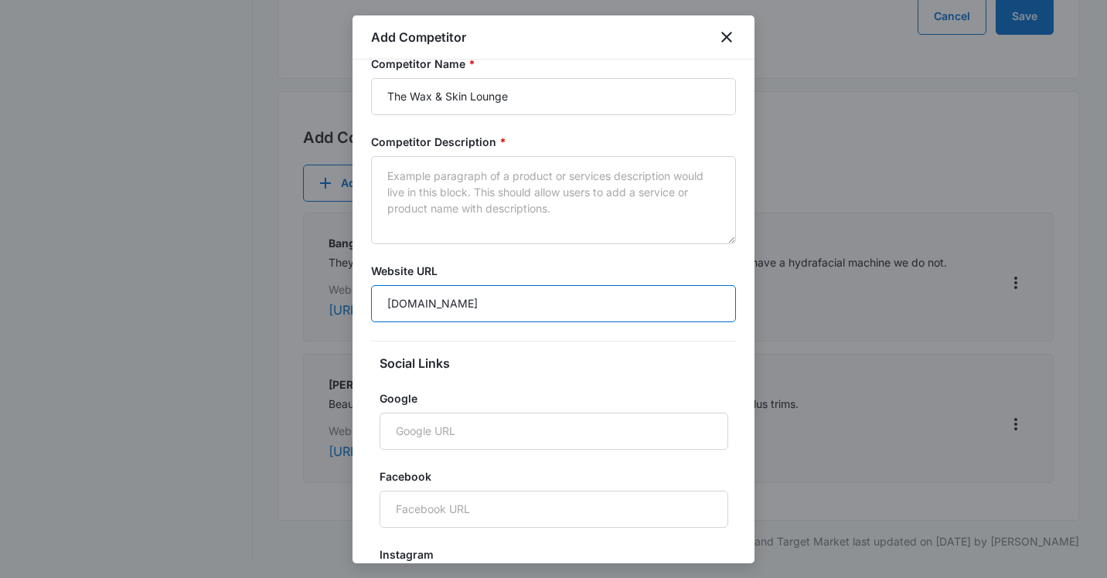
type input "[DOMAIN_NAME]"
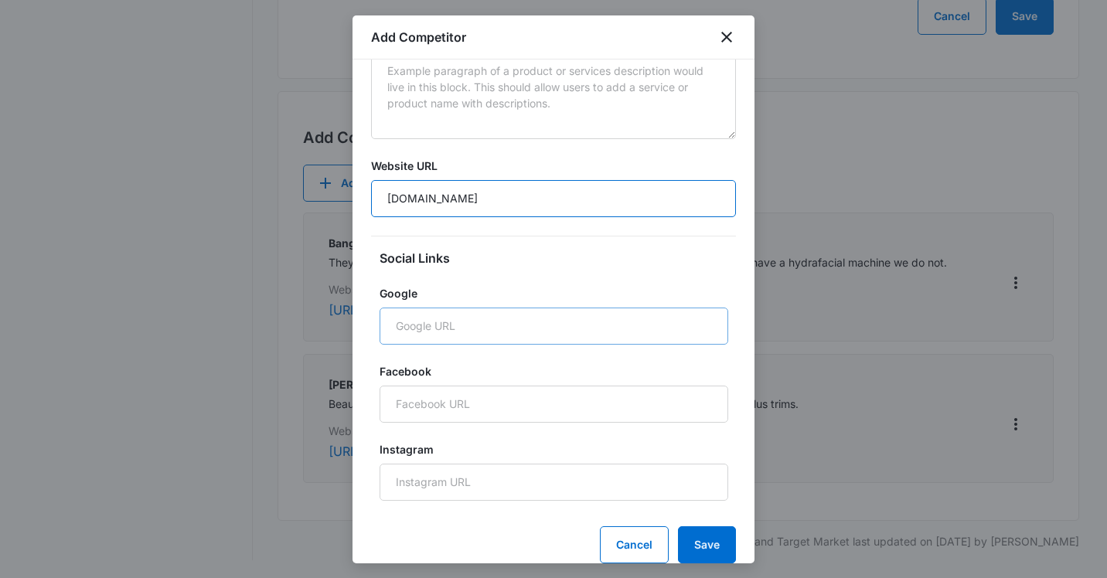
scroll to position [165, 0]
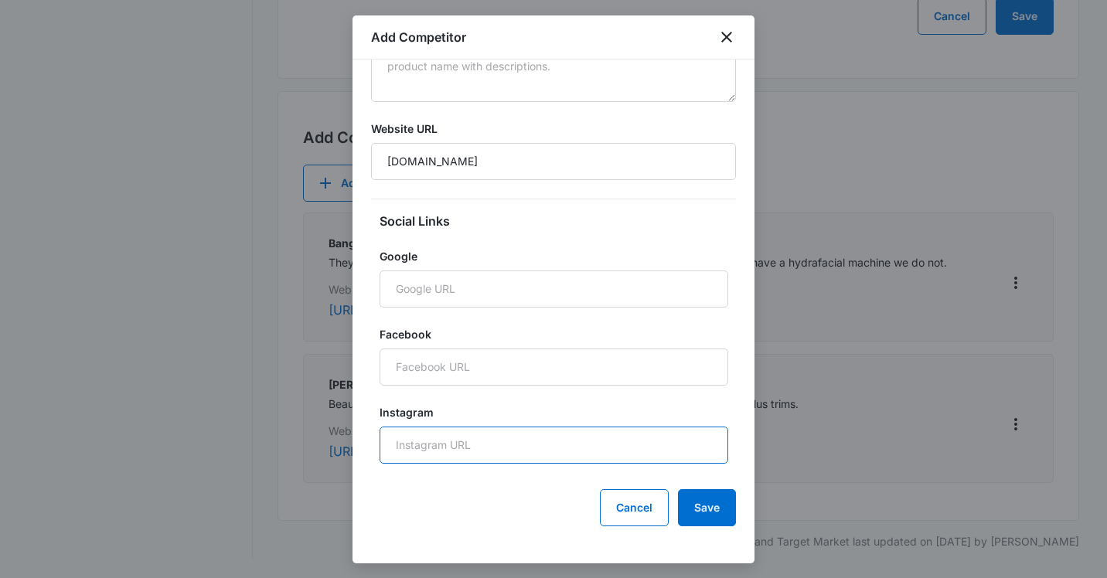
click at [506, 447] on input "Instagram" at bounding box center [554, 445] width 349 height 37
paste input "[URL][DOMAIN_NAME]"
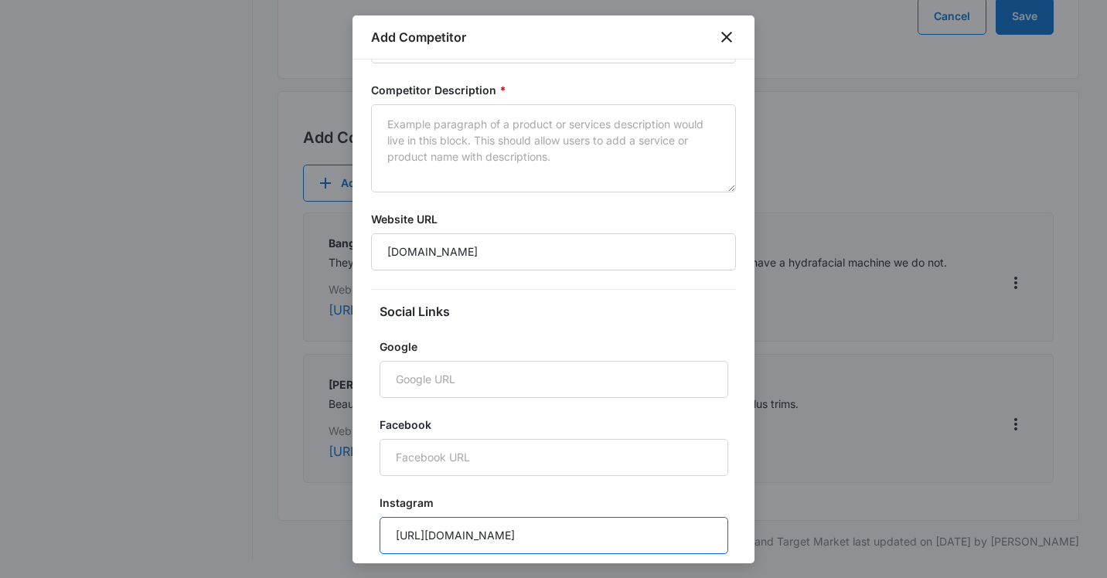
scroll to position [0, 0]
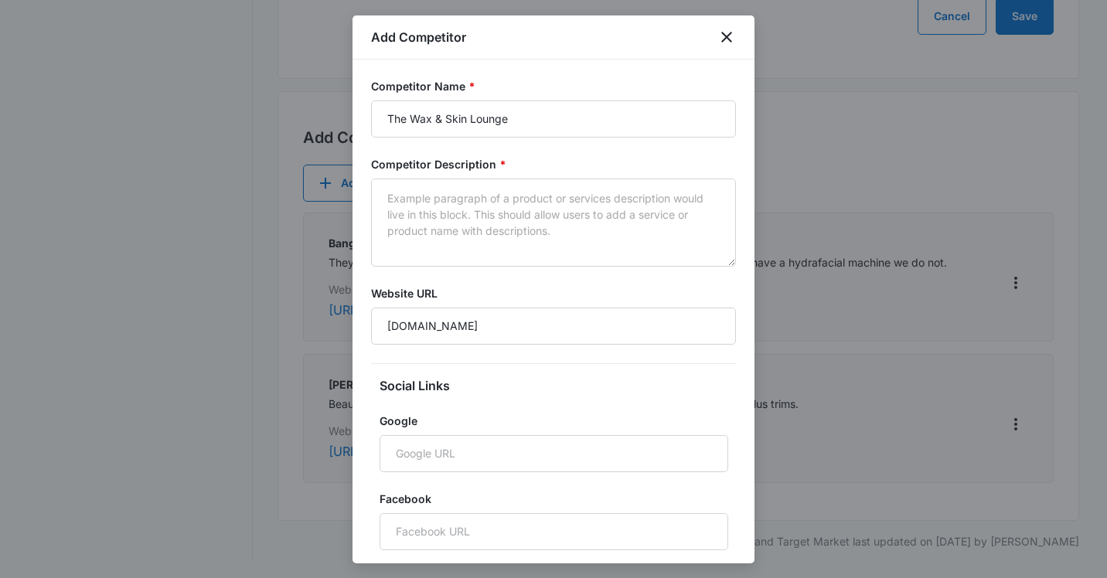
type input "[URL][DOMAIN_NAME]"
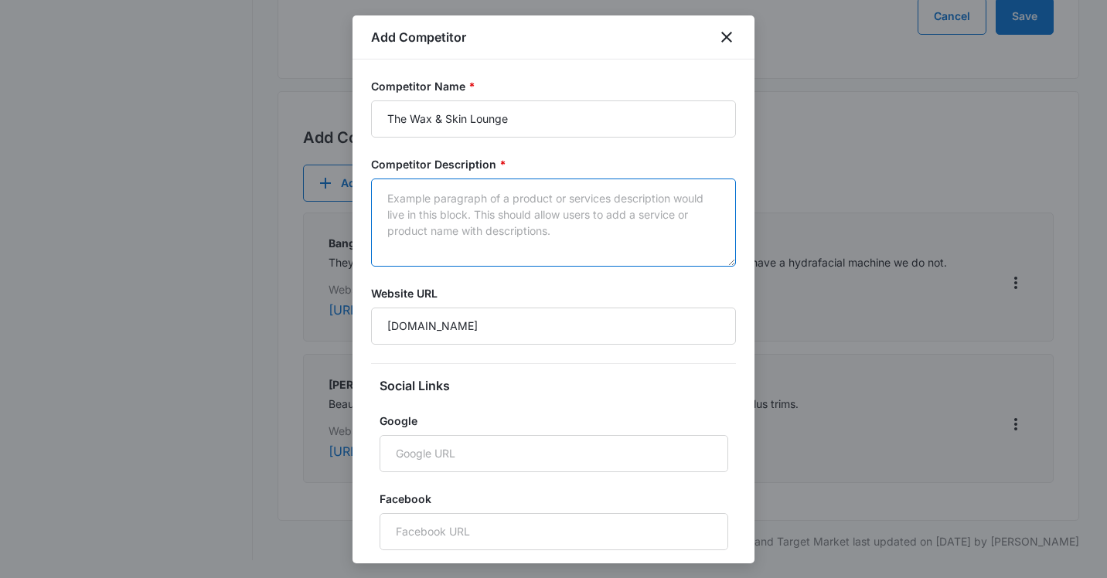
click at [421, 213] on textarea "Competitor Description *" at bounding box center [553, 223] width 365 height 88
paste textarea "We specialize in the art of hair removal and advance skincare treatments."
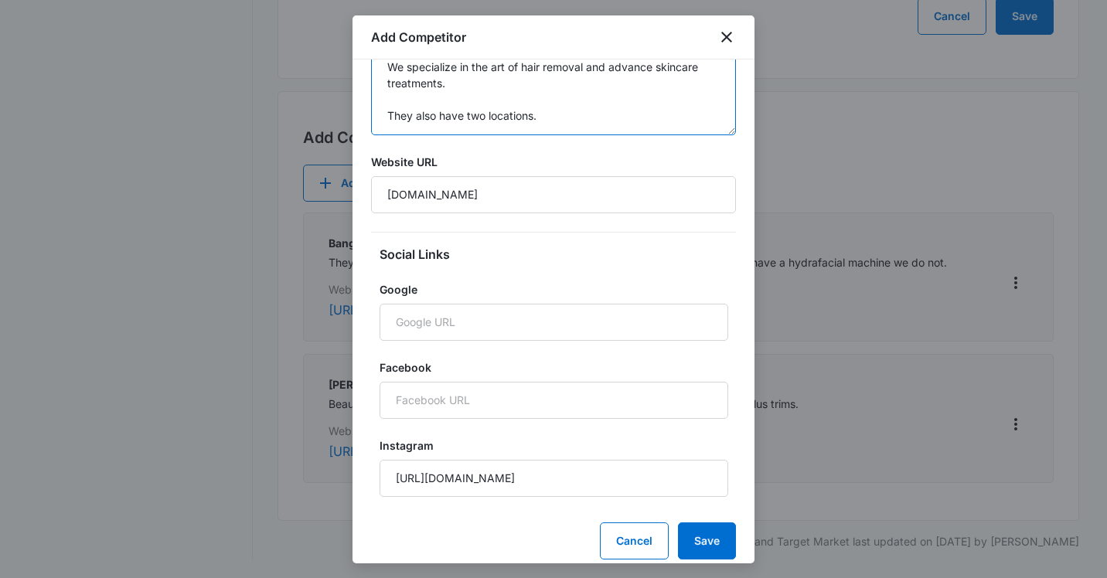
scroll to position [165, 0]
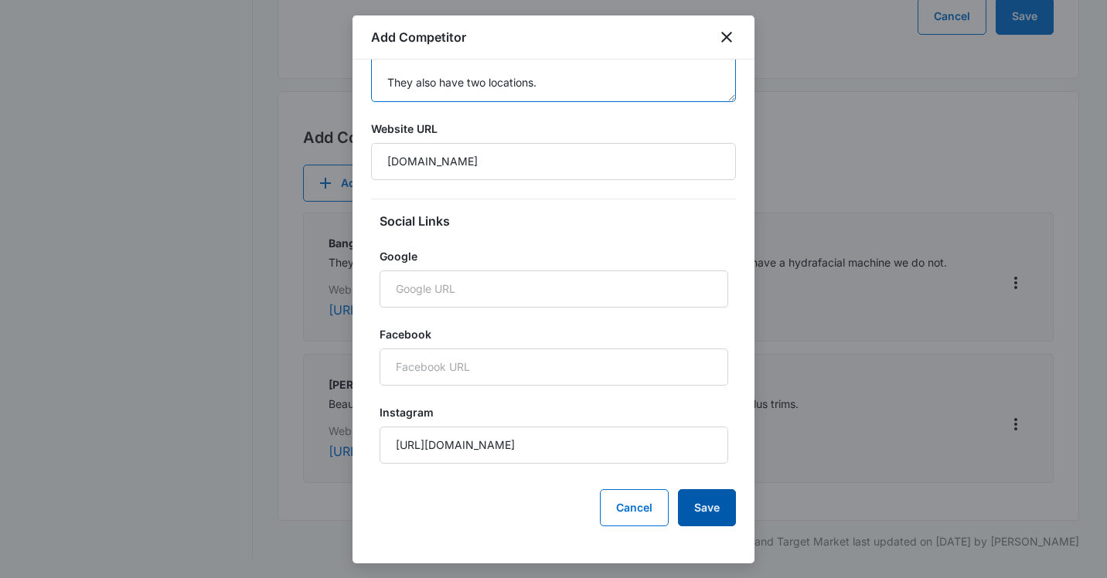
type textarea "We specialize in the art of hair removal and advance skincare treatments. They …"
click at [697, 498] on button "Save" at bounding box center [707, 507] width 58 height 37
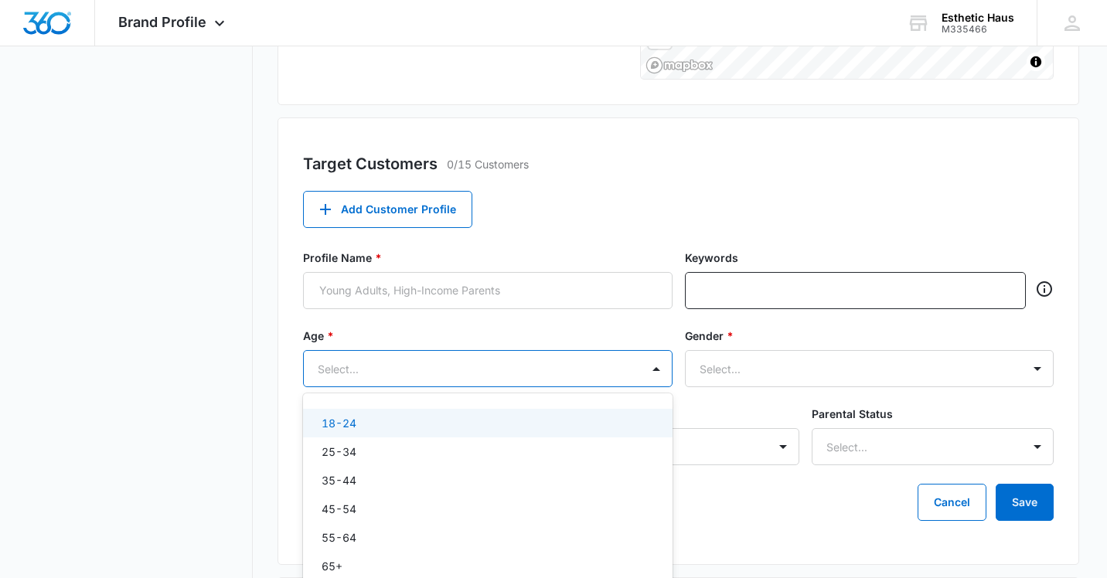
scroll to position [508, 0]
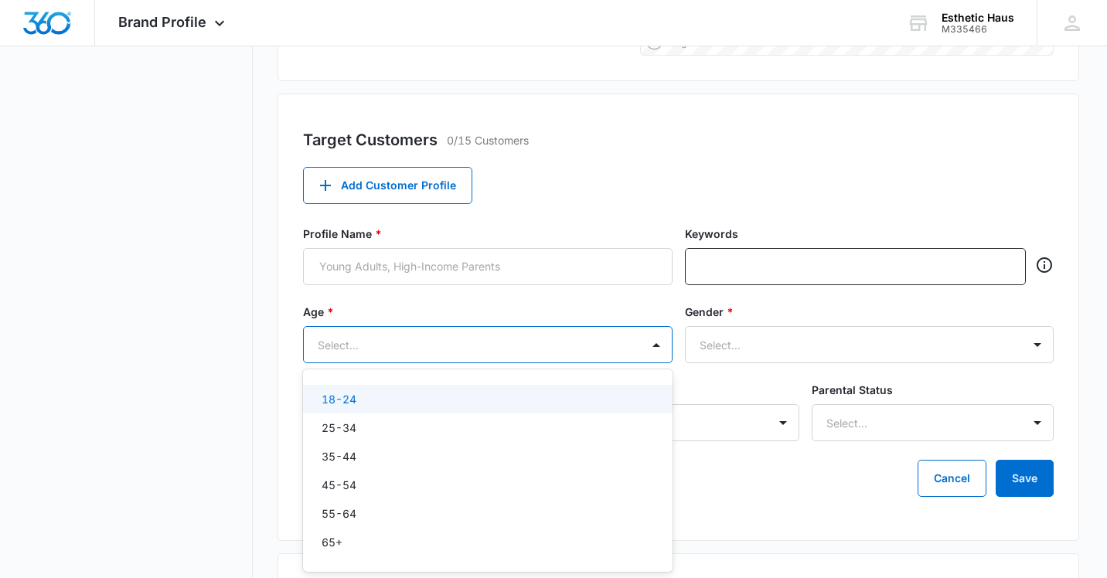
click at [610, 363] on div "18-24, 1 of 6. 6 results available. Use Up and Down to choose options, press En…" at bounding box center [487, 344] width 369 height 37
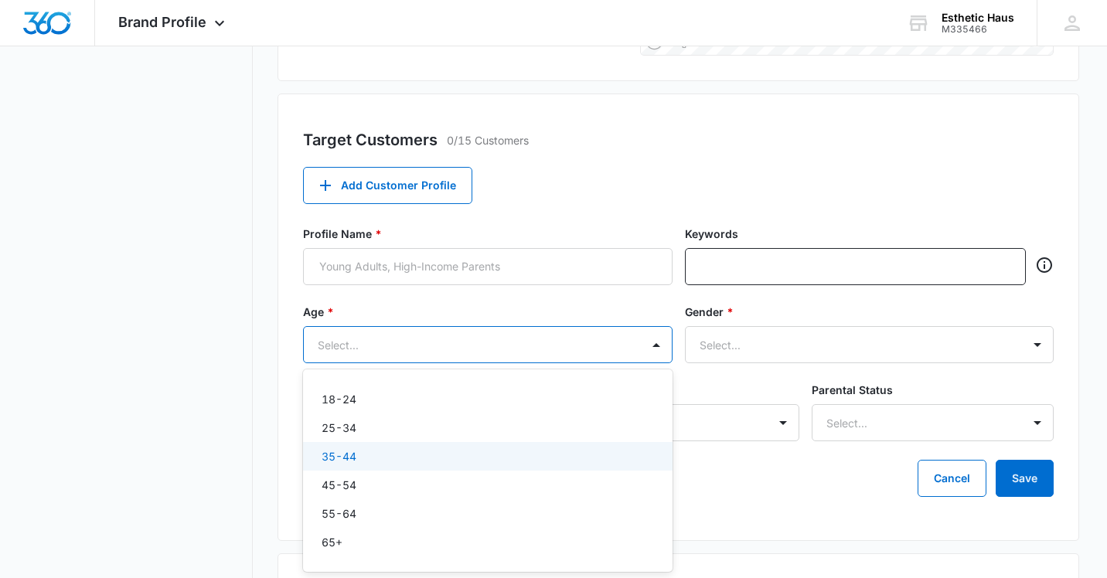
click at [587, 455] on div "35-44" at bounding box center [486, 456] width 329 height 16
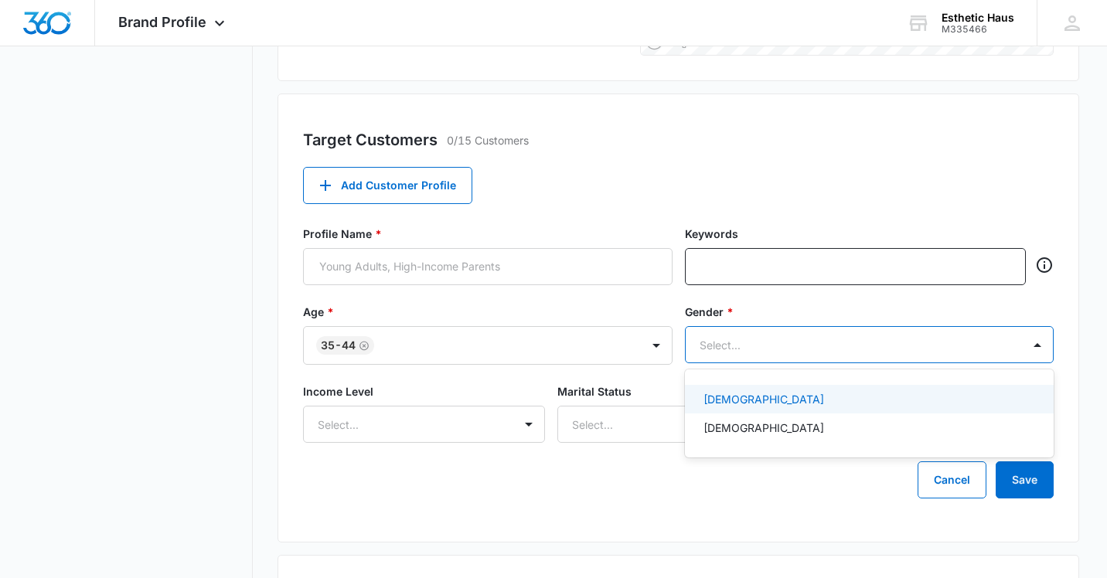
click at [759, 335] on div at bounding box center [851, 344] width 303 height 19
click at [732, 400] on p "[DEMOGRAPHIC_DATA]" at bounding box center [763, 399] width 121 height 16
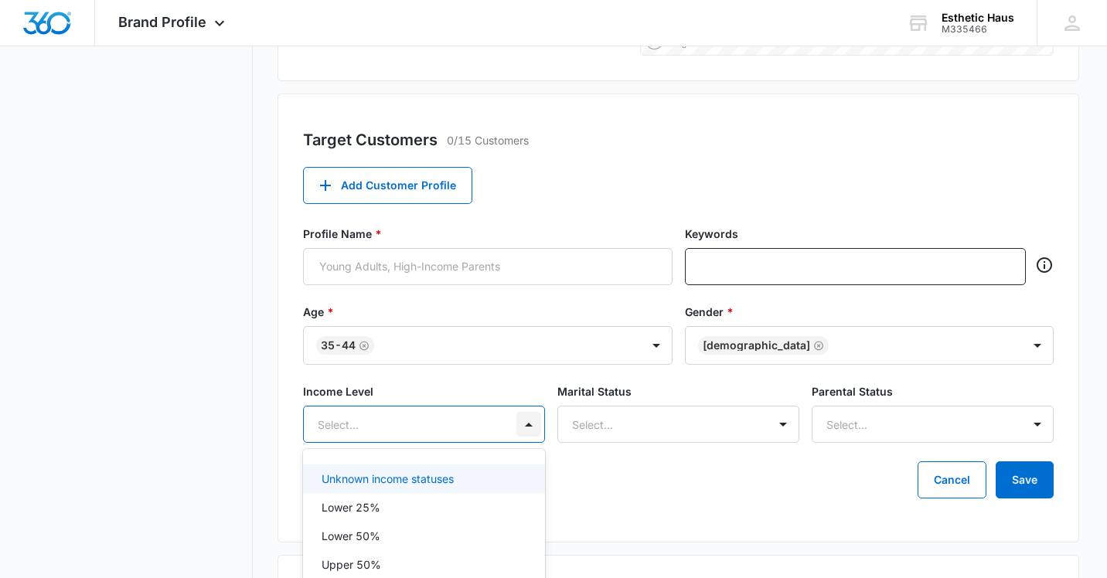
click at [523, 430] on div "Unknown income statuses, 1 of 5. 5 results available. Use Up and Down to choose…" at bounding box center [424, 424] width 242 height 37
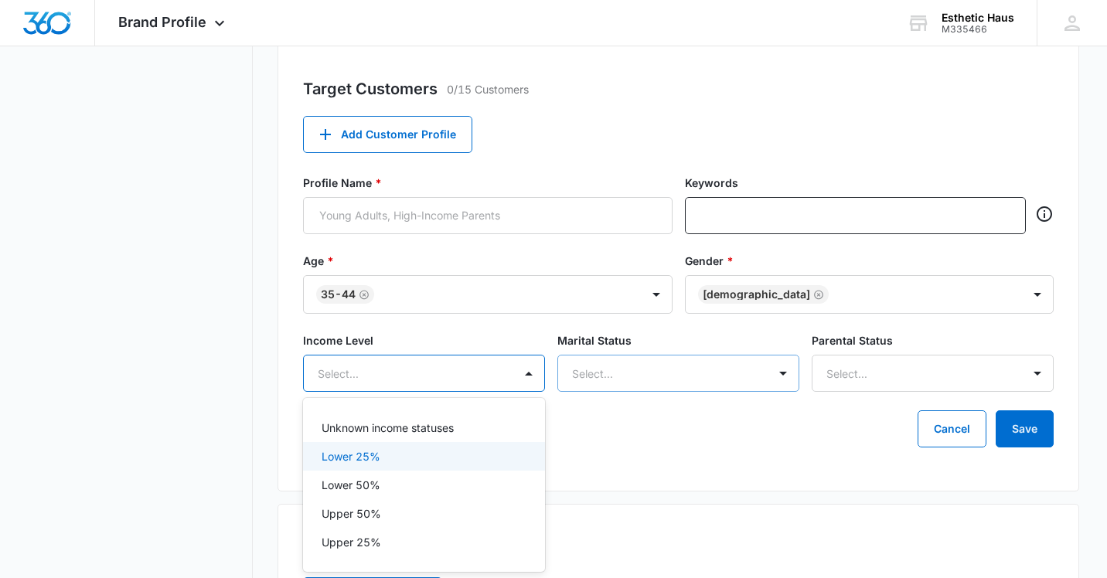
click at [624, 377] on div "Select..." at bounding box center [678, 373] width 242 height 37
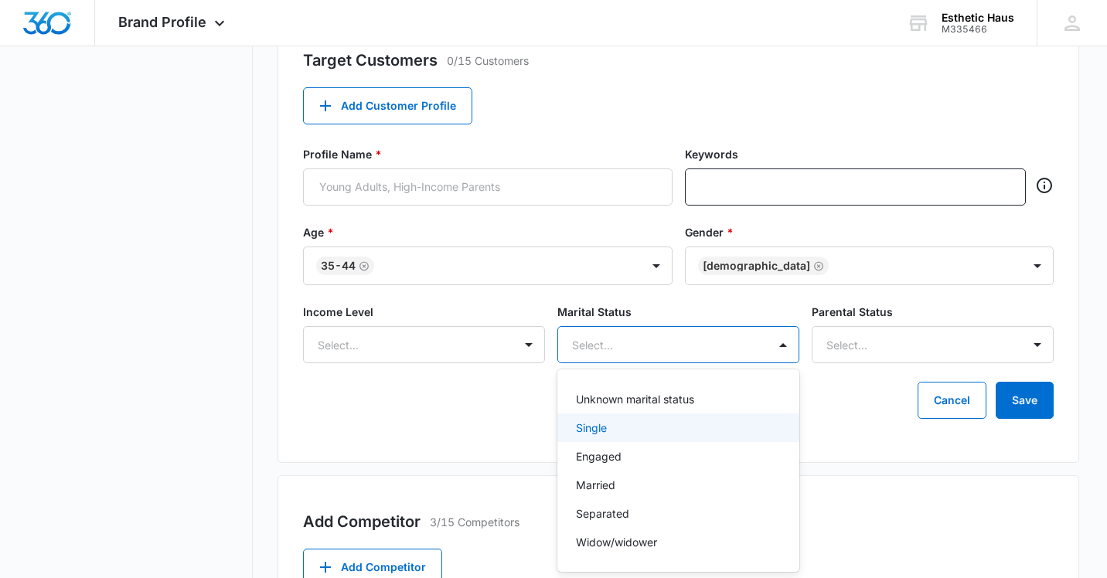
click at [611, 428] on div "Single" at bounding box center [677, 428] width 202 height 16
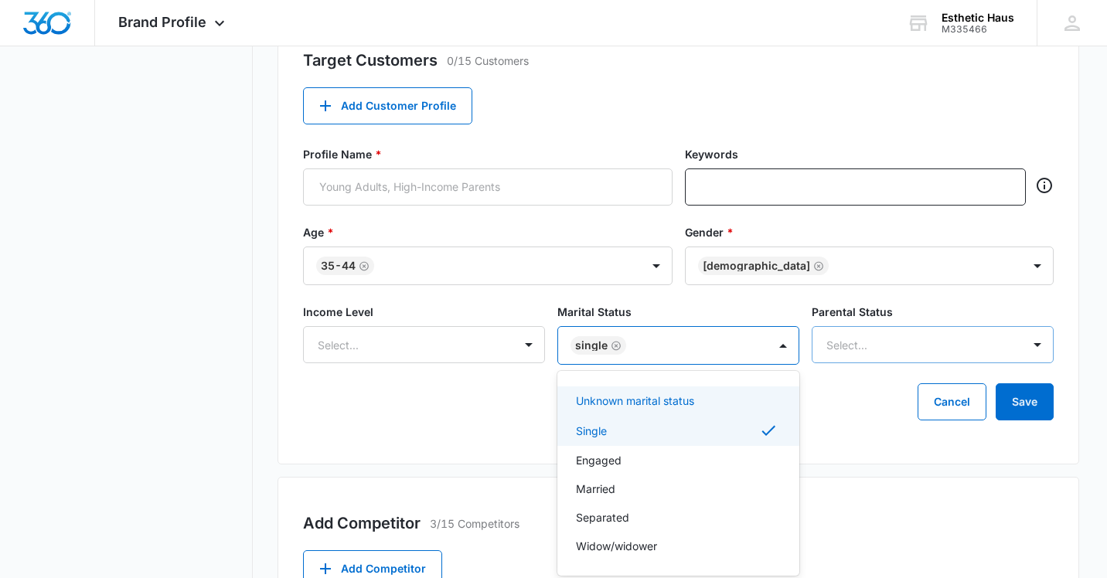
click at [846, 339] on div at bounding box center [913, 344] width 175 height 19
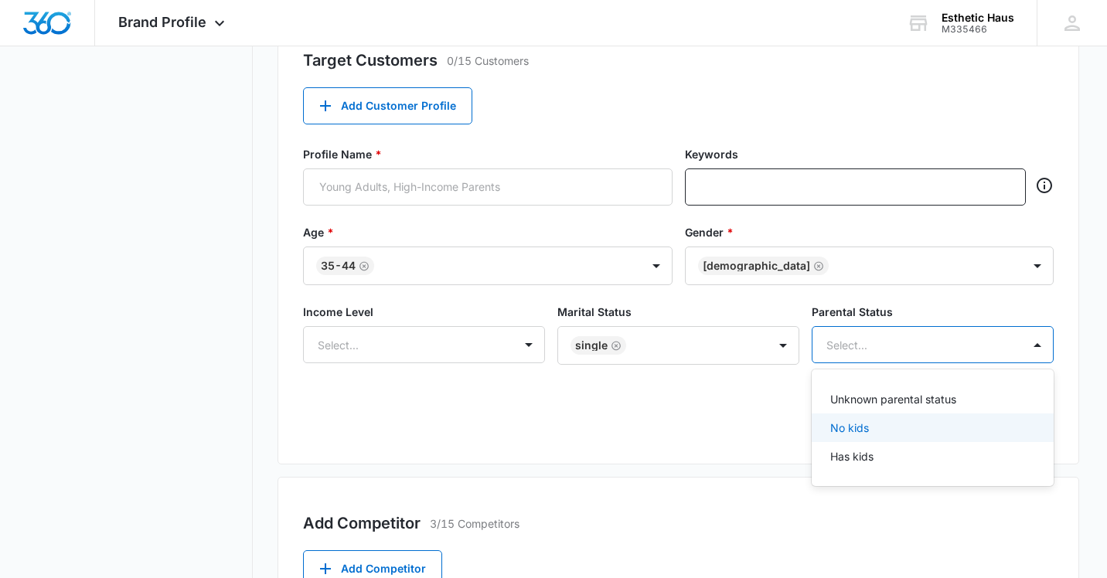
click at [851, 431] on p "No kids" at bounding box center [849, 428] width 39 height 16
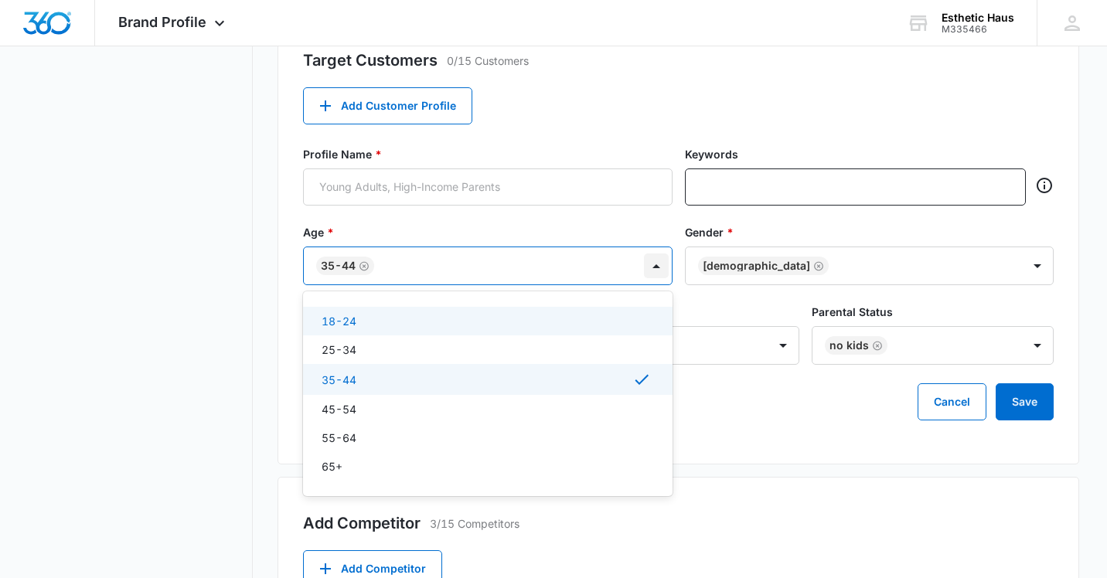
click at [654, 265] on div at bounding box center [656, 266] width 25 height 25
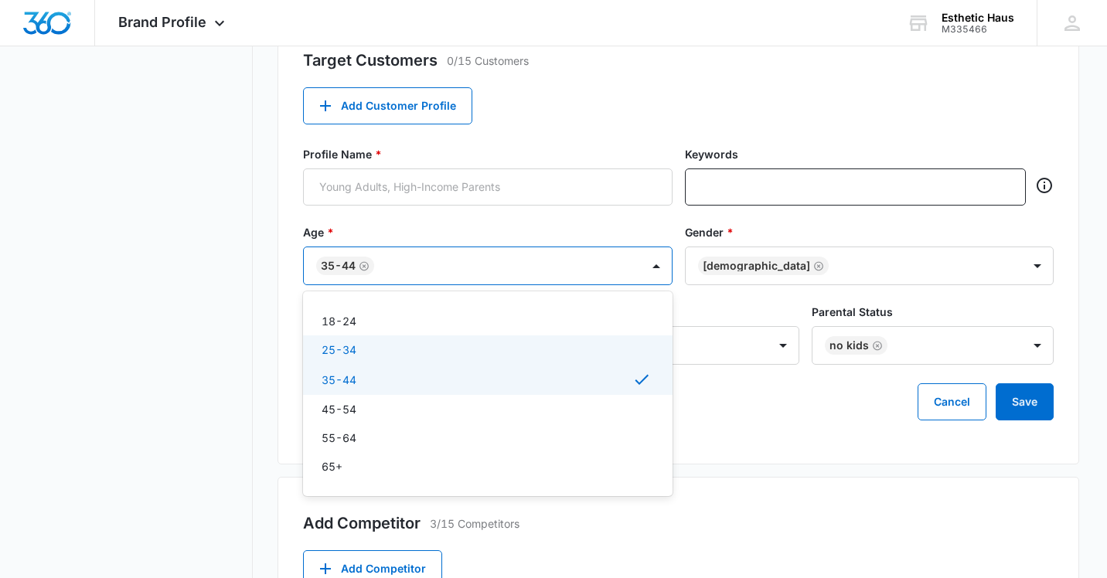
click at [488, 345] on div "25-34" at bounding box center [486, 350] width 329 height 16
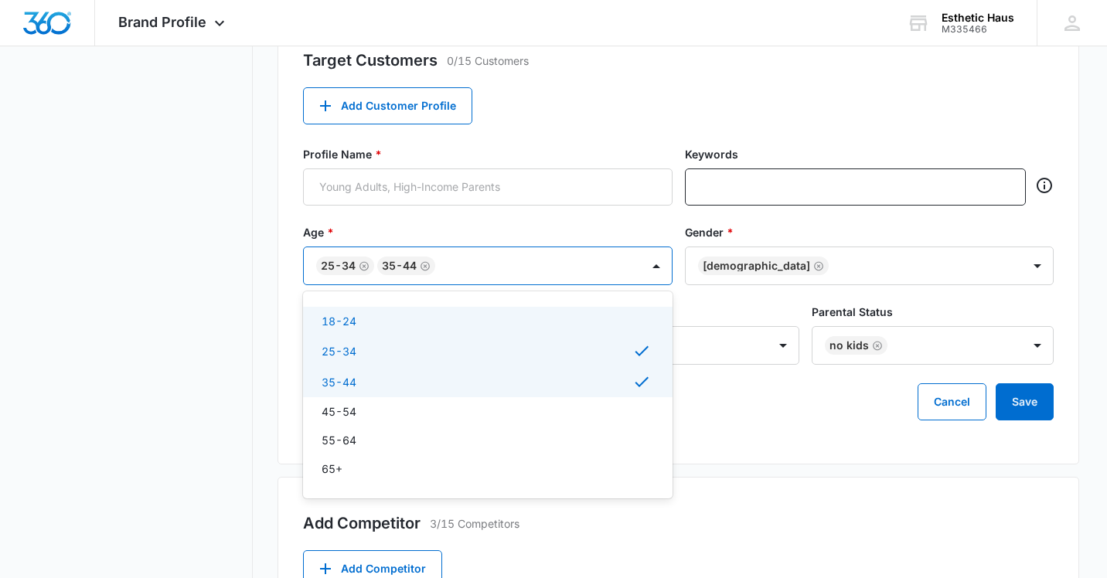
click at [427, 263] on icon "Remove 35-44" at bounding box center [425, 266] width 11 height 12
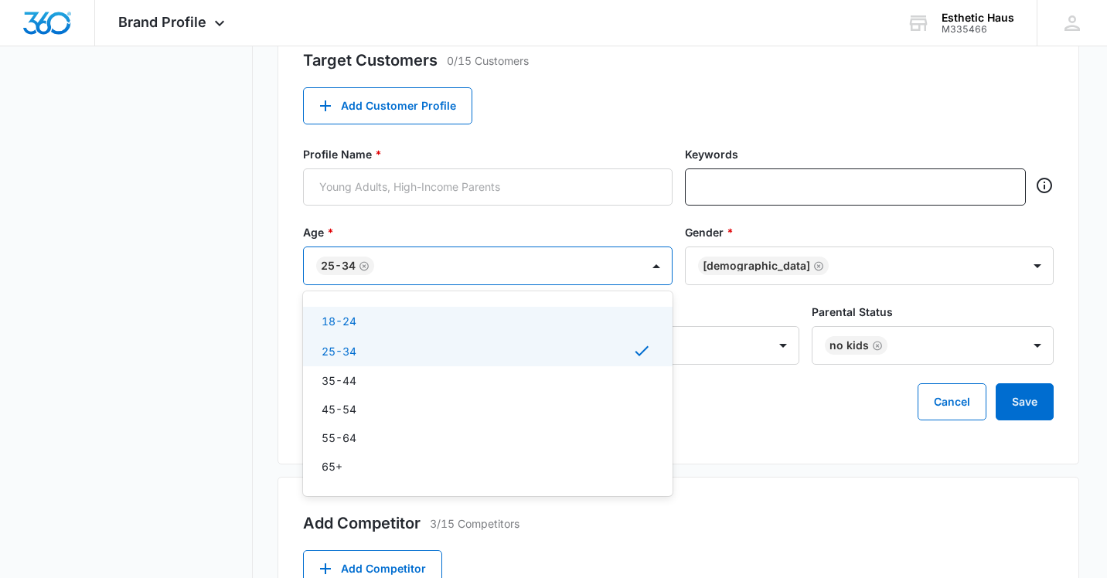
click at [365, 265] on icon "Remove 25-34" at bounding box center [363, 265] width 9 height 9
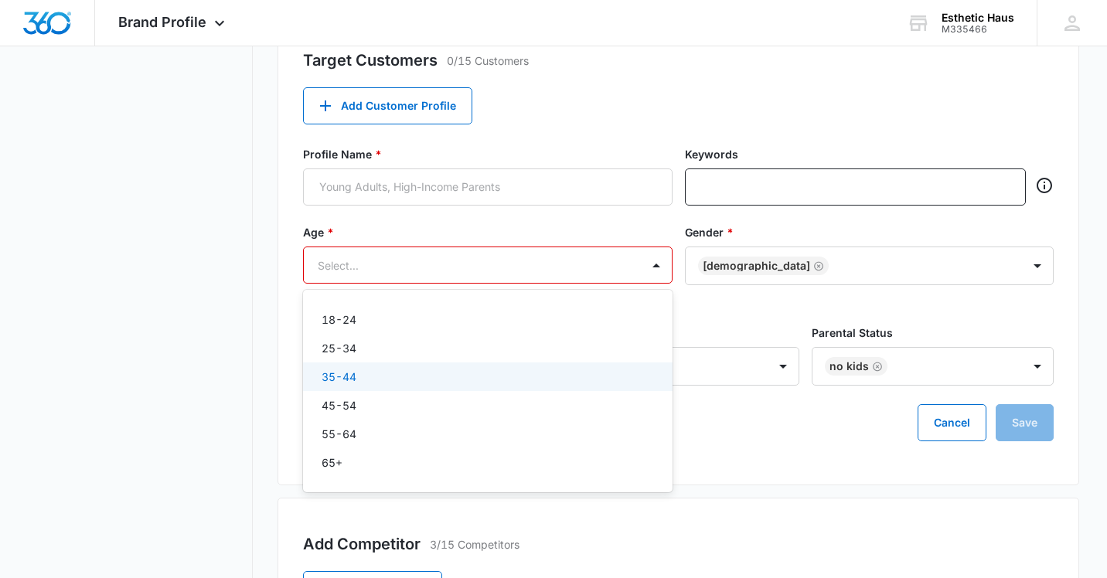
click at [359, 373] on div "35-44" at bounding box center [486, 377] width 329 height 16
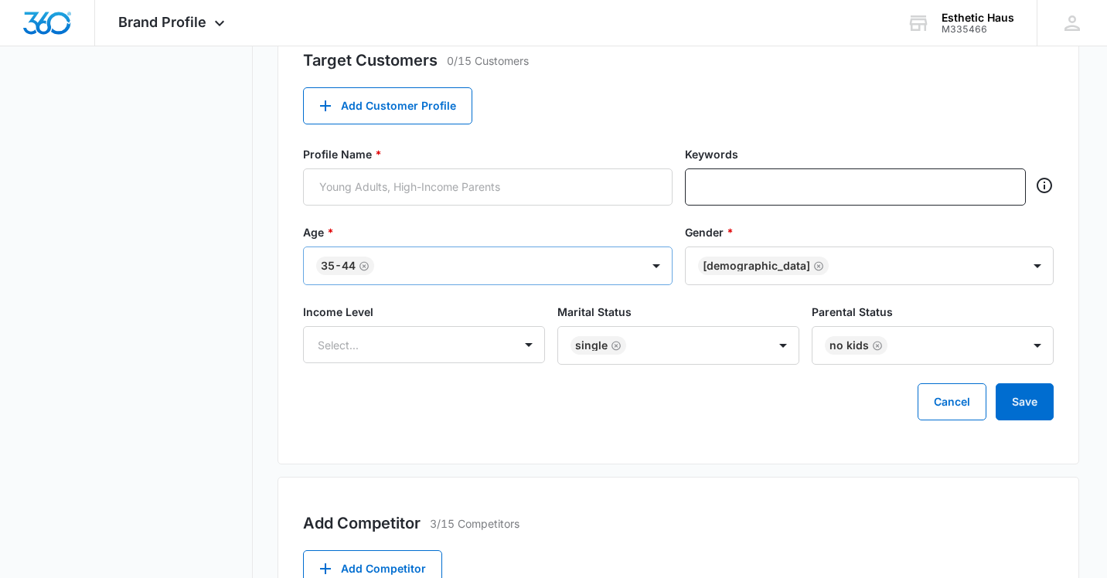
click at [741, 420] on div "Cancel Save" at bounding box center [678, 401] width 751 height 37
click at [614, 346] on icon "Remove Single" at bounding box center [615, 345] width 9 height 9
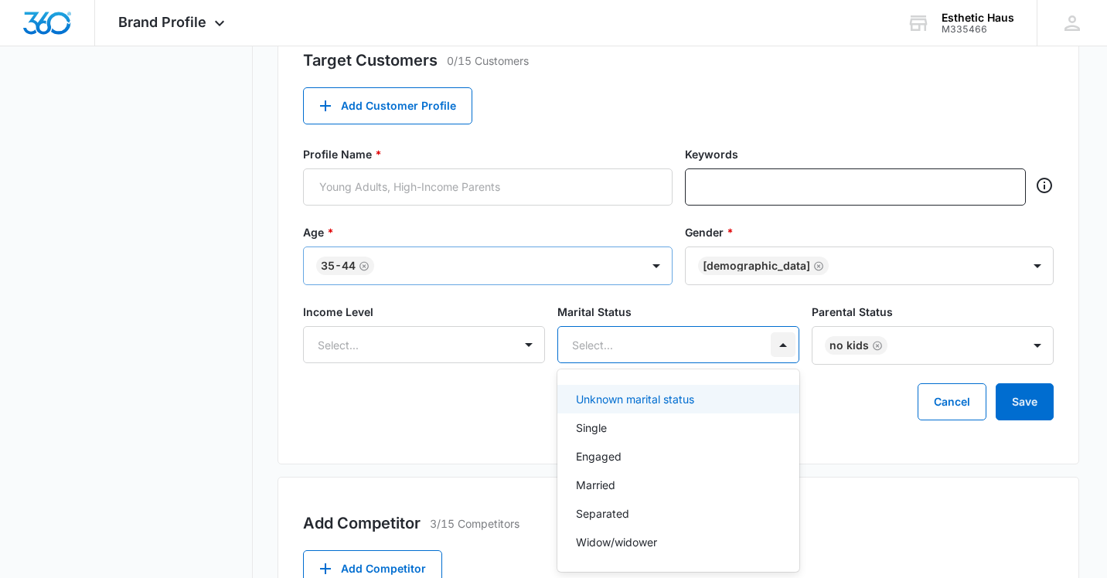
click at [789, 342] on div at bounding box center [783, 344] width 25 height 25
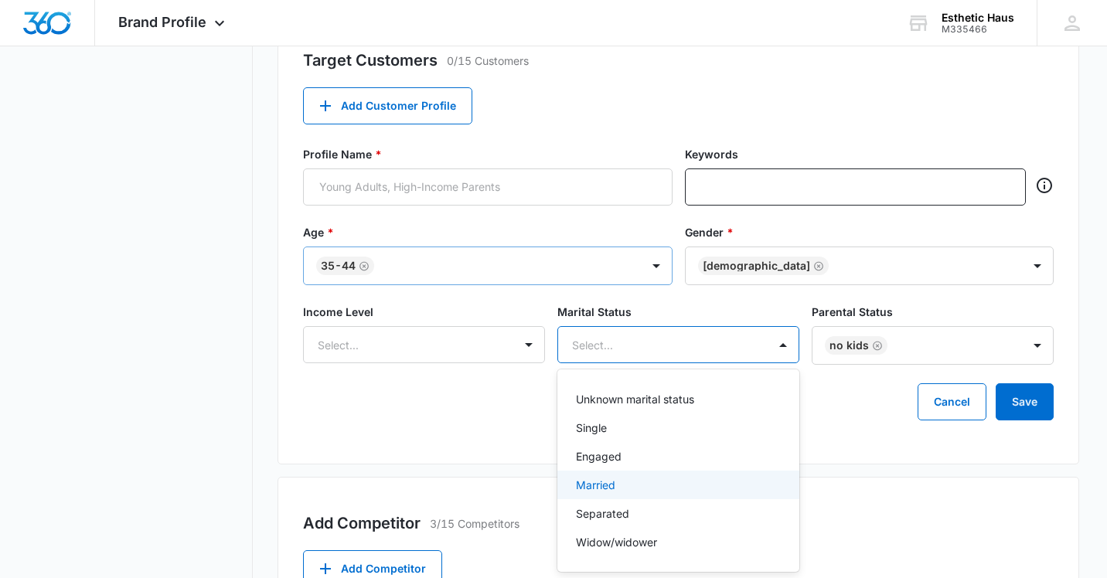
click at [645, 496] on div "Married" at bounding box center [678, 485] width 242 height 29
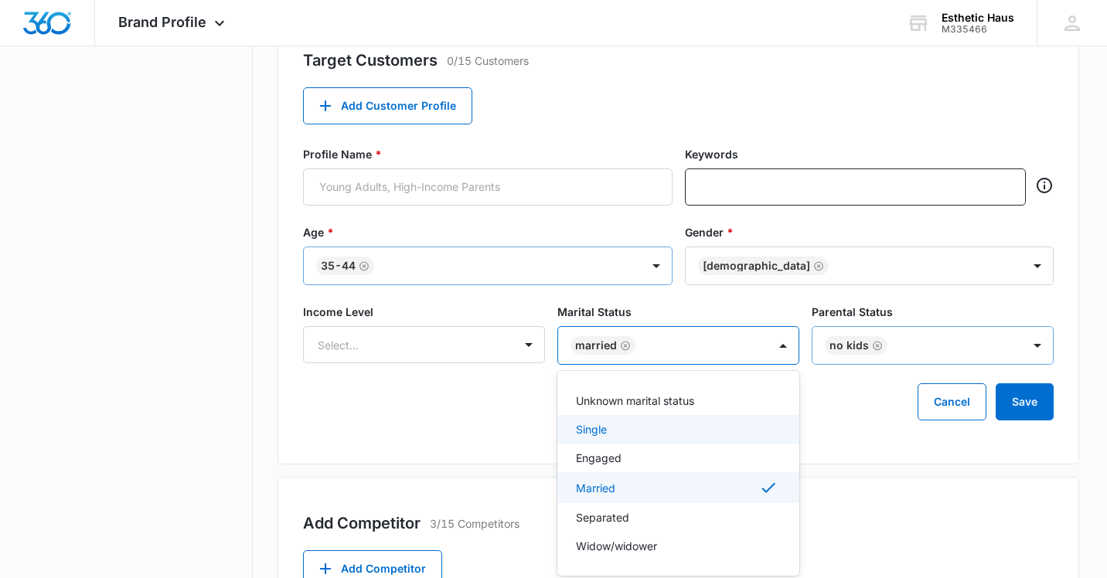
click at [876, 346] on icon "Remove No kids" at bounding box center [877, 345] width 9 height 9
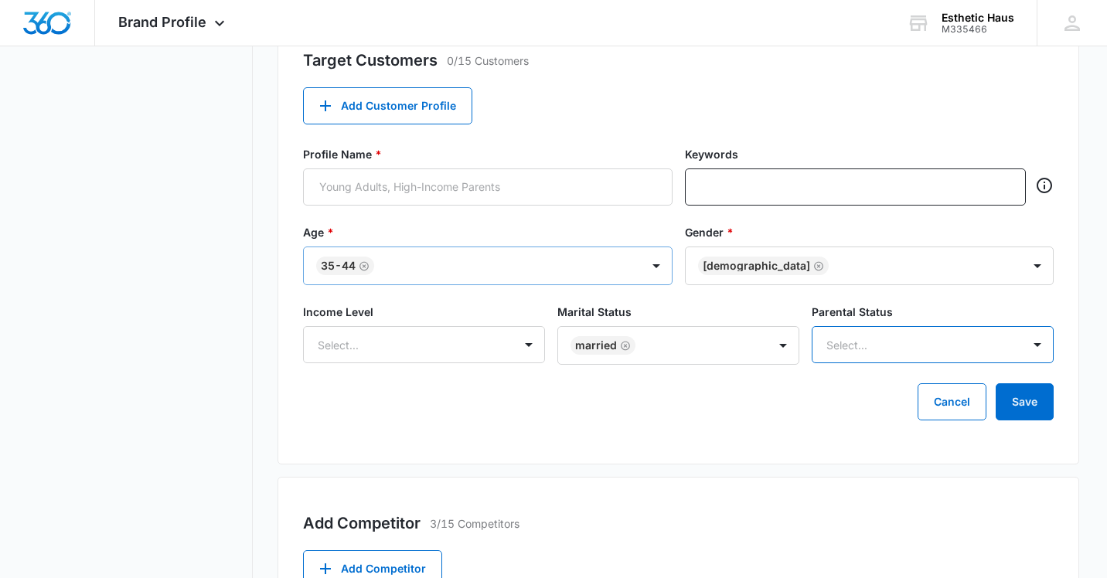
click at [905, 342] on div at bounding box center [913, 344] width 175 height 19
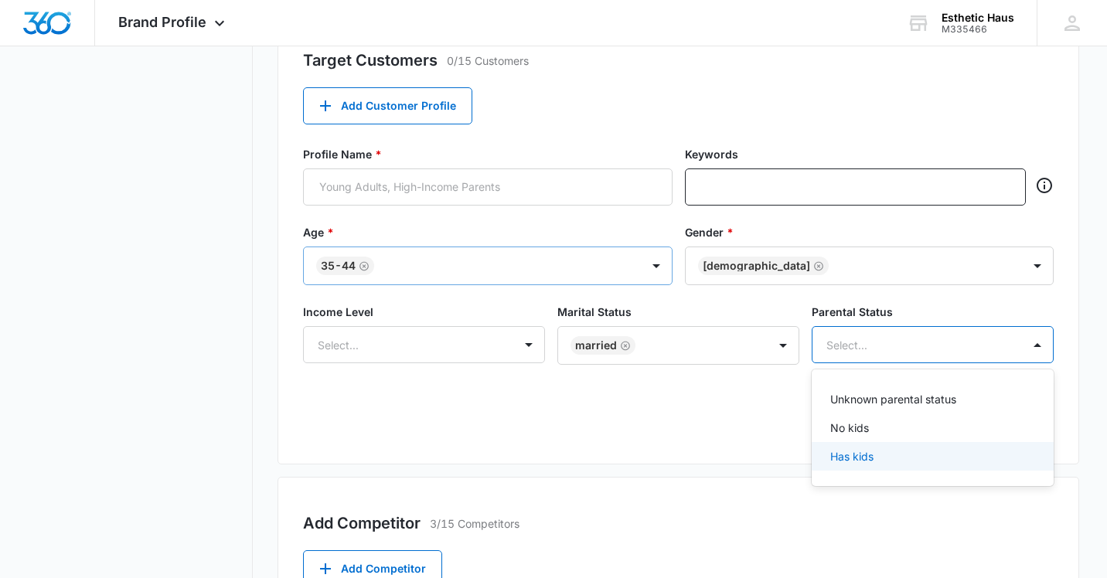
click at [866, 470] on div "Has kids" at bounding box center [933, 456] width 242 height 29
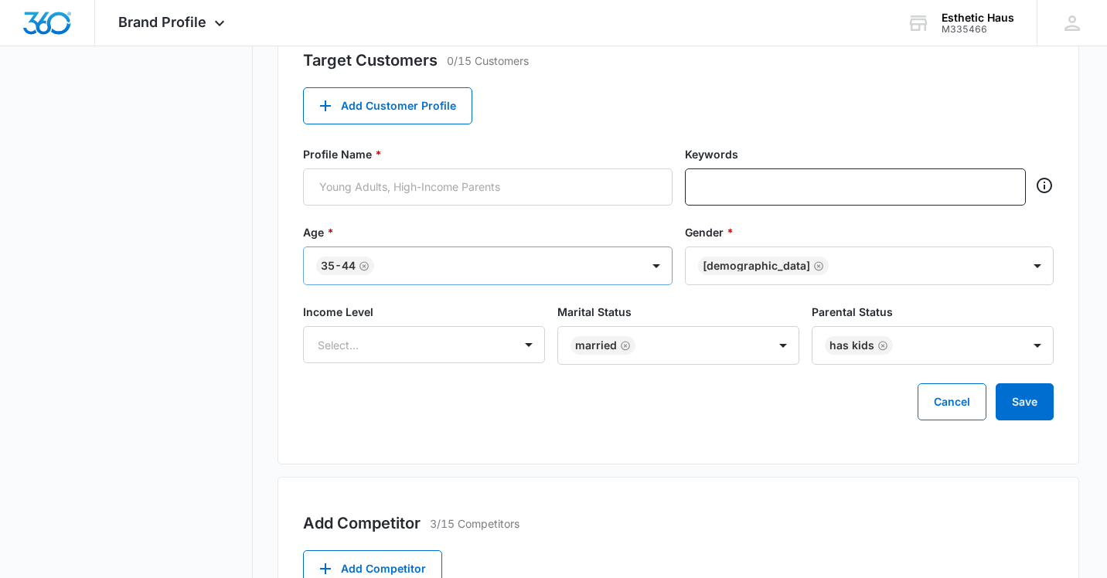
click at [710, 433] on div "Target Customers 0/15 Customers Add Customer Profile Profile Name * Keywords Ag…" at bounding box center [678, 239] width 802 height 451
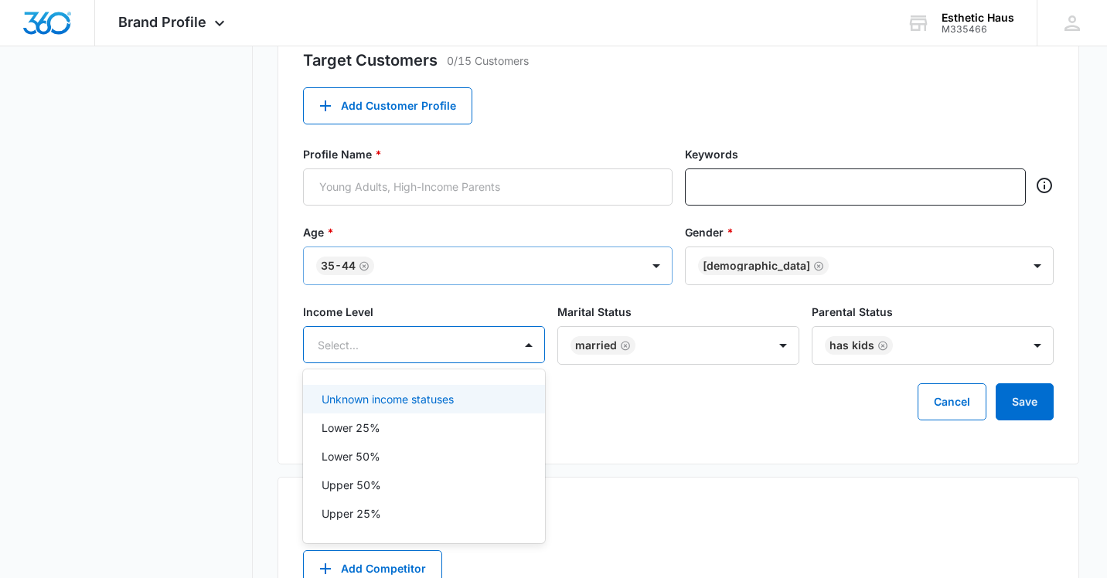
click at [488, 346] on div at bounding box center [405, 344] width 175 height 19
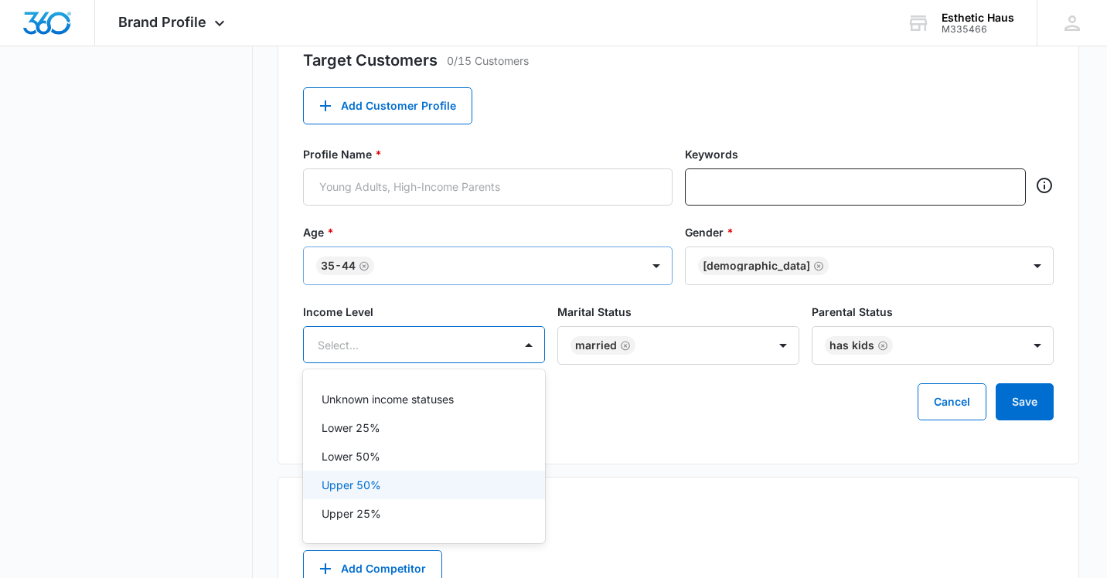
click at [461, 482] on div "Upper 50%" at bounding box center [423, 485] width 202 height 16
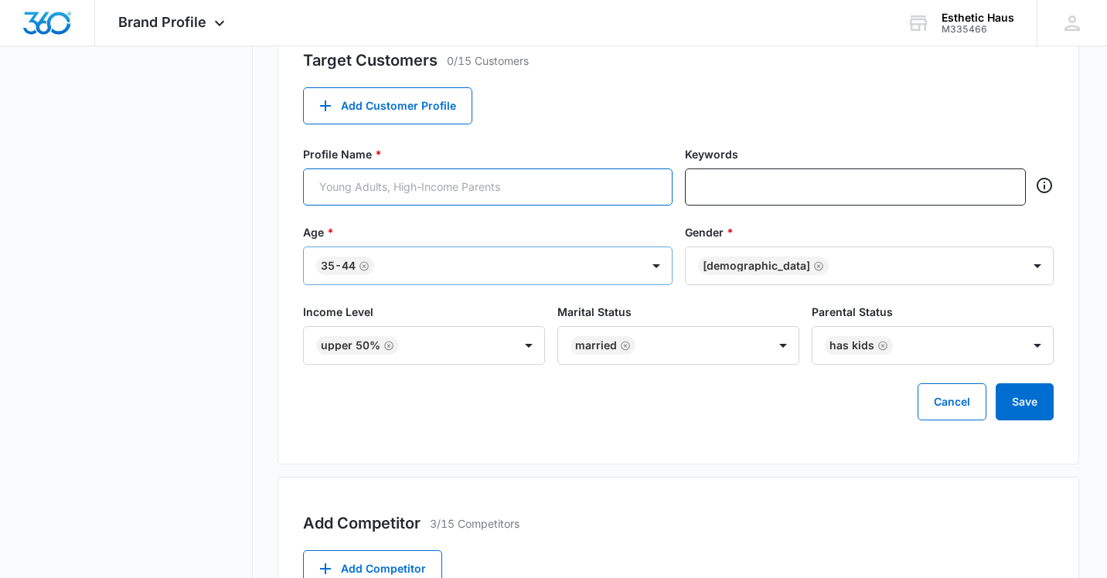
click at [561, 193] on input "Profile Name *" at bounding box center [487, 187] width 369 height 37
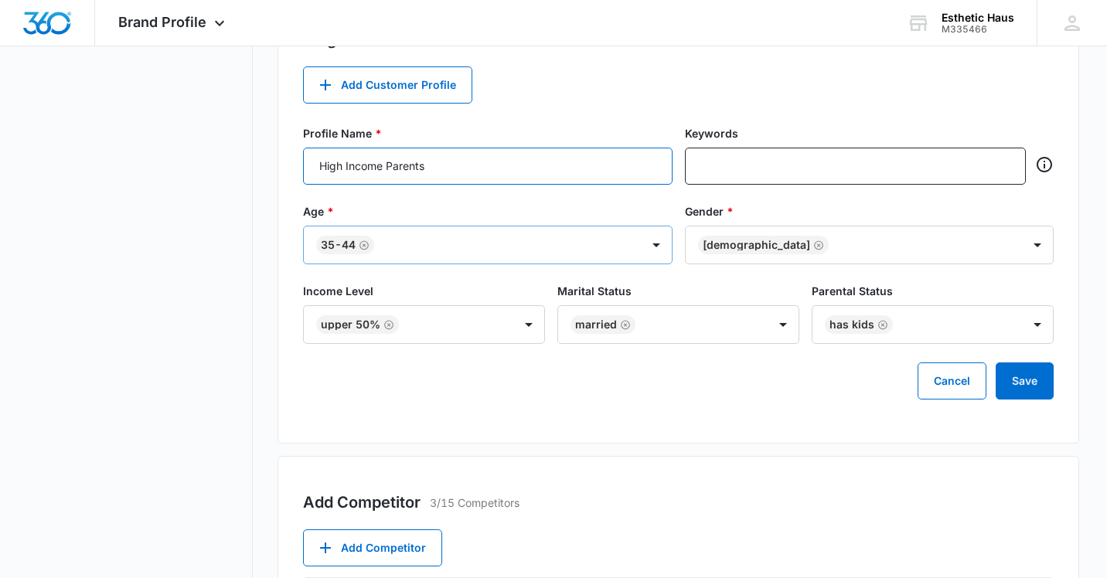
scroll to position [615, 0]
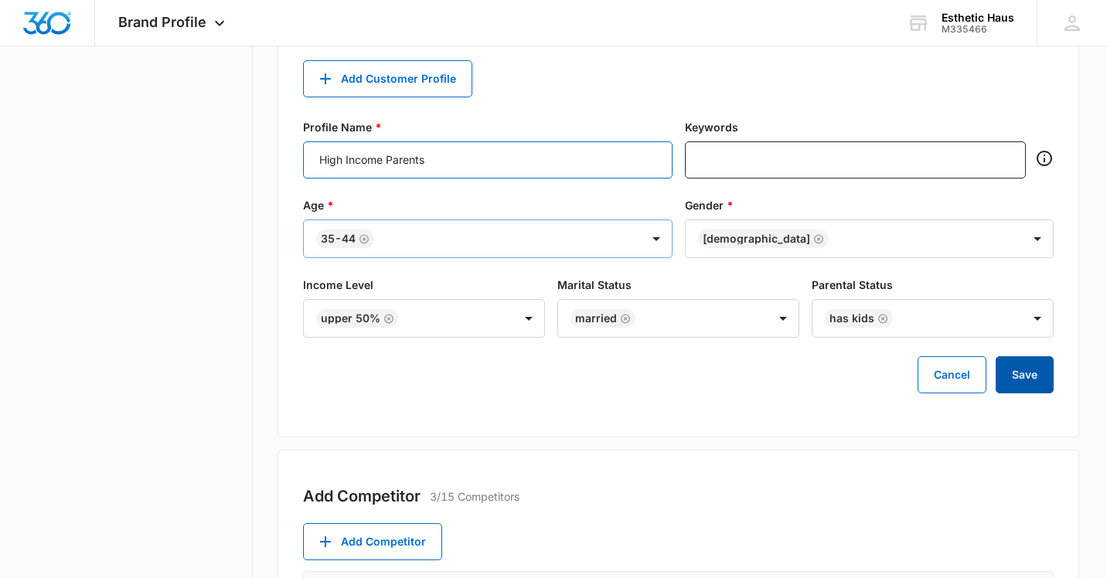
type input "High Income Parents"
click at [1033, 373] on button "Save" at bounding box center [1025, 374] width 58 height 37
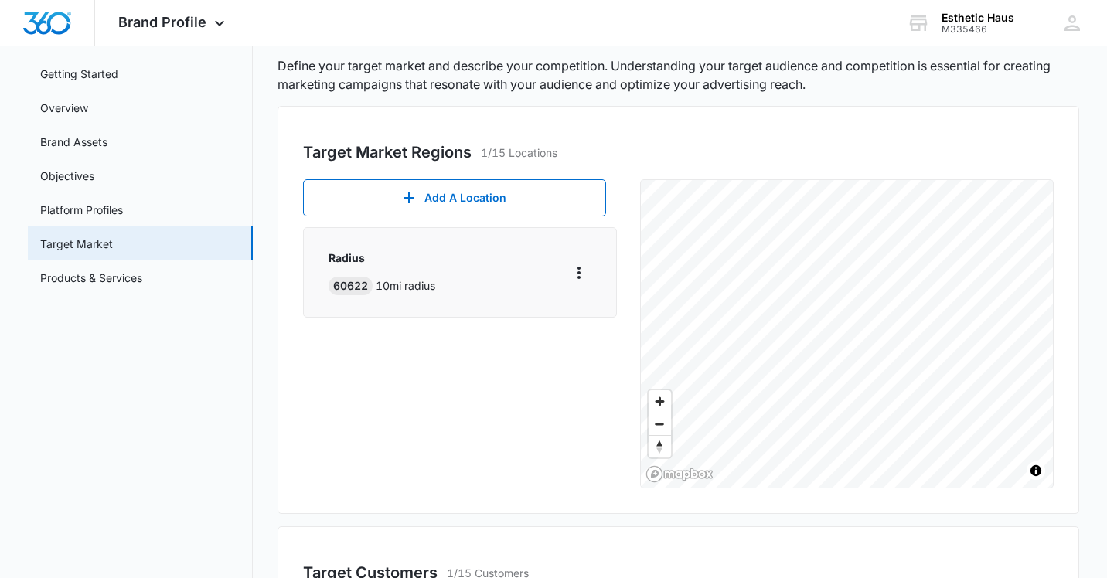
scroll to position [0, 0]
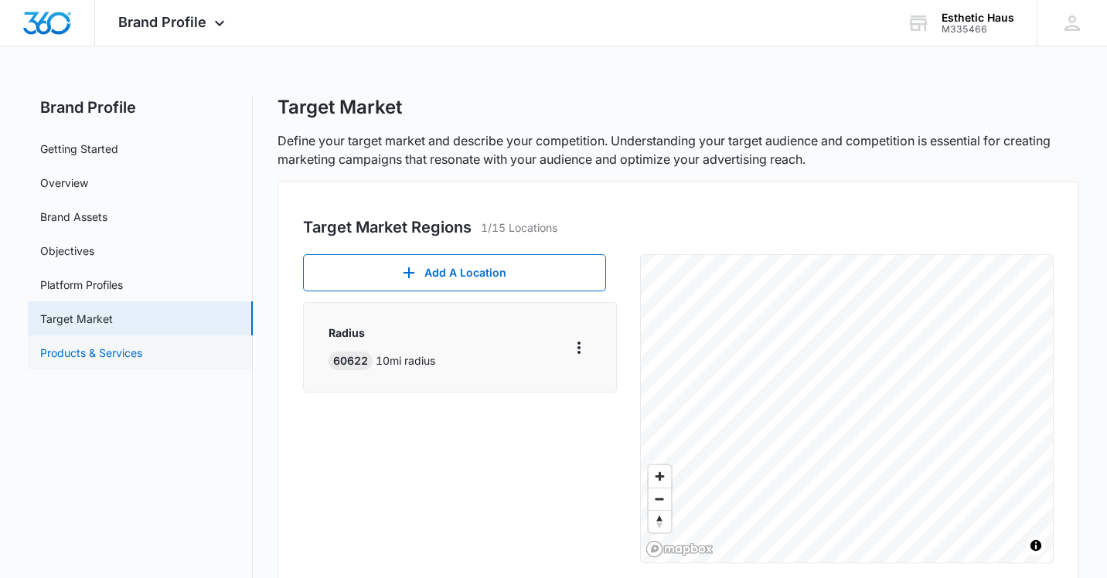
click at [116, 350] on link "Products & Services" at bounding box center [91, 353] width 102 height 16
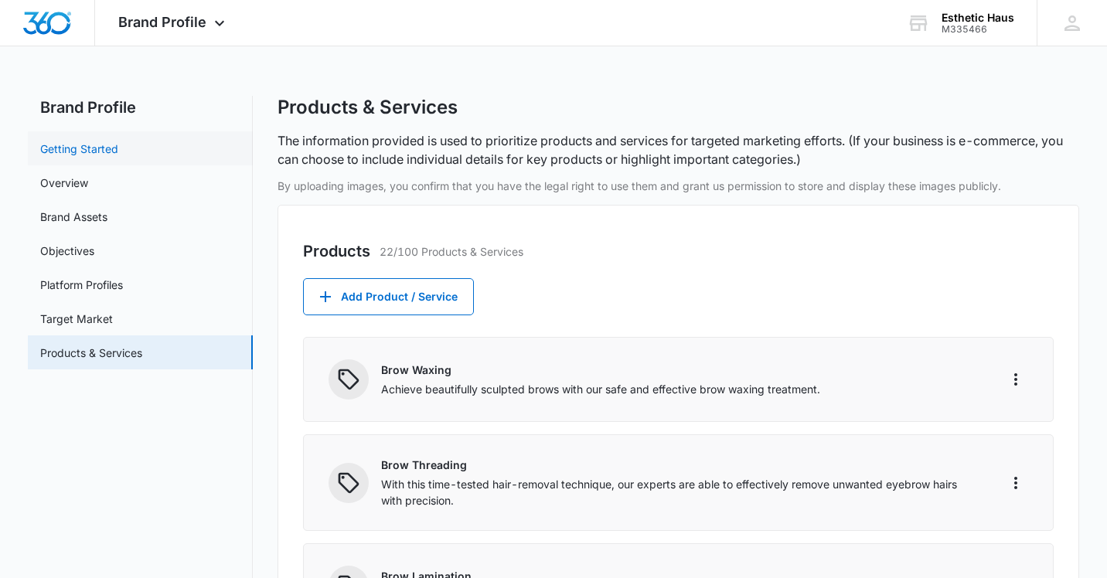
click at [69, 154] on link "Getting Started" at bounding box center [79, 149] width 78 height 16
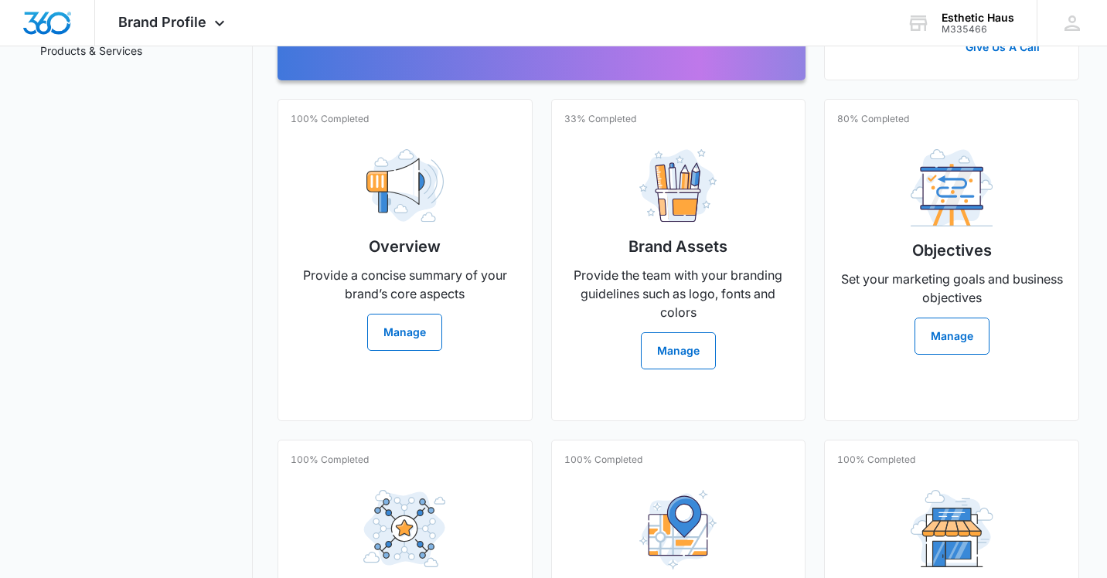
scroll to position [299, 0]
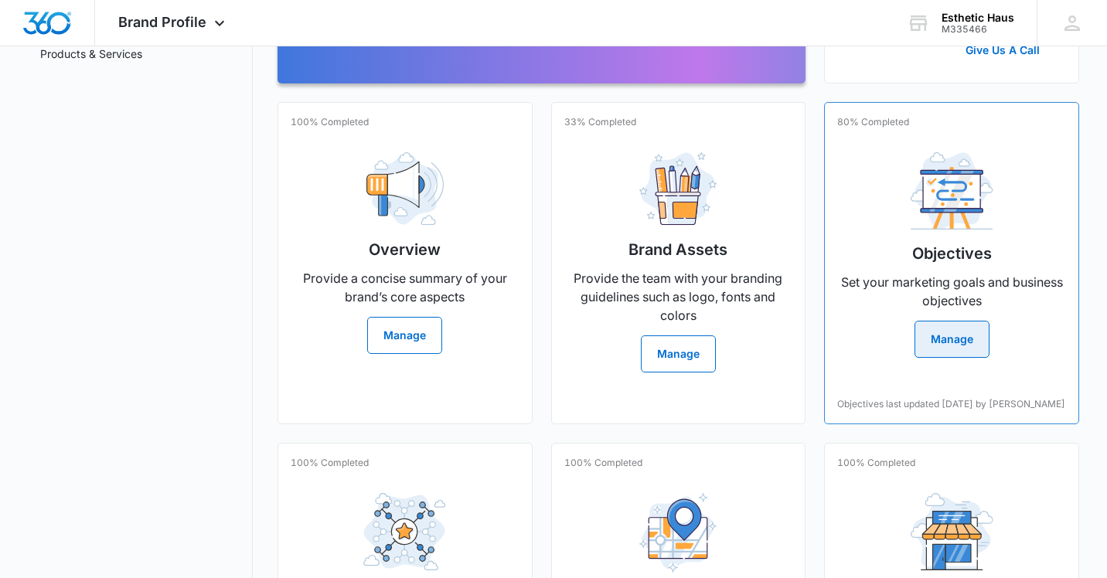
click at [943, 331] on button "Manage" at bounding box center [951, 339] width 75 height 37
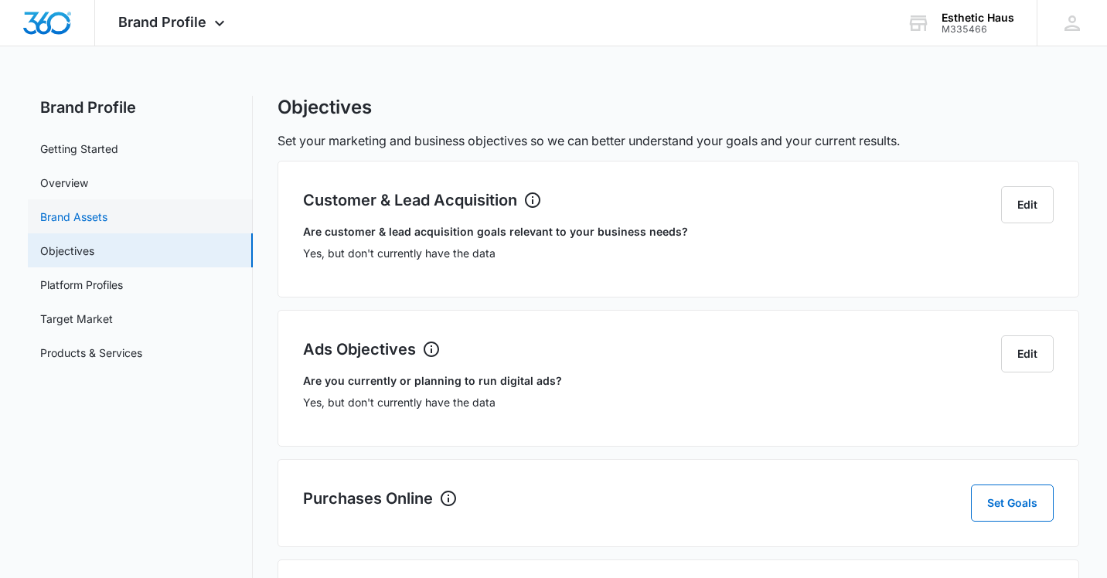
click at [95, 217] on link "Brand Assets" at bounding box center [73, 217] width 67 height 16
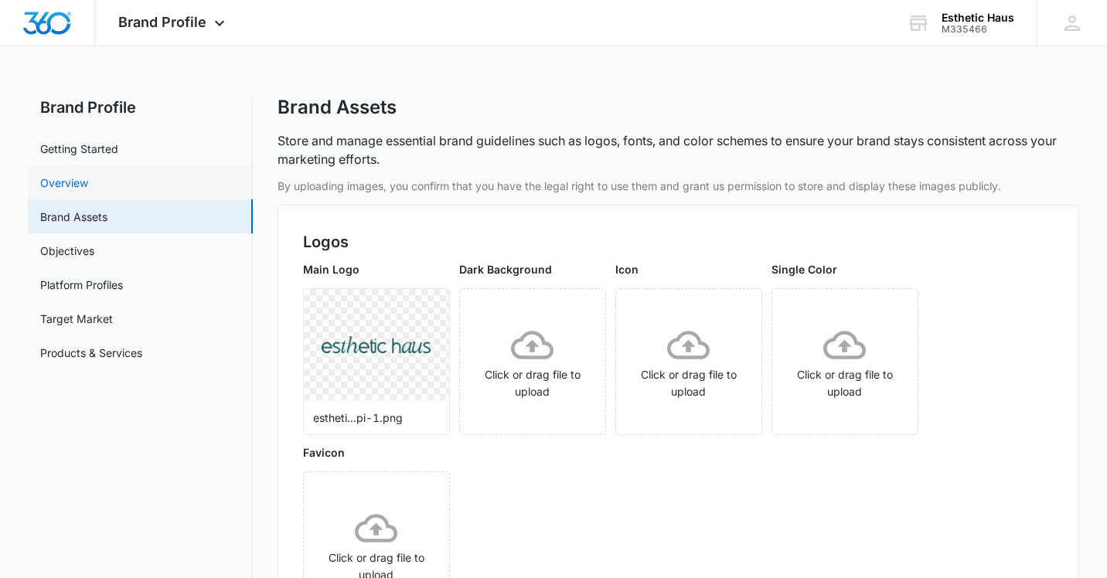
click at [66, 184] on link "Overview" at bounding box center [64, 183] width 48 height 16
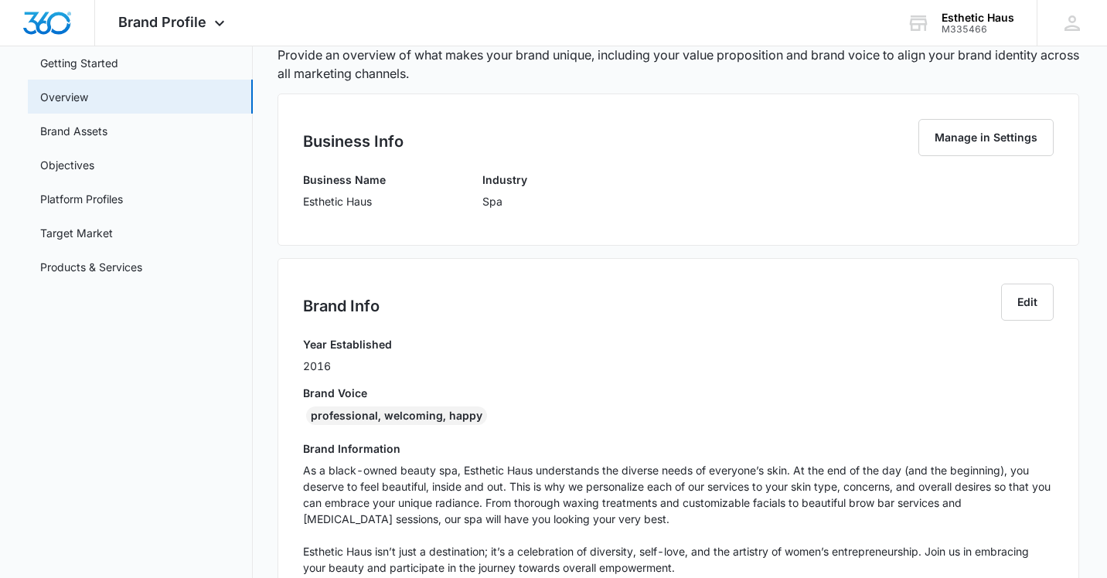
scroll to position [88, 0]
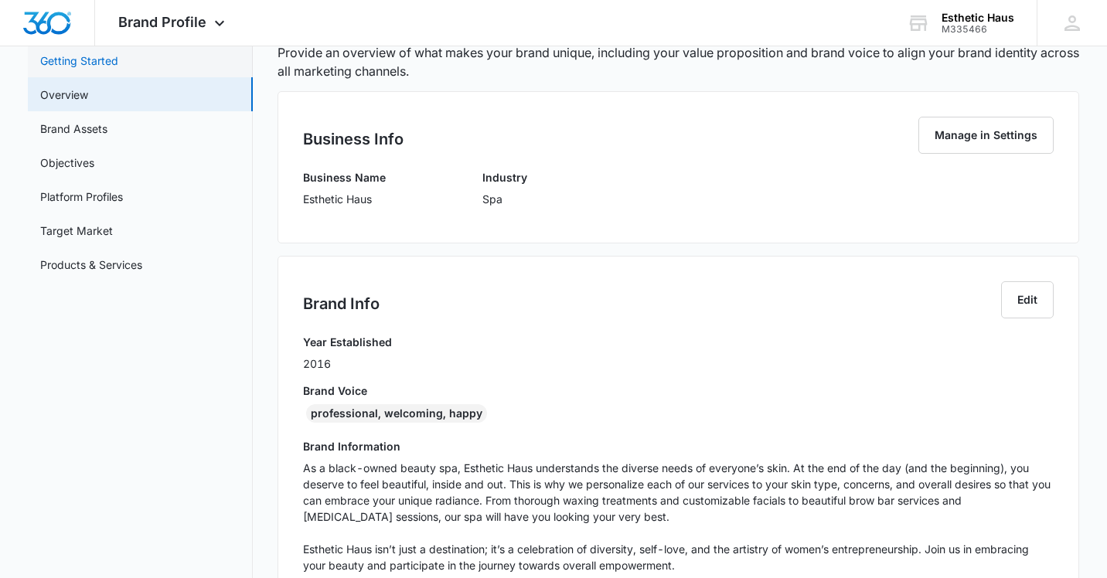
click at [67, 60] on link "Getting Started" at bounding box center [79, 61] width 78 height 16
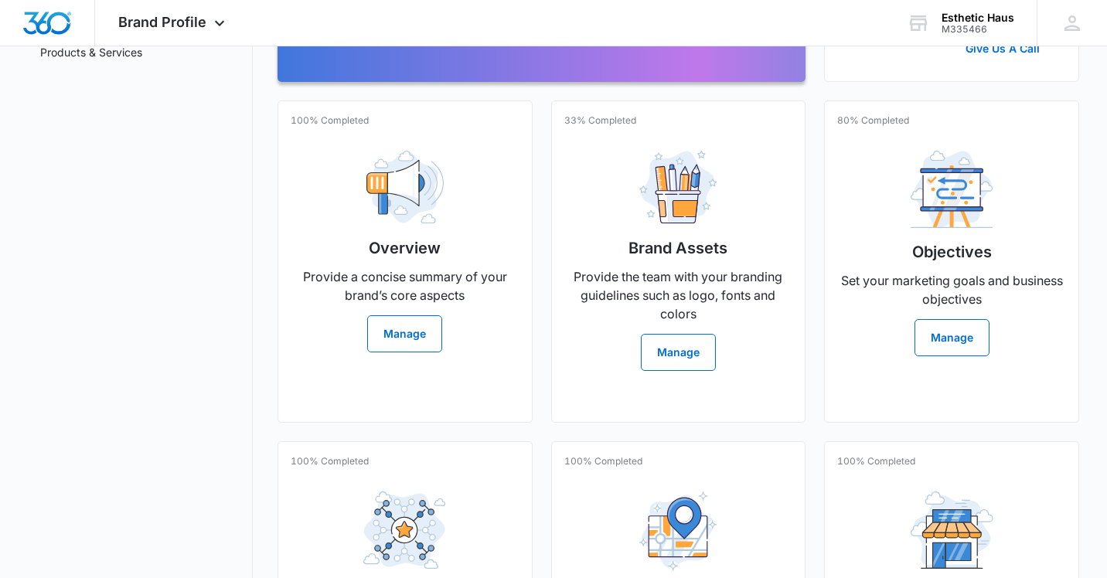
scroll to position [315, 0]
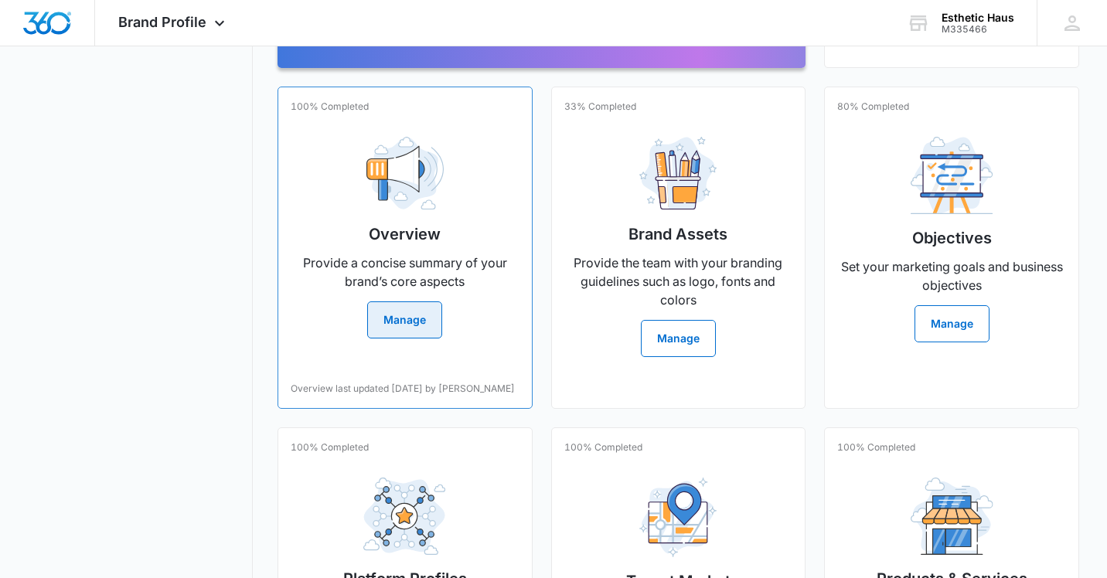
click at [404, 237] on h2 "Overview" at bounding box center [405, 234] width 72 height 23
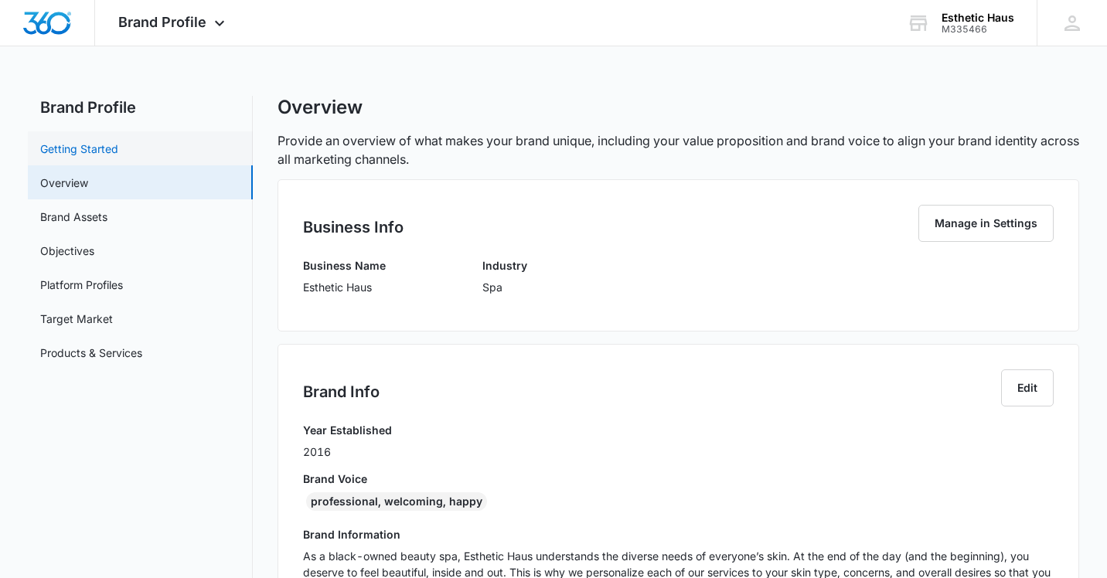
click at [117, 148] on link "Getting Started" at bounding box center [79, 149] width 78 height 16
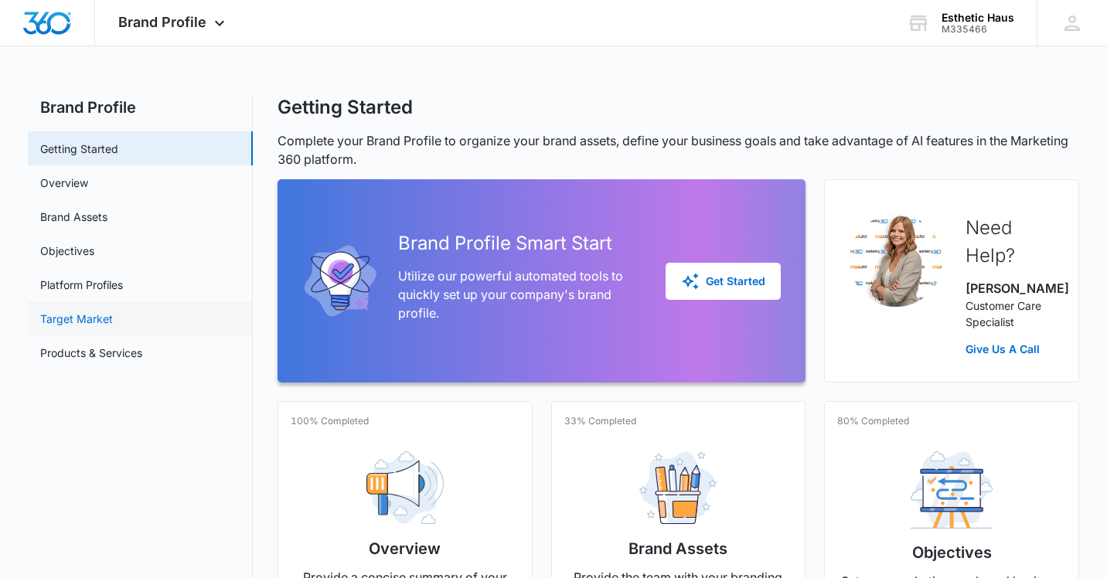
click at [101, 318] on link "Target Market" at bounding box center [76, 319] width 73 height 16
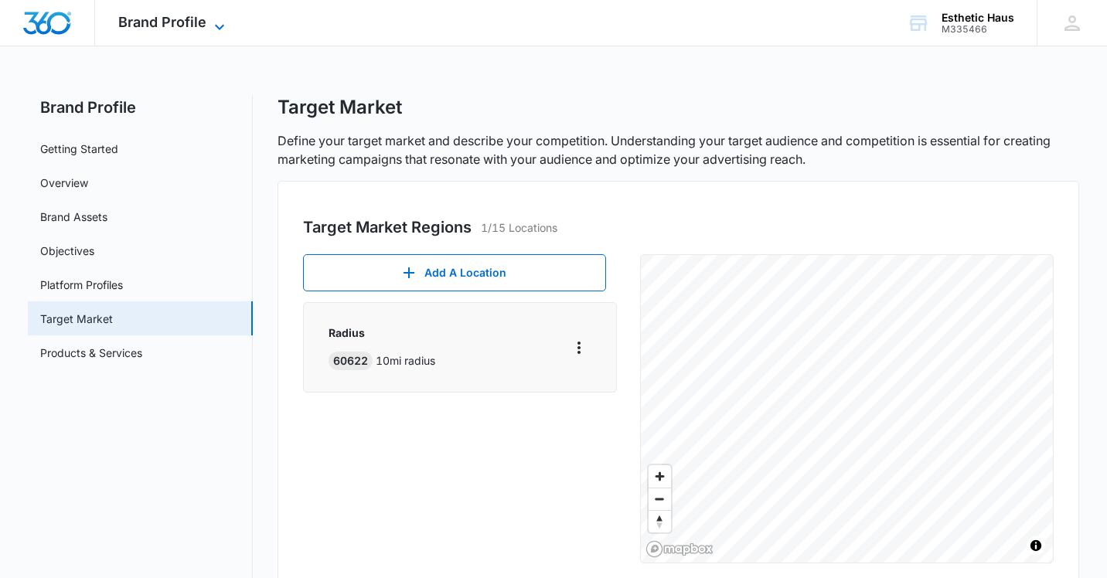
click at [183, 25] on span "Brand Profile" at bounding box center [162, 22] width 88 height 16
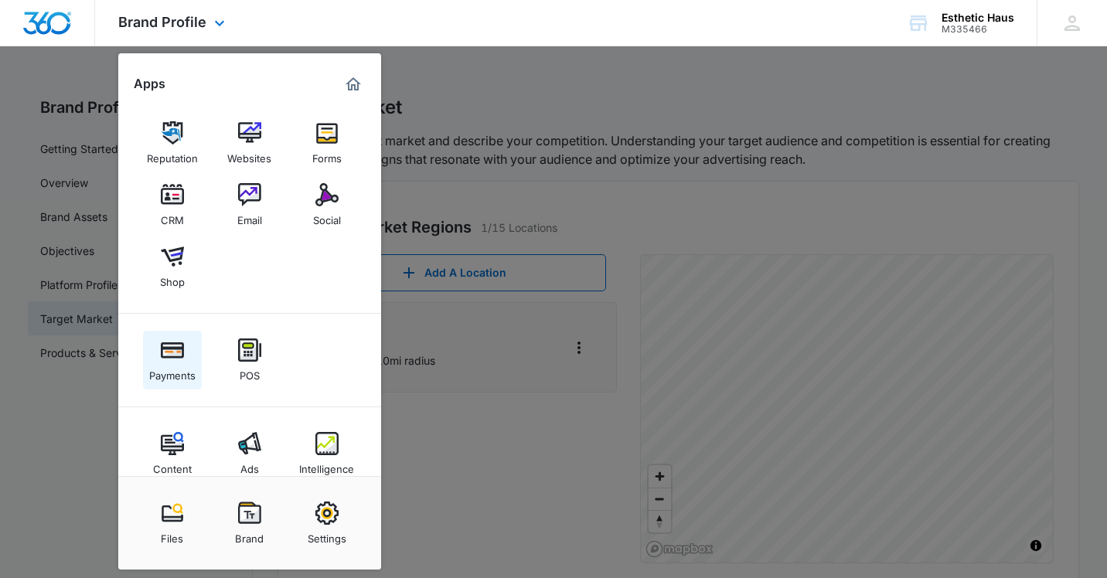
scroll to position [25, 0]
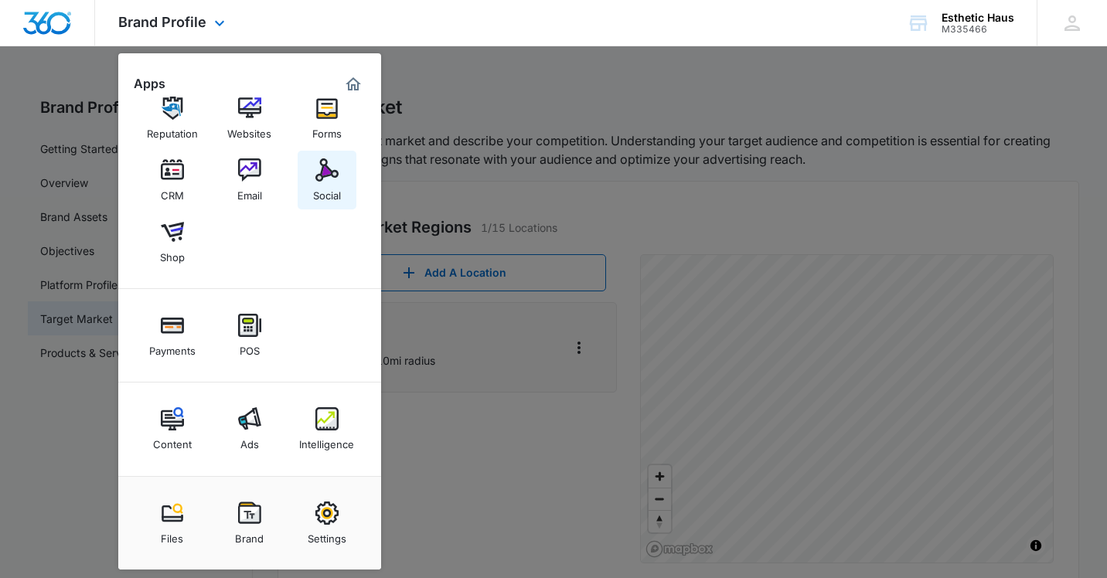
click at [315, 178] on img at bounding box center [326, 169] width 23 height 23
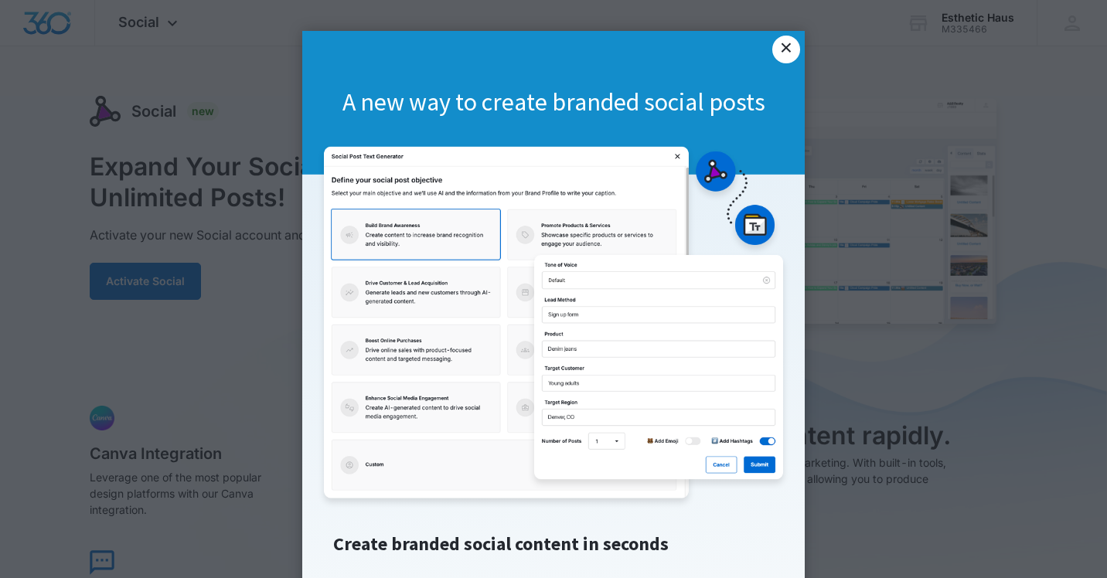
click at [782, 50] on link "×" at bounding box center [786, 50] width 28 height 28
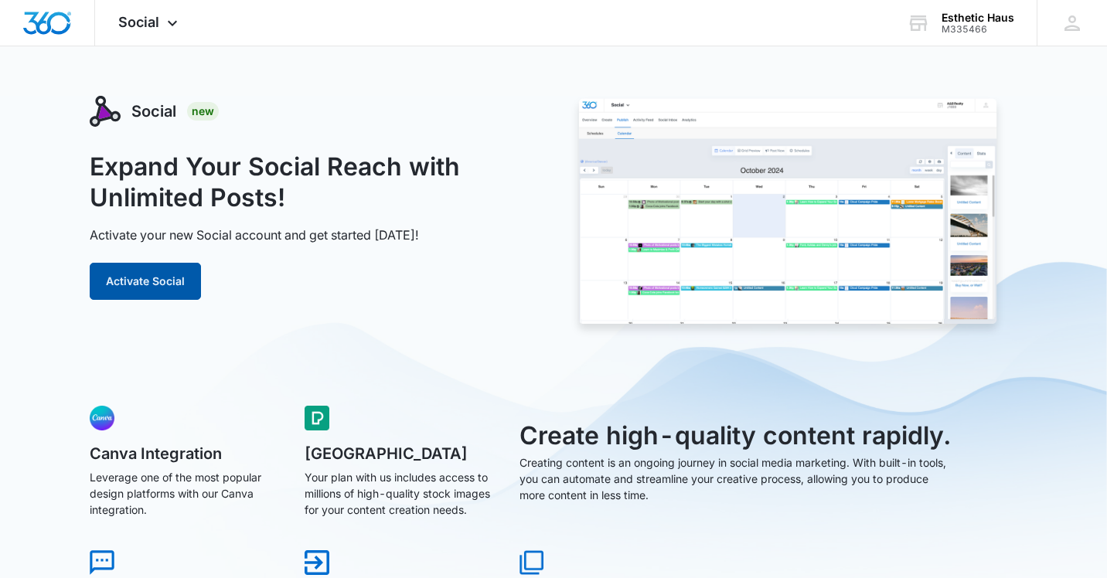
click at [167, 281] on button "Activate Social" at bounding box center [145, 281] width 111 height 37
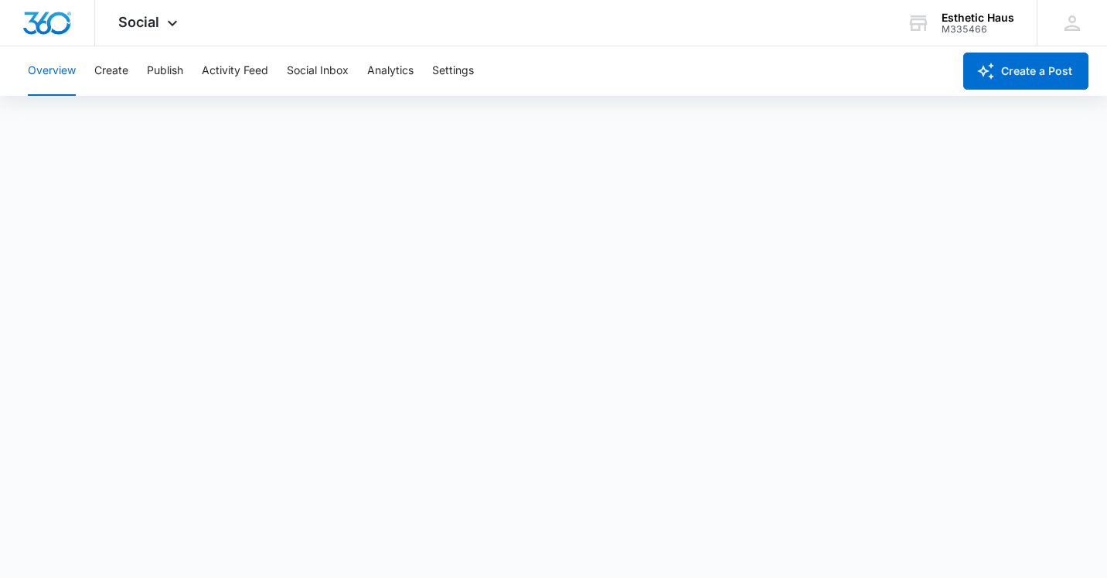
scroll to position [4, 0]
